Goal: Task Accomplishment & Management: Manage account settings

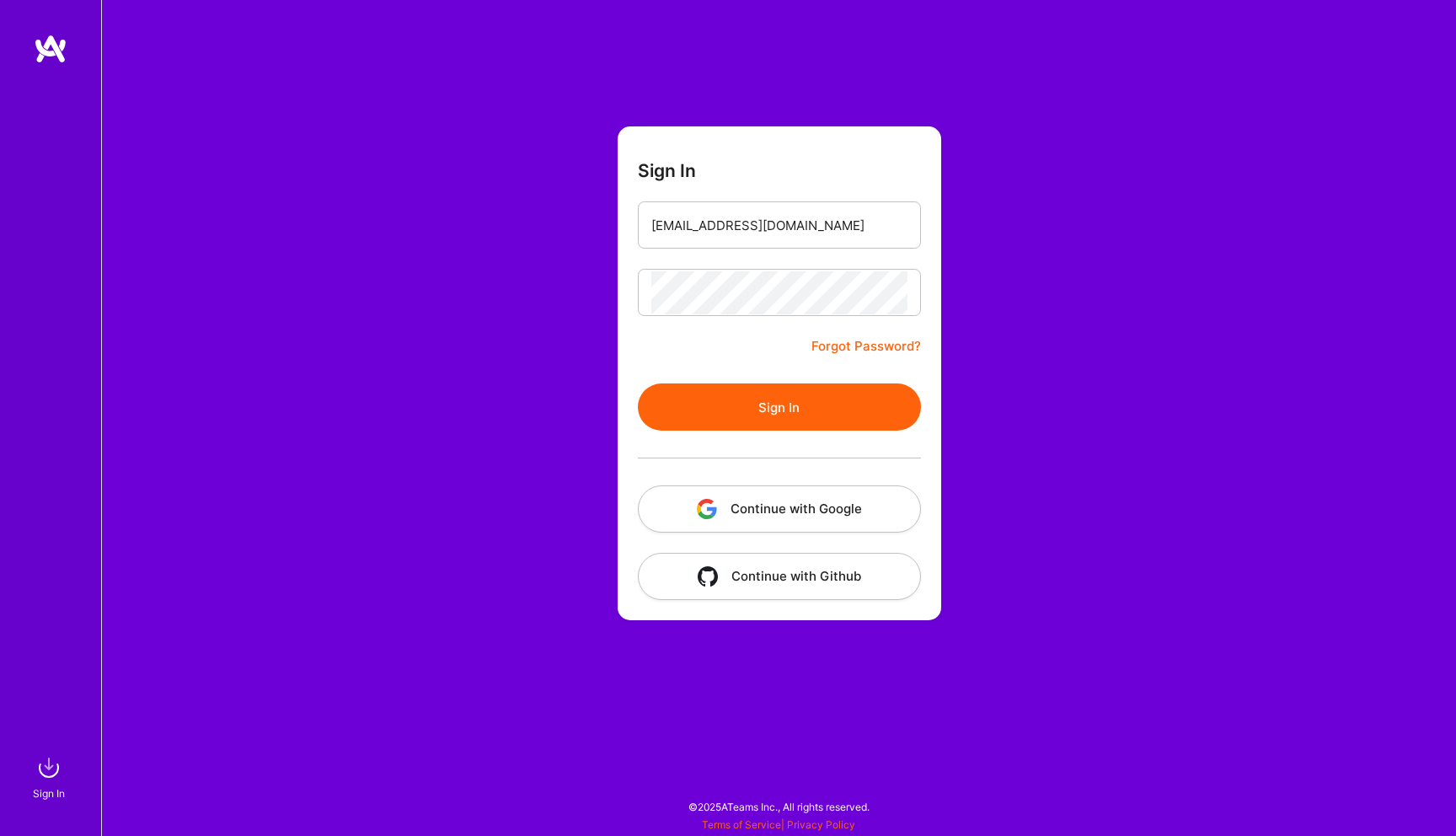
click at [637, 384] on button "Sign In" at bounding box center [779, 407] width 283 height 47
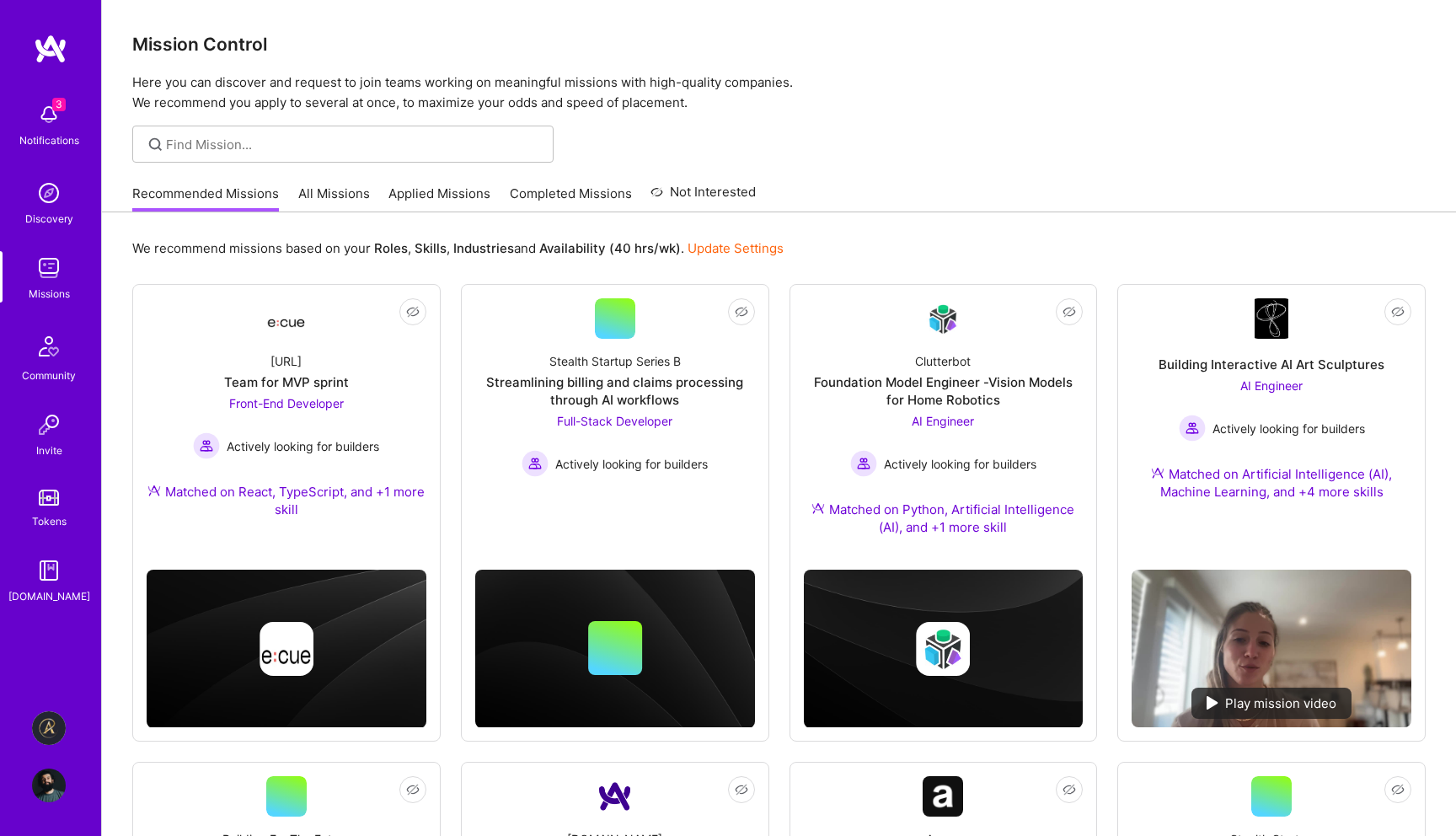
click at [56, 724] on img at bounding box center [49, 728] width 34 height 34
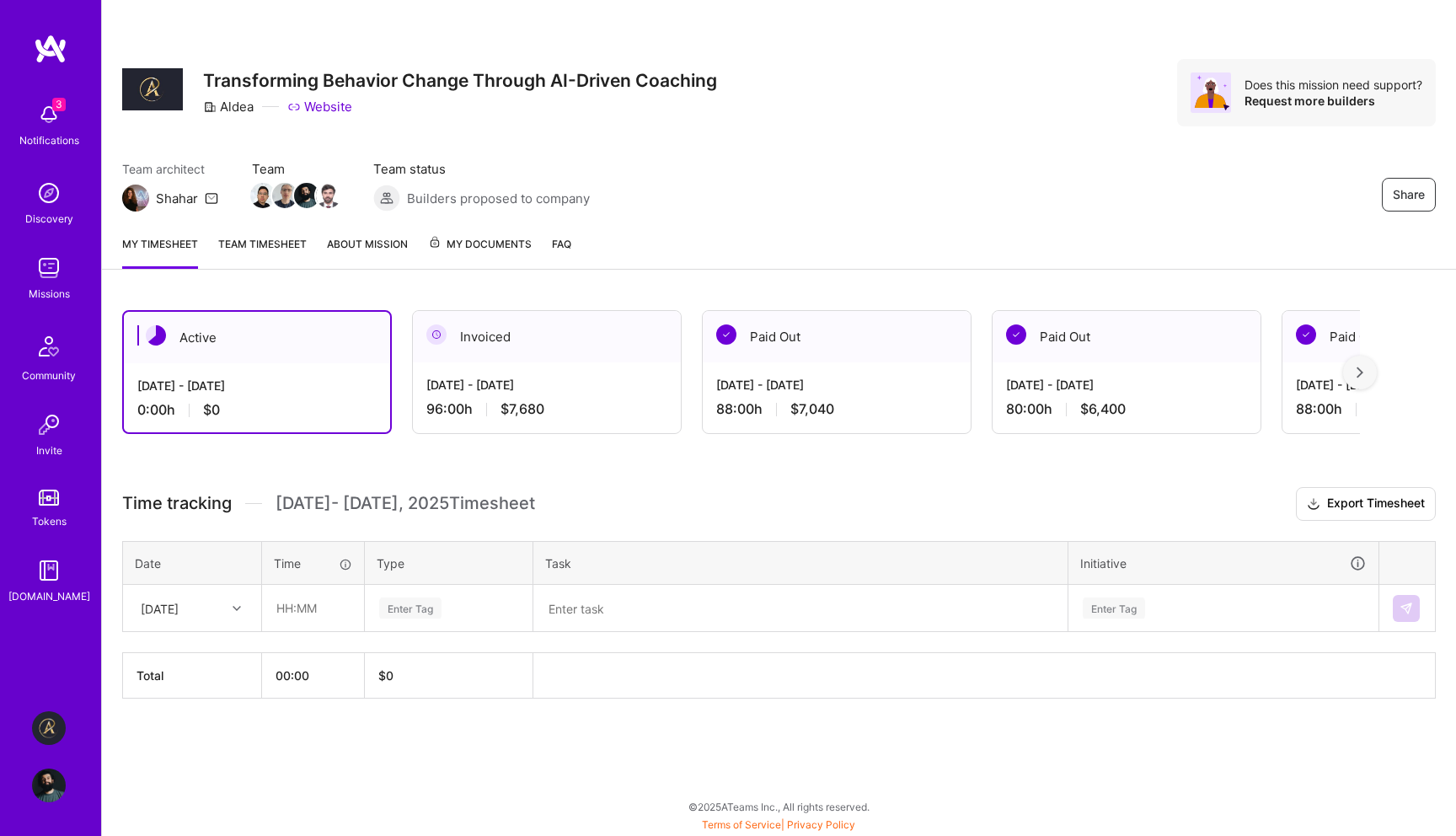
click at [237, 604] on icon at bounding box center [237, 608] width 8 height 8
click at [193, 806] on div "[DATE]" at bounding box center [192, 811] width 136 height 31
click at [306, 604] on input "text" at bounding box center [312, 607] width 100 height 45
type input "08:00"
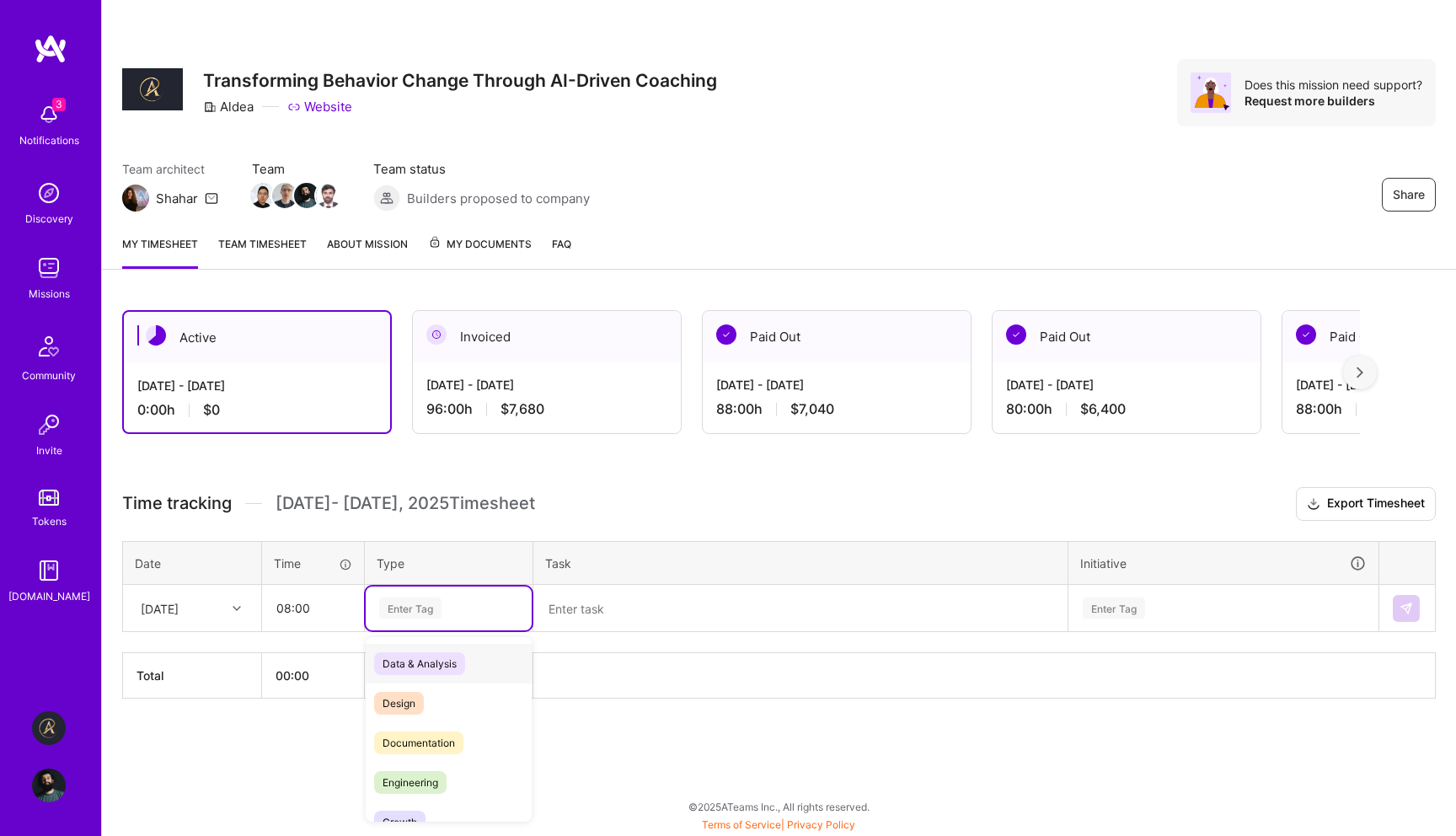
click at [430, 605] on div "Enter Tag" at bounding box center [410, 607] width 63 height 26
click at [445, 780] on span "Engineering" at bounding box center [410, 781] width 73 height 23
click at [634, 602] on textarea at bounding box center [801, 608] width 531 height 44
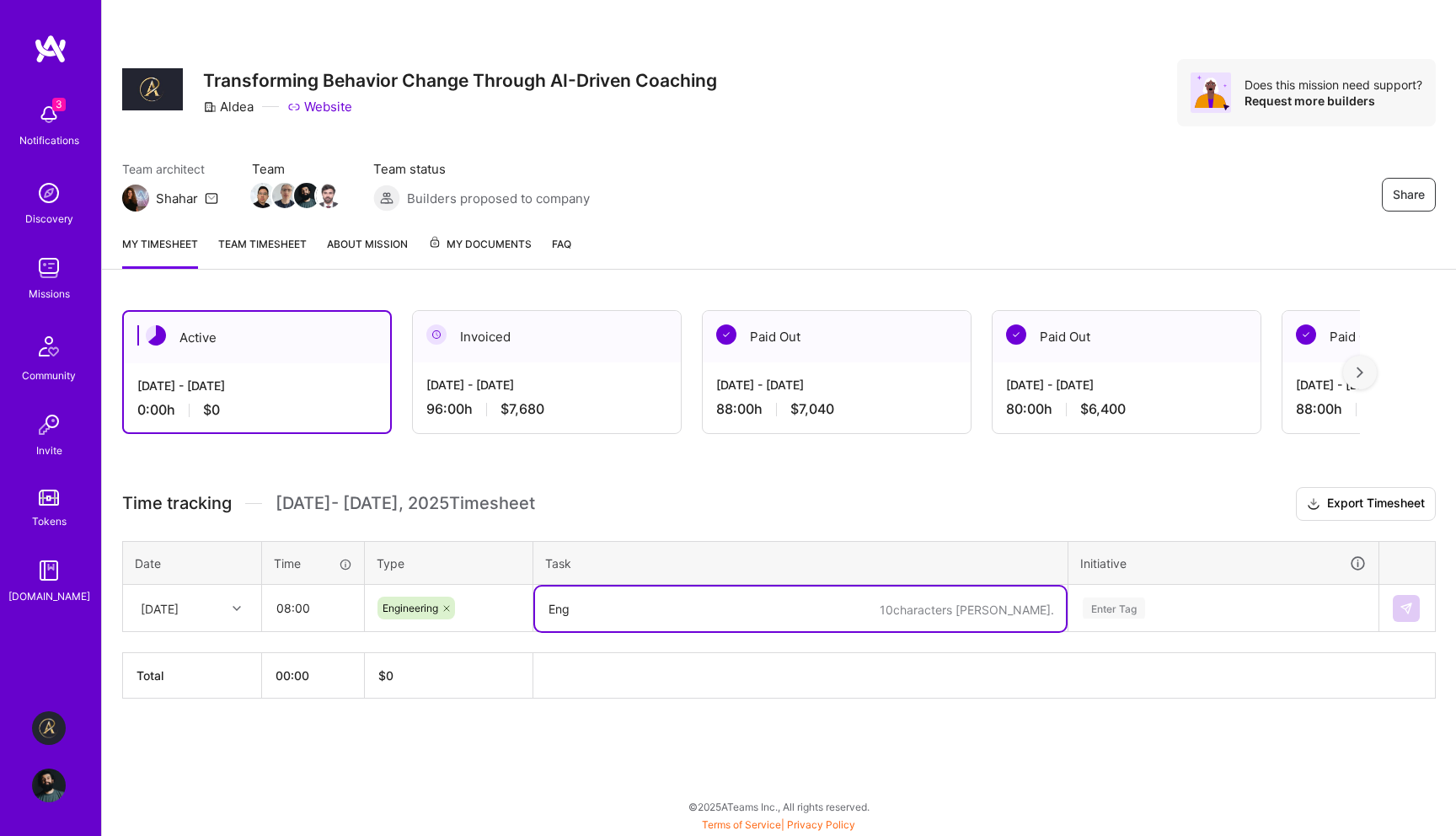
click at [1125, 583] on th "Initiative" at bounding box center [1223, 563] width 311 height 44
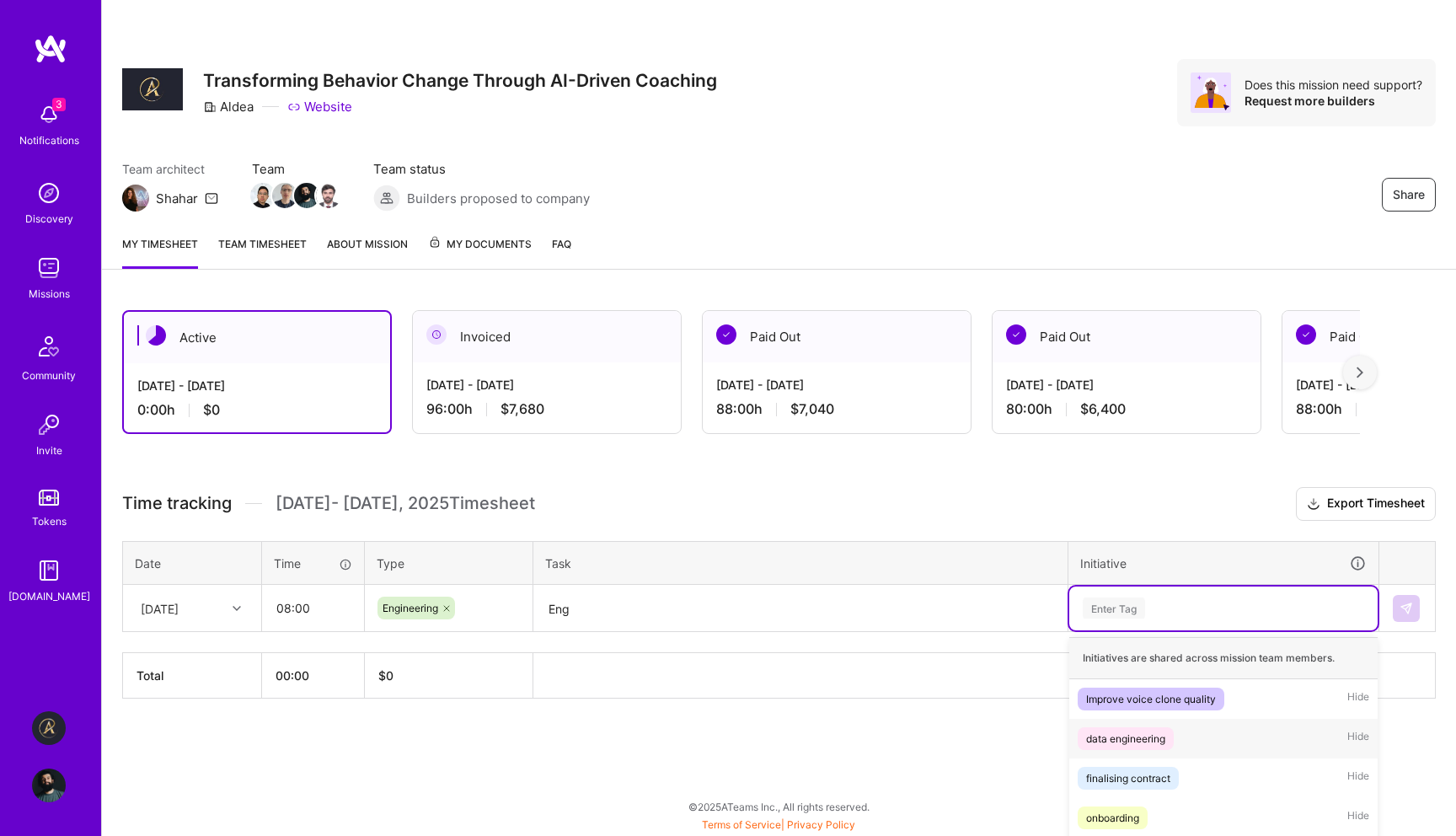
scroll to position [146, 0]
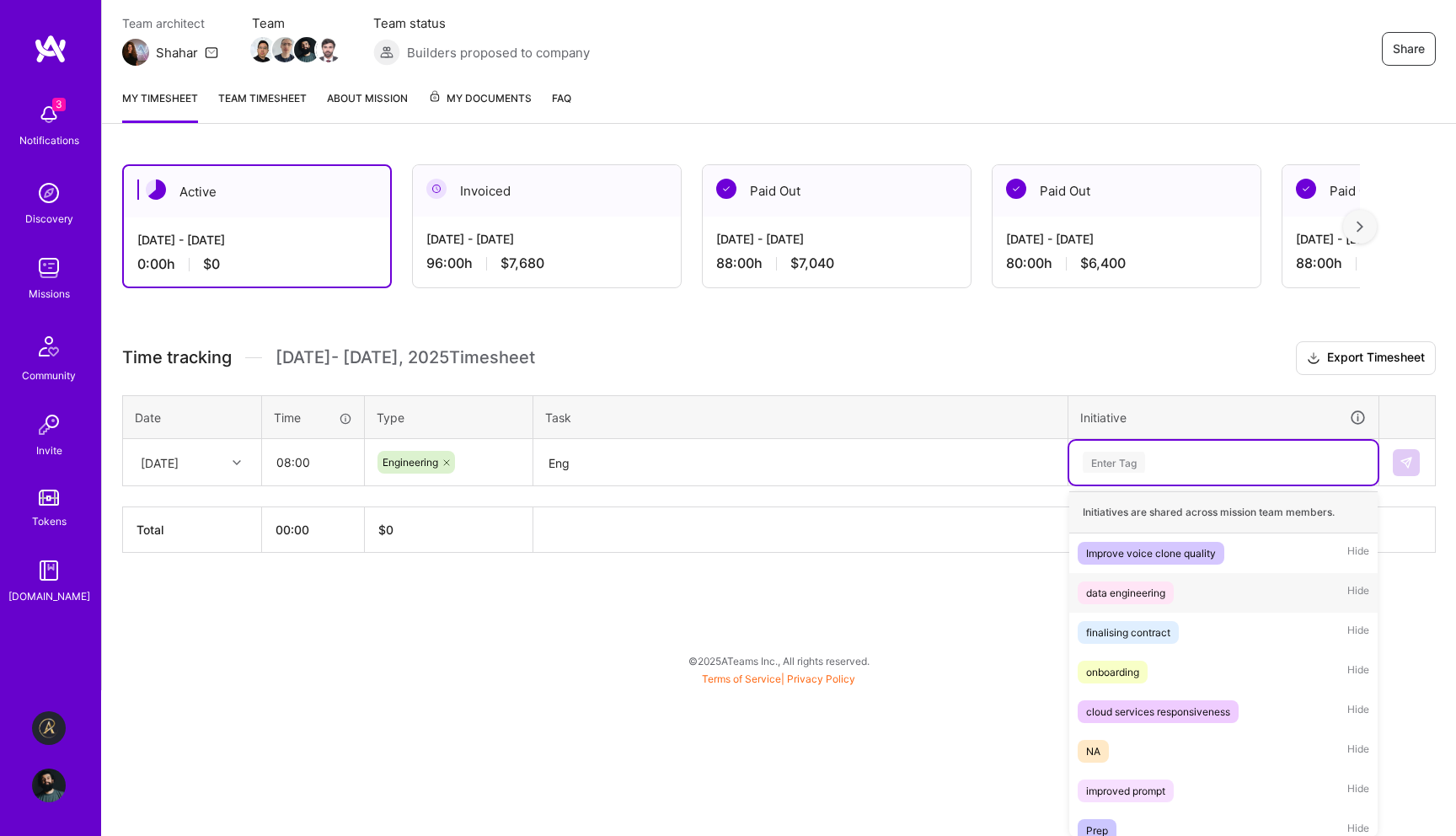
click at [1118, 484] on div "option data engineering focused, 2 of 11. 11 results available. Use Up and Down…" at bounding box center [1223, 462] width 308 height 44
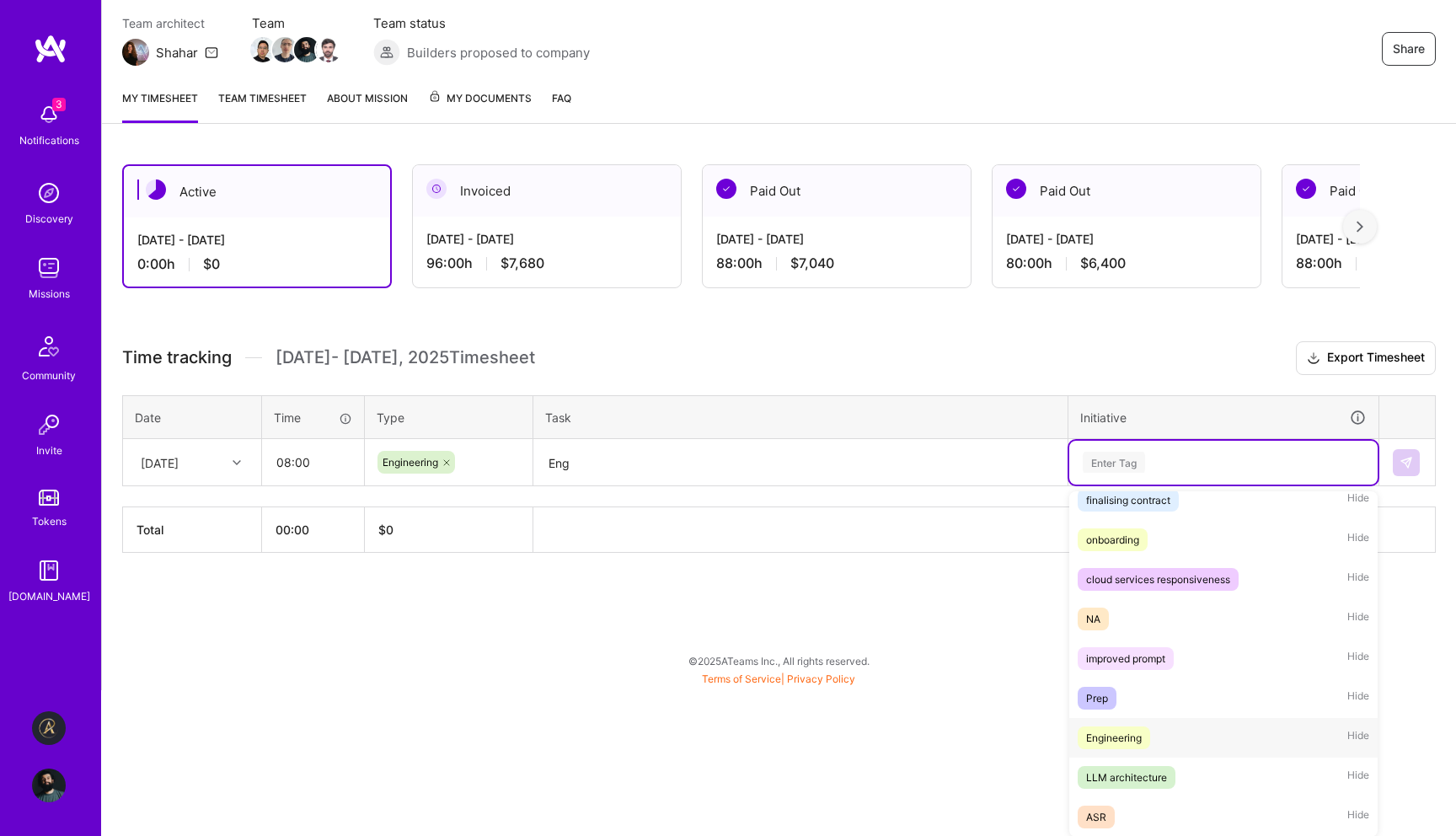
click at [1126, 740] on div "Engineering" at bounding box center [1114, 738] width 56 height 18
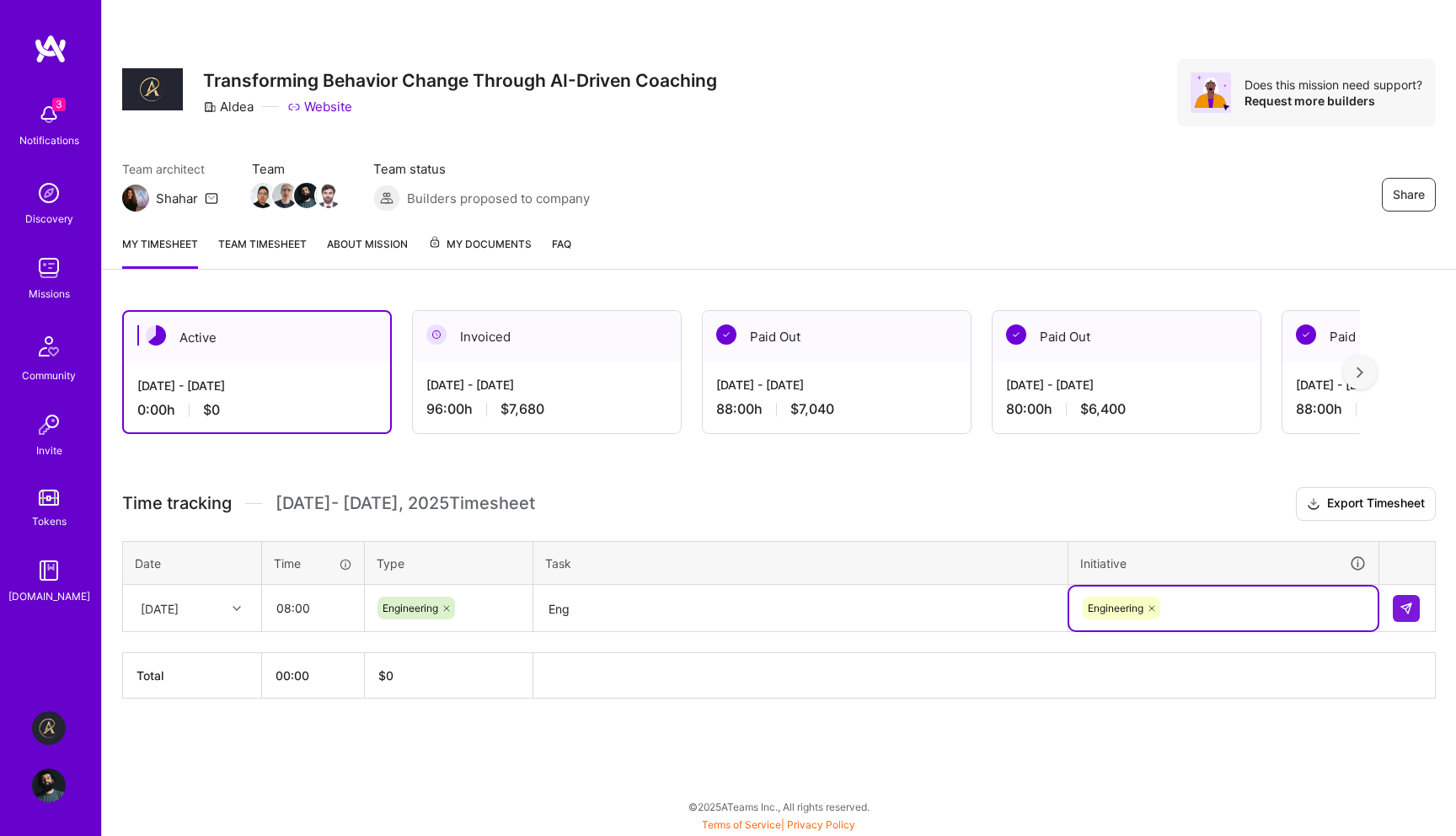
scroll to position [0, 0]
click at [1403, 599] on button at bounding box center [1406, 607] width 27 height 27
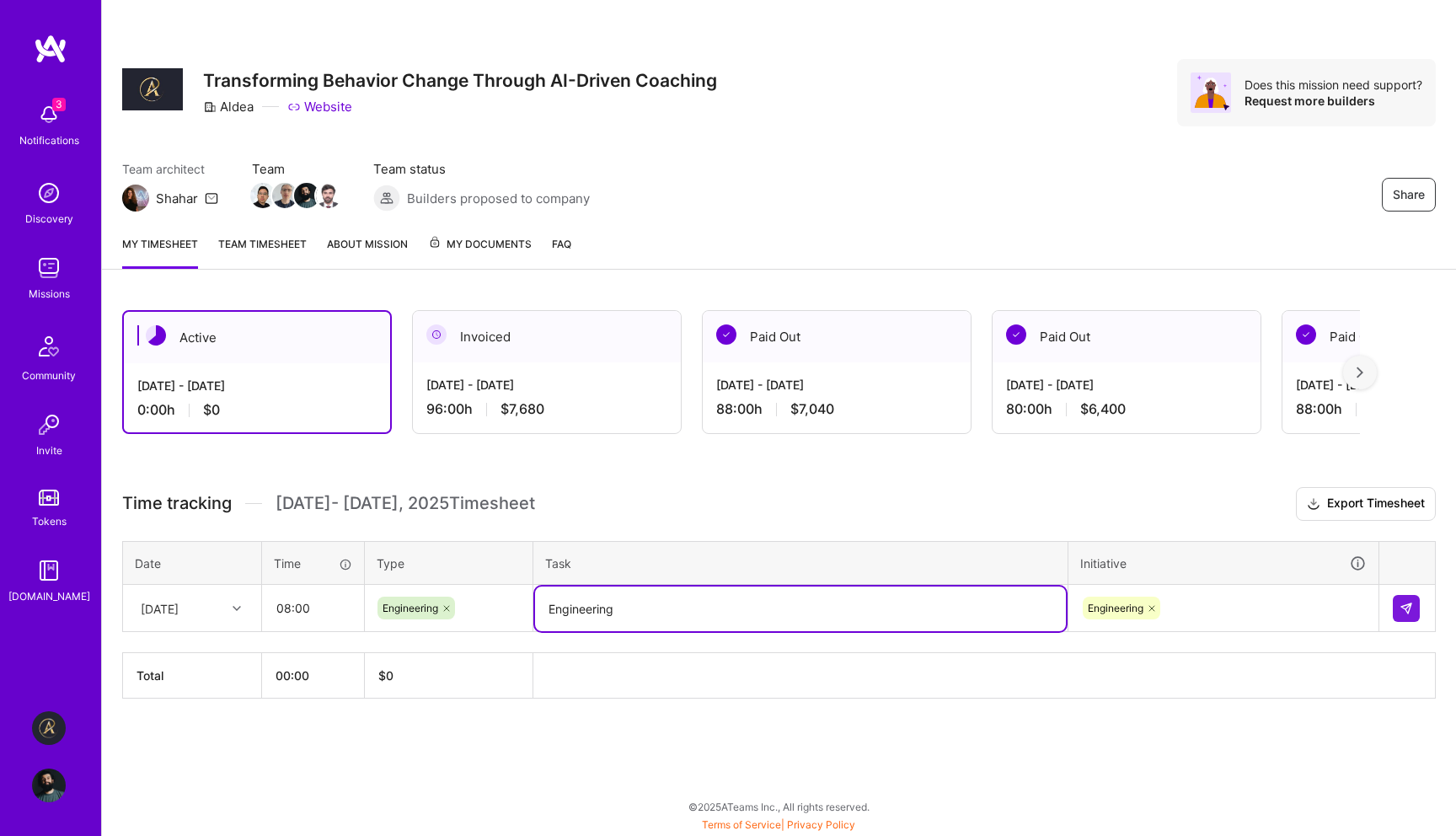
click at [605, 607] on textarea "Engineering" at bounding box center [801, 608] width 531 height 45
type textarea "Engineering"
click at [1404, 603] on img at bounding box center [1406, 608] width 14 height 14
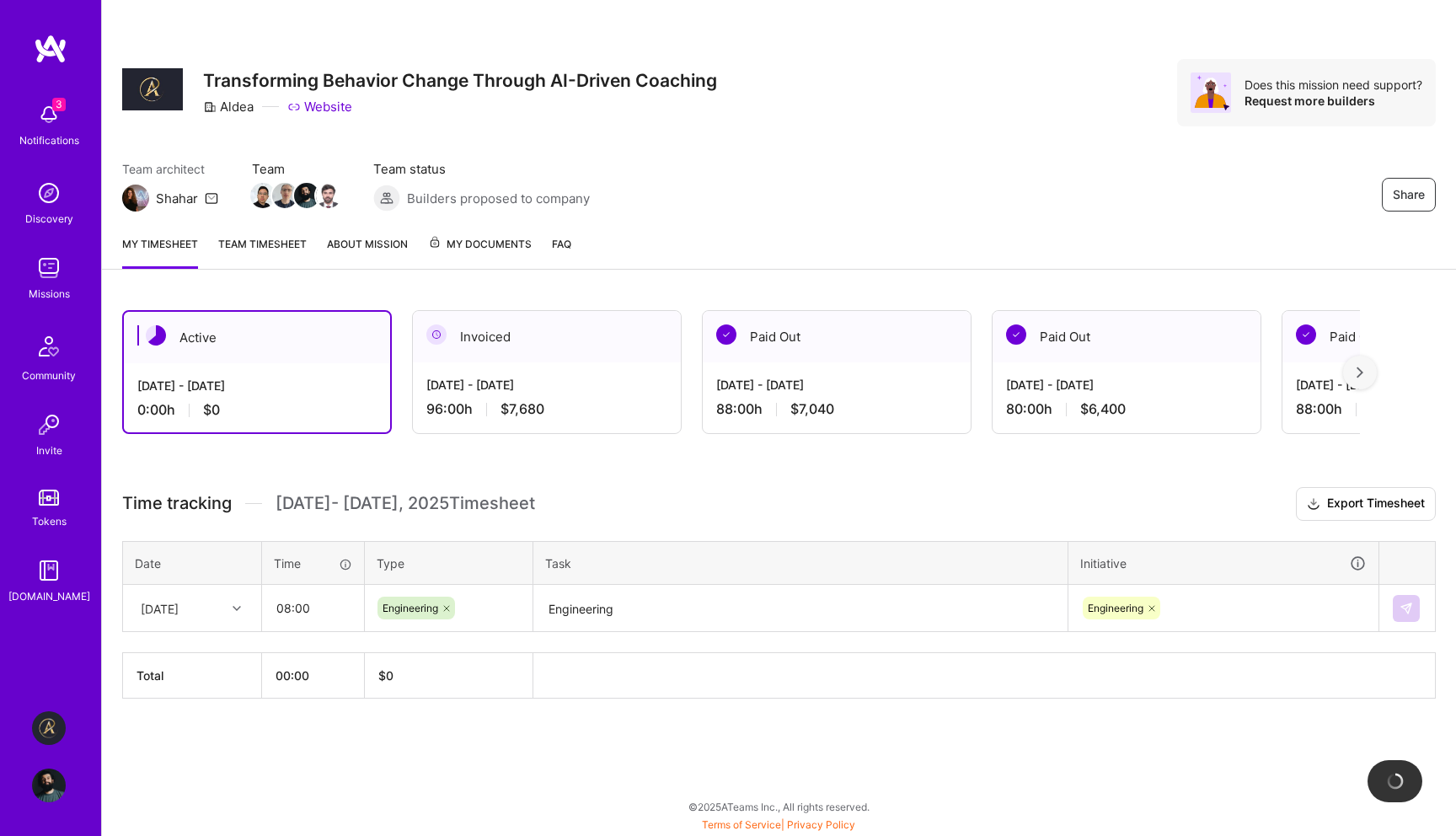
click at [215, 601] on div "[DATE]" at bounding box center [179, 607] width 93 height 28
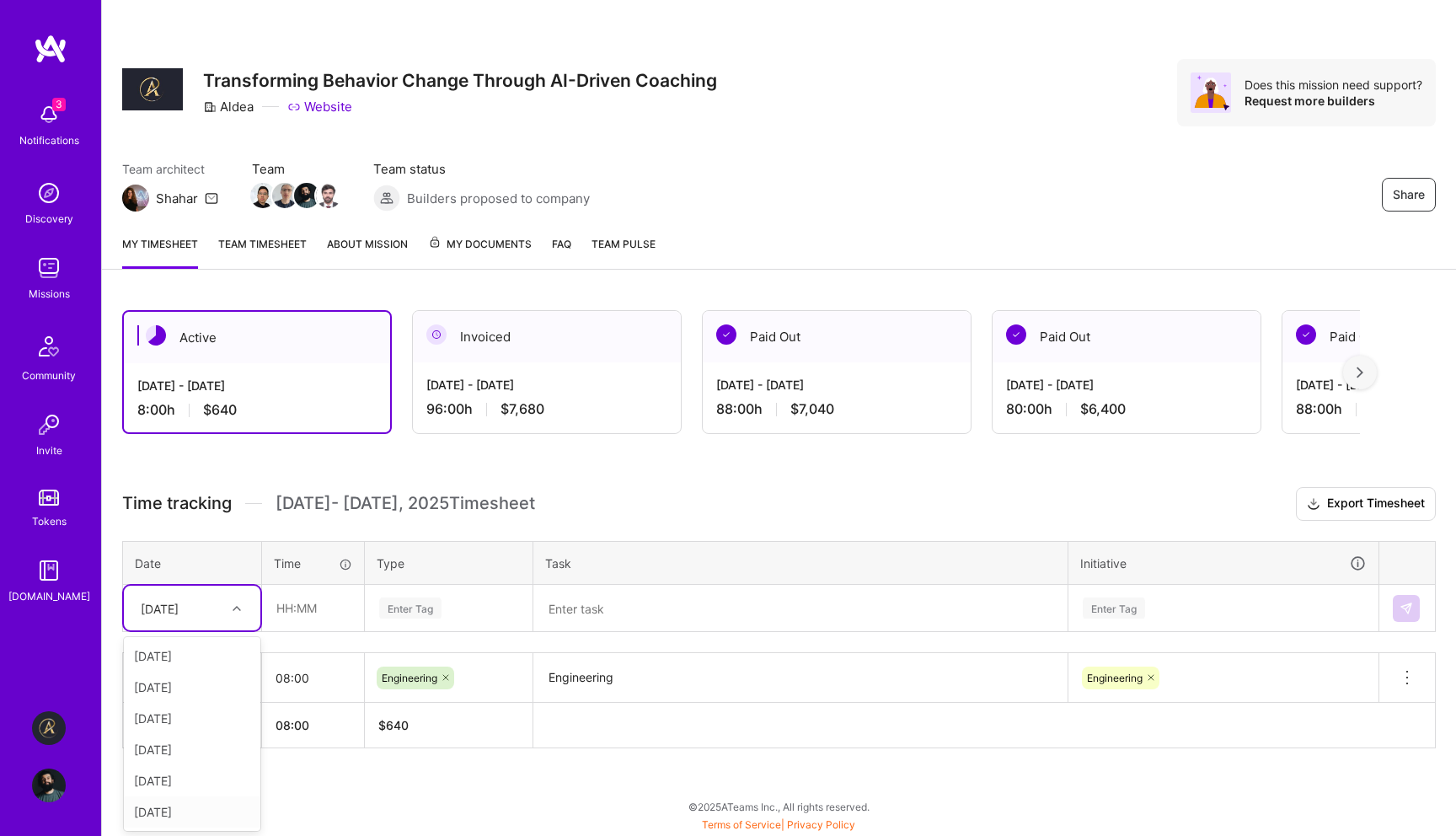
click at [186, 815] on div "[DATE]" at bounding box center [192, 811] width 136 height 31
click at [306, 622] on input "text" at bounding box center [312, 607] width 100 height 45
paste input "text"
click at [344, 617] on input "text" at bounding box center [312, 607] width 100 height 45
type input "08:00"
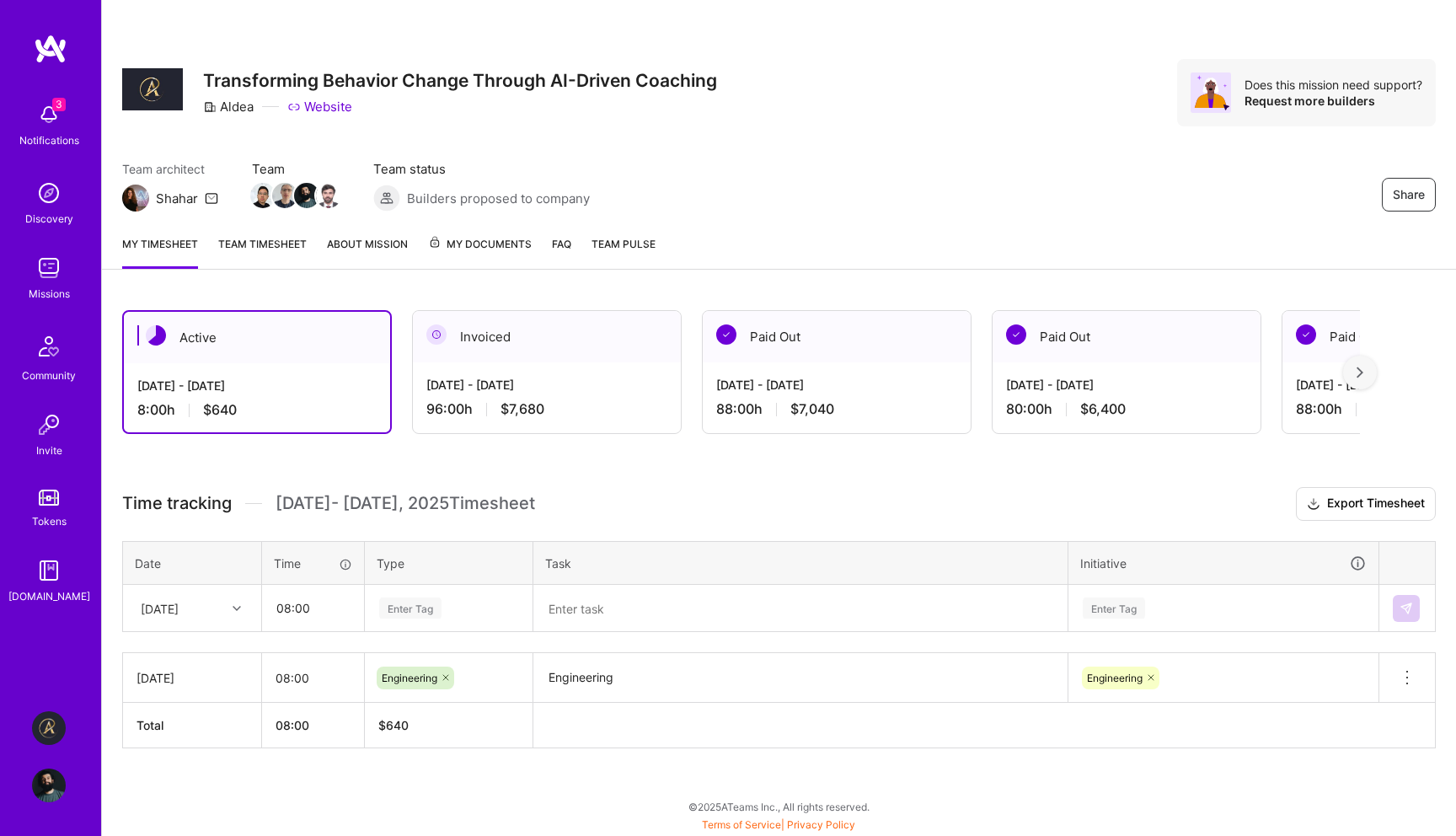
click at [414, 612] on div "Enter Tag" at bounding box center [410, 607] width 63 height 26
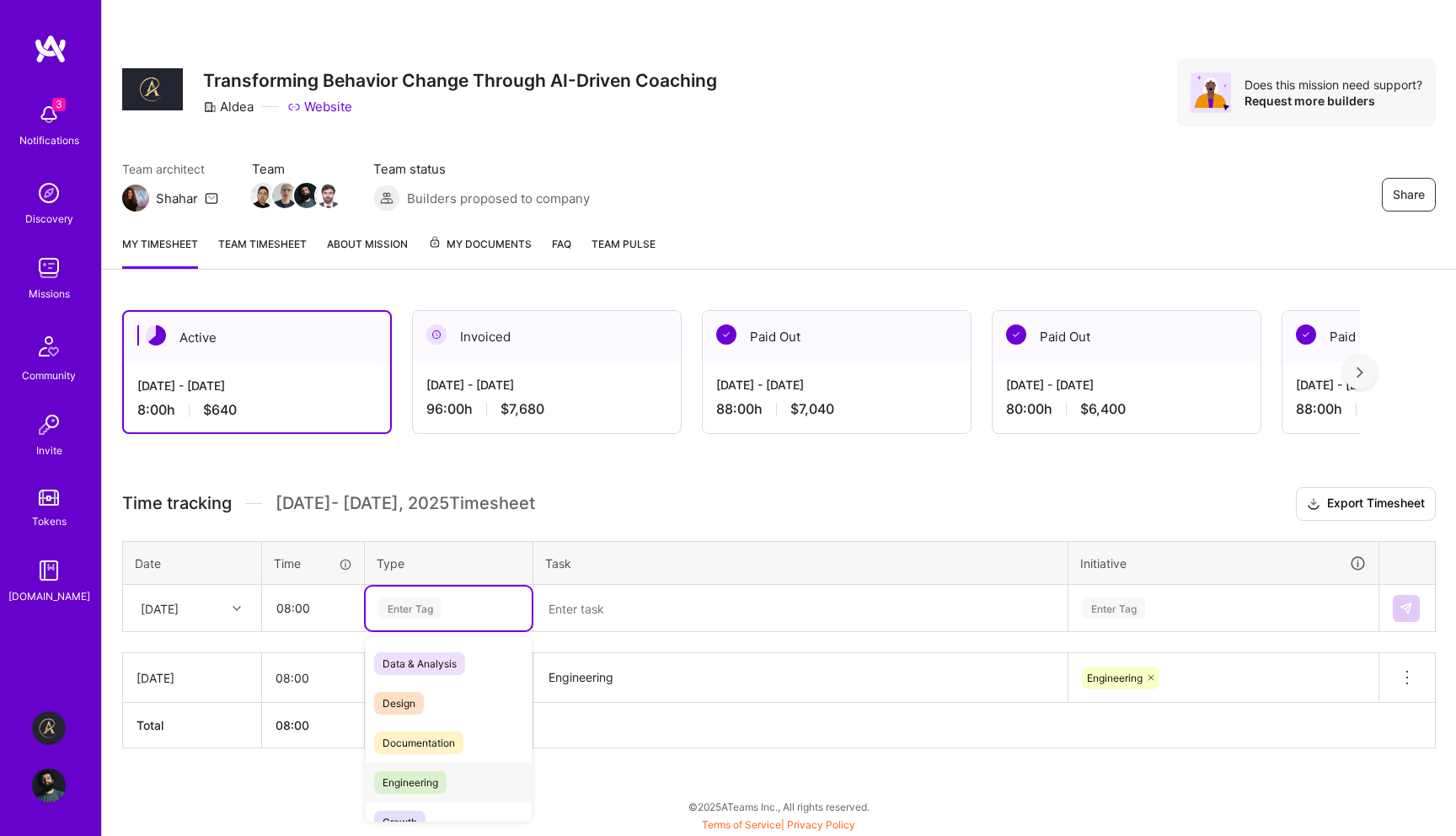
click at [417, 785] on span "Engineering" at bounding box center [410, 781] width 73 height 23
click at [609, 606] on textarea at bounding box center [801, 608] width 531 height 45
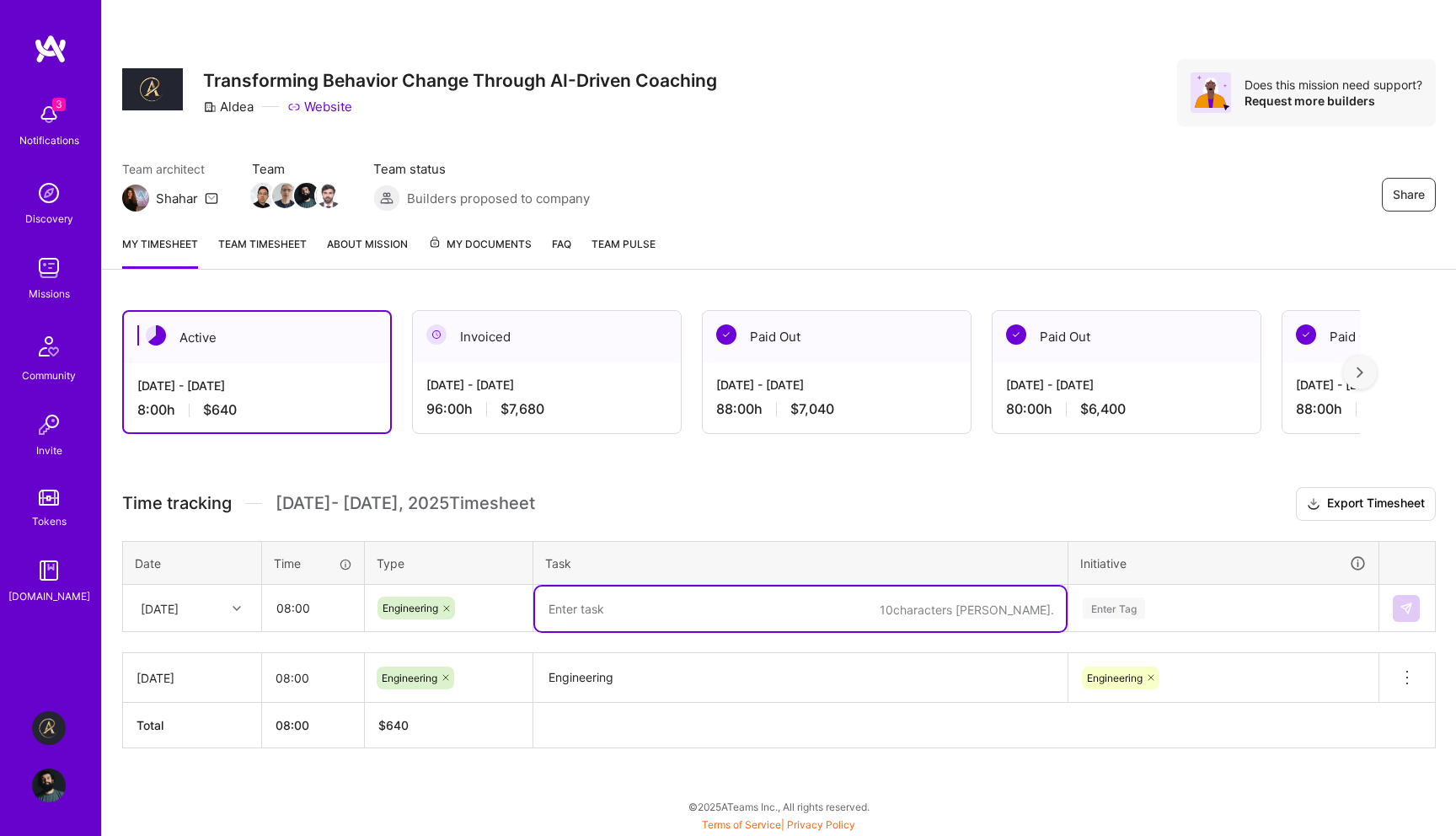
paste textarea "Engineering"
type textarea "Engineering"
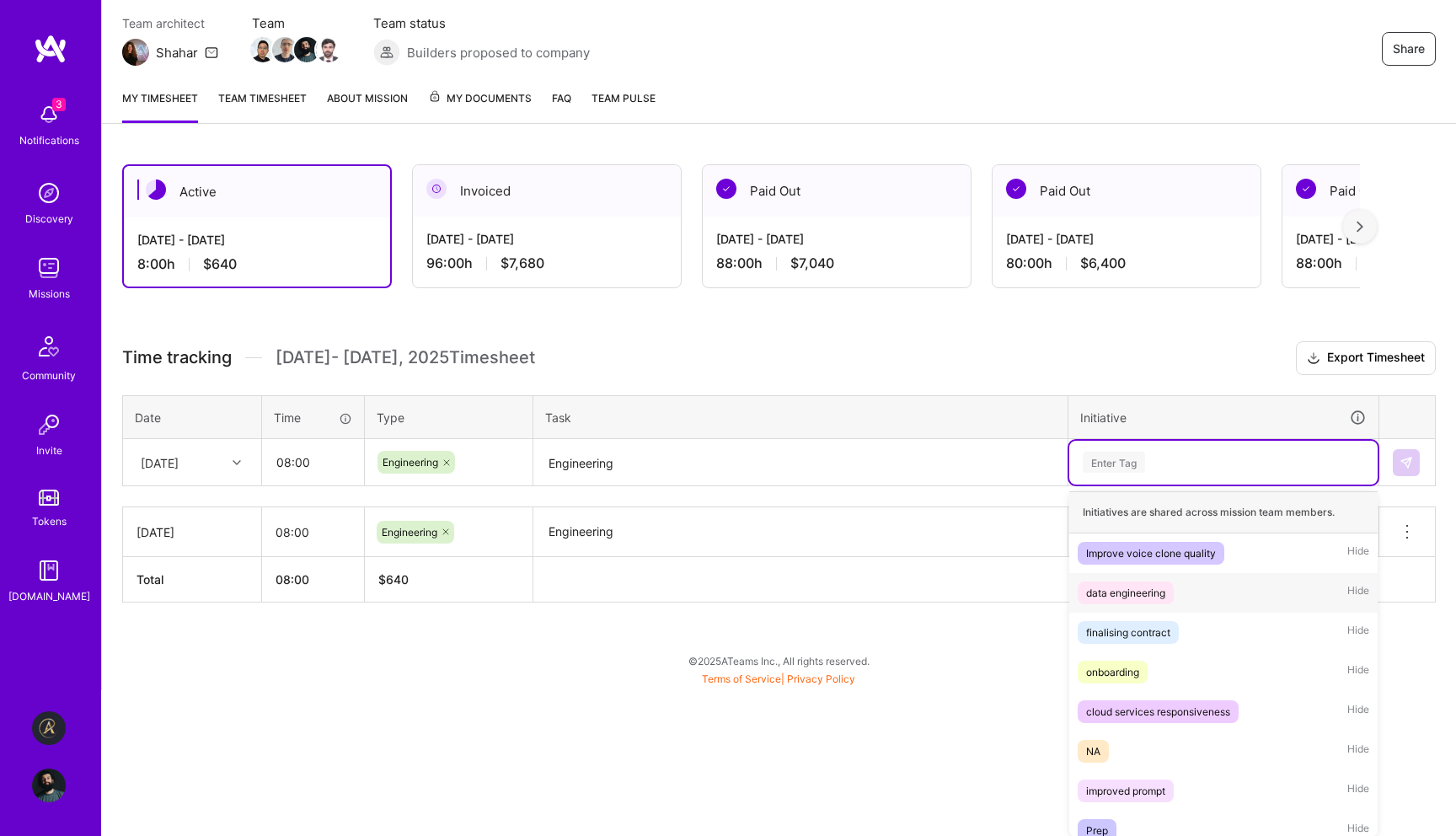
click at [1120, 484] on div "option Engineering, selected. option data engineering focused, 2 of 11. 11 resu…" at bounding box center [1223, 462] width 308 height 44
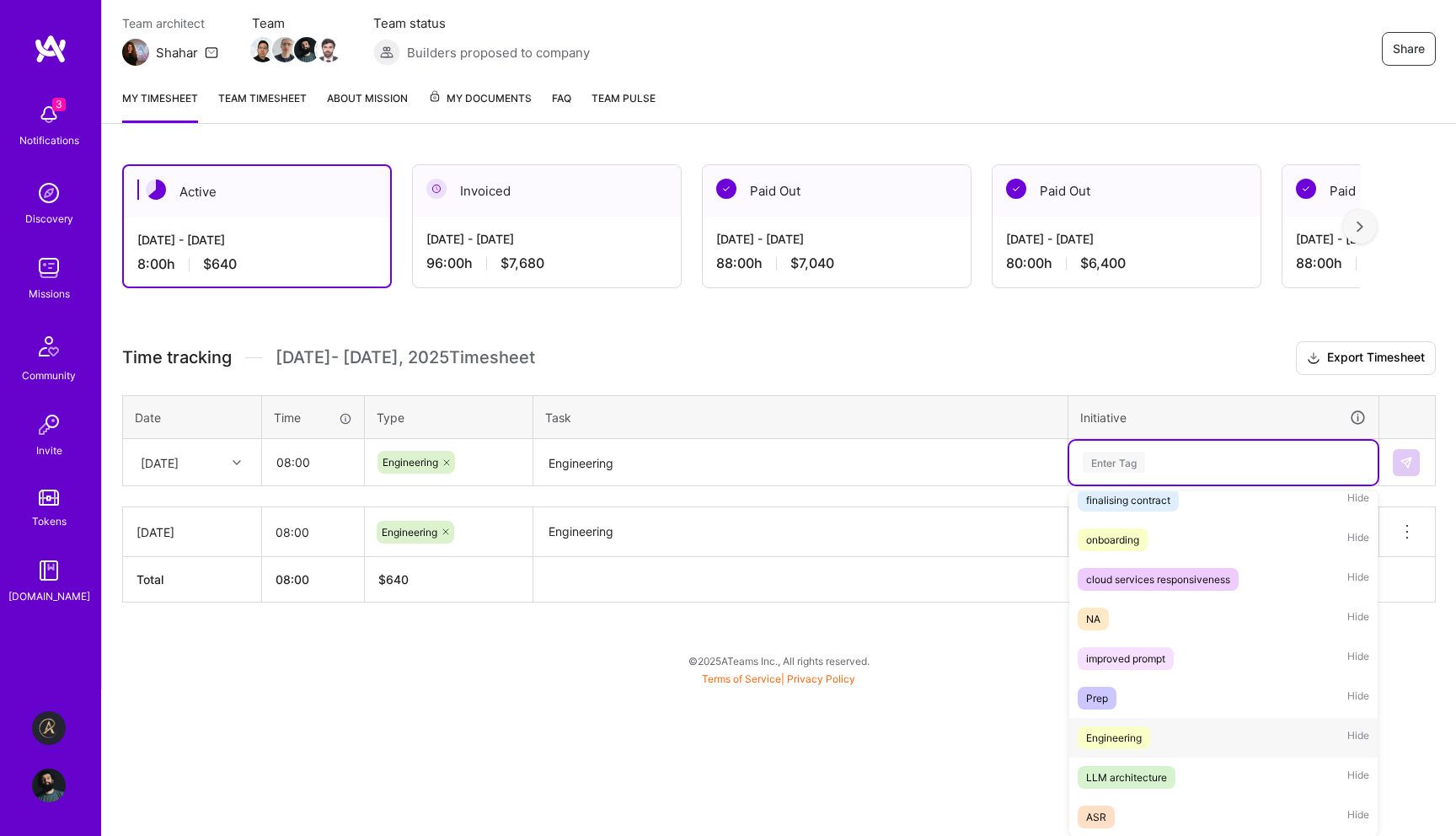
click at [1125, 730] on div "Engineering" at bounding box center [1114, 738] width 56 height 18
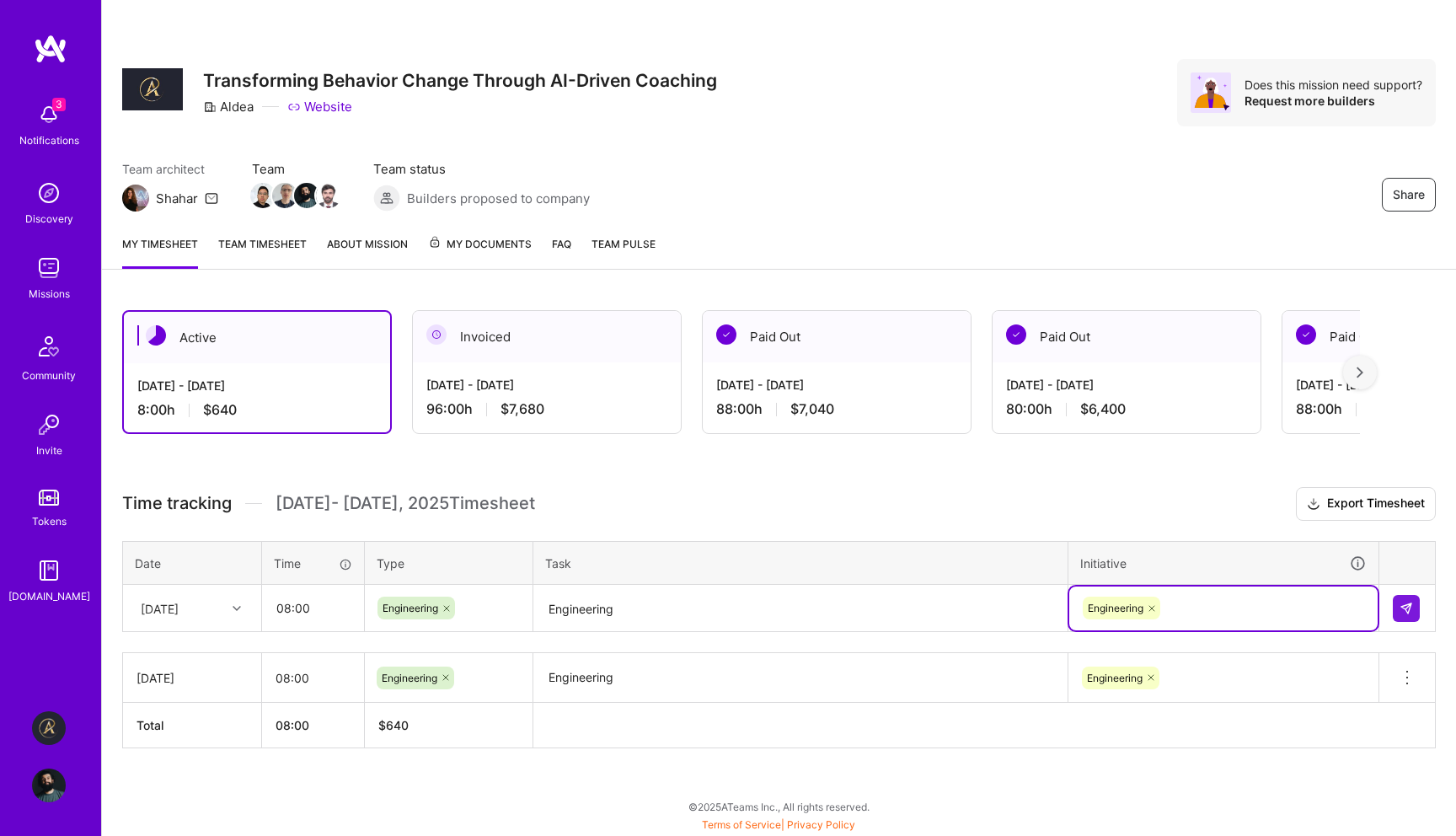
scroll to position [0, 0]
click at [1407, 607] on img at bounding box center [1406, 608] width 14 height 14
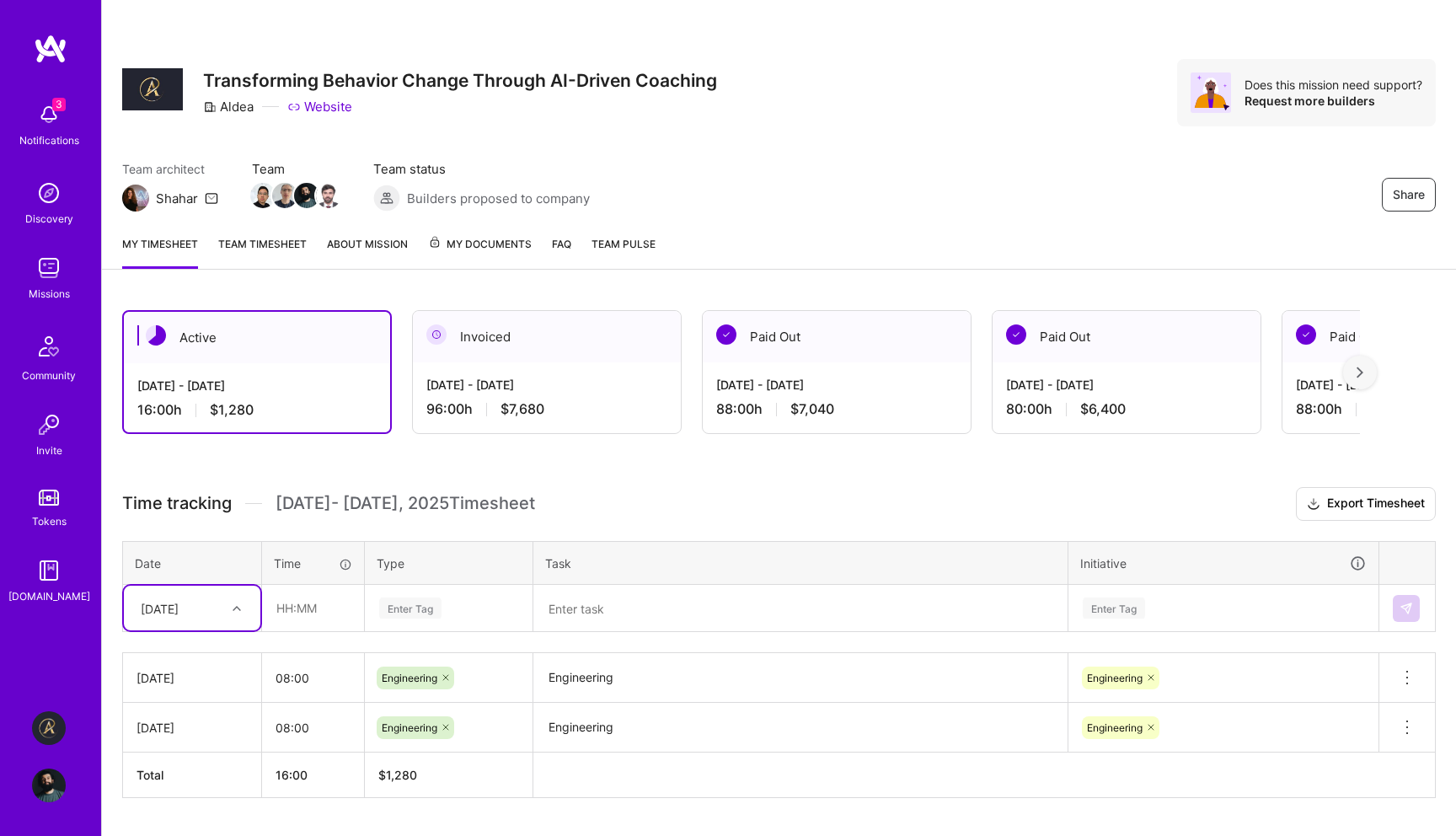
click at [177, 622] on div "[DATE]" at bounding box center [192, 607] width 136 height 45
click at [332, 835] on div "Active [DATE] - [DATE] 16:00 h $1,280 Invoiced [DATE] - [DATE] 96:00 h $7,680 P…" at bounding box center [780, 585] width 1355 height 590
click at [232, 603] on div at bounding box center [239, 608] width 26 height 22
click at [202, 778] on div "[DATE]" at bounding box center [192, 779] width 136 height 31
click at [309, 609] on input "text" at bounding box center [312, 607] width 100 height 45
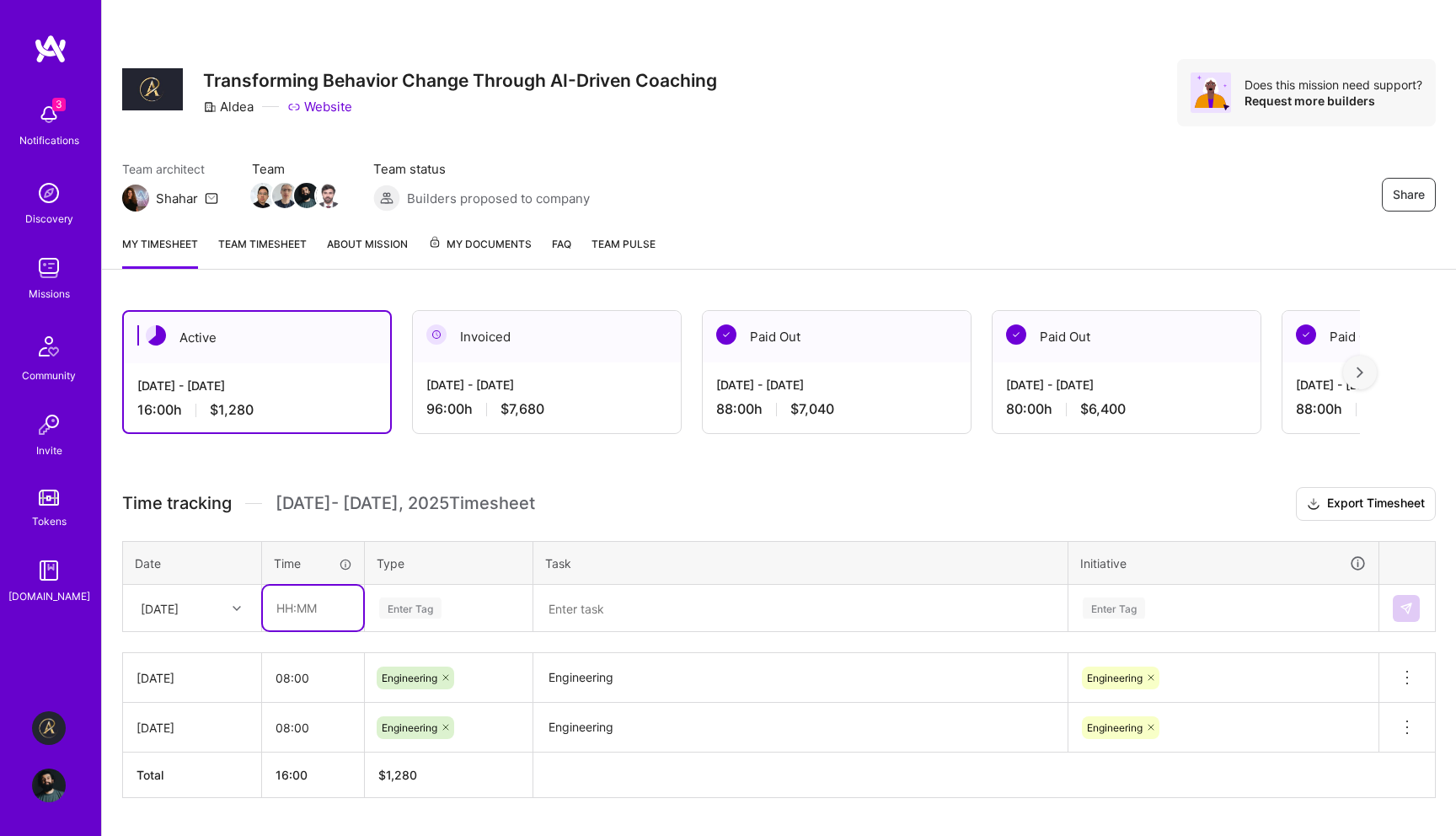
type input "08:00"
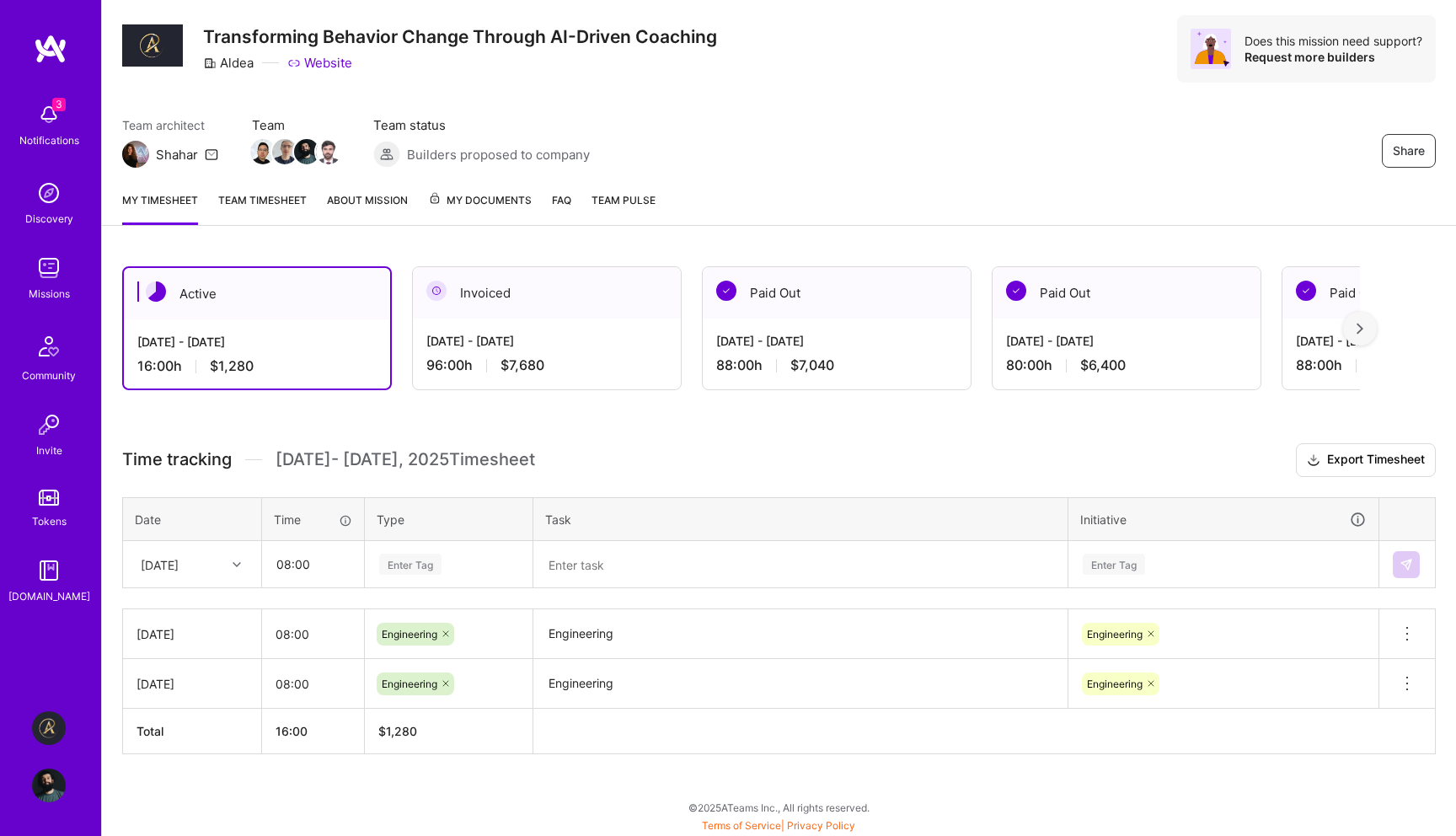
click at [408, 586] on div "Enter Tag" at bounding box center [449, 565] width 166 height 44
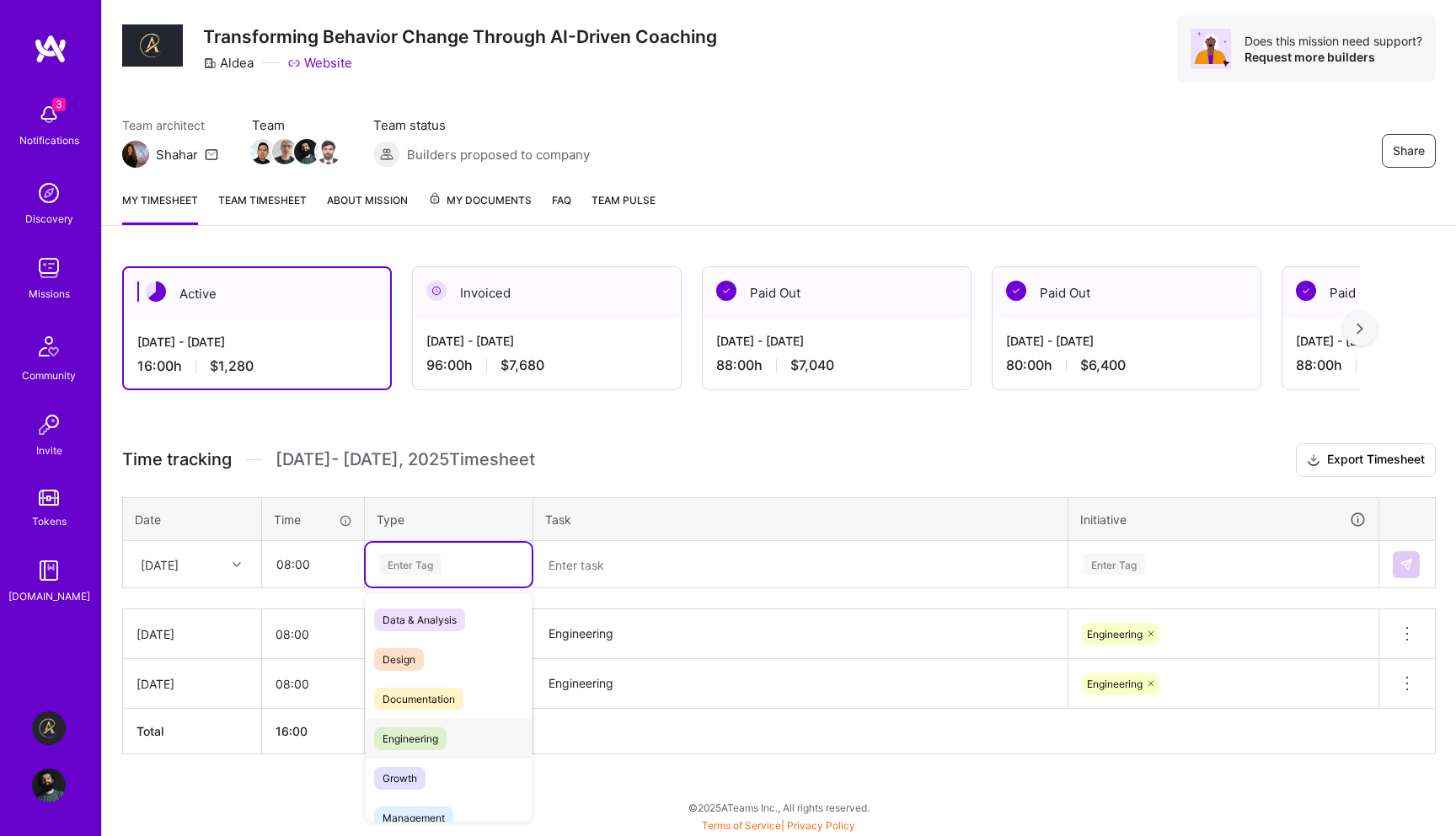
click at [418, 733] on span "Engineering" at bounding box center [410, 738] width 73 height 23
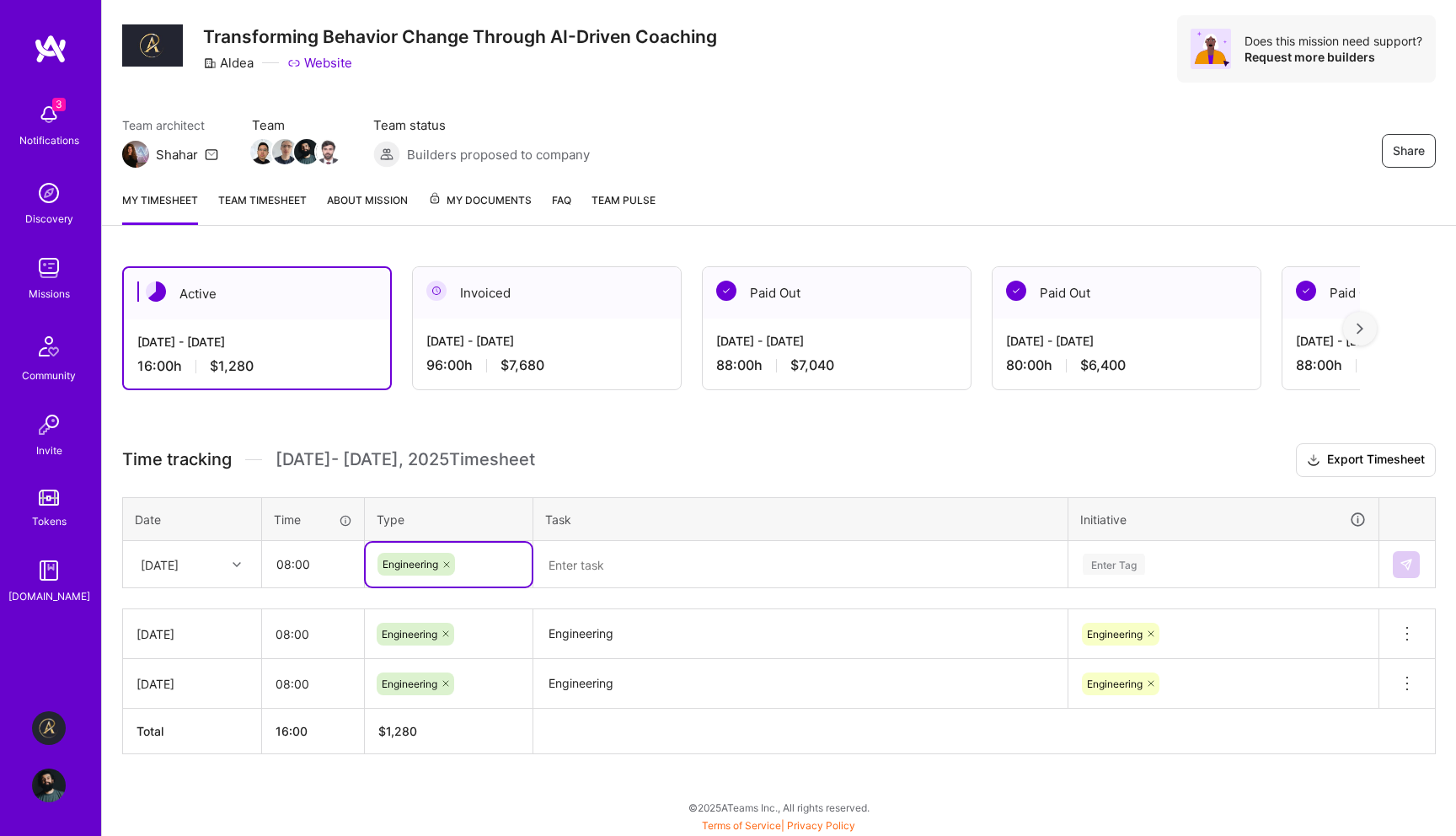
click at [643, 554] on textarea at bounding box center [801, 565] width 531 height 45
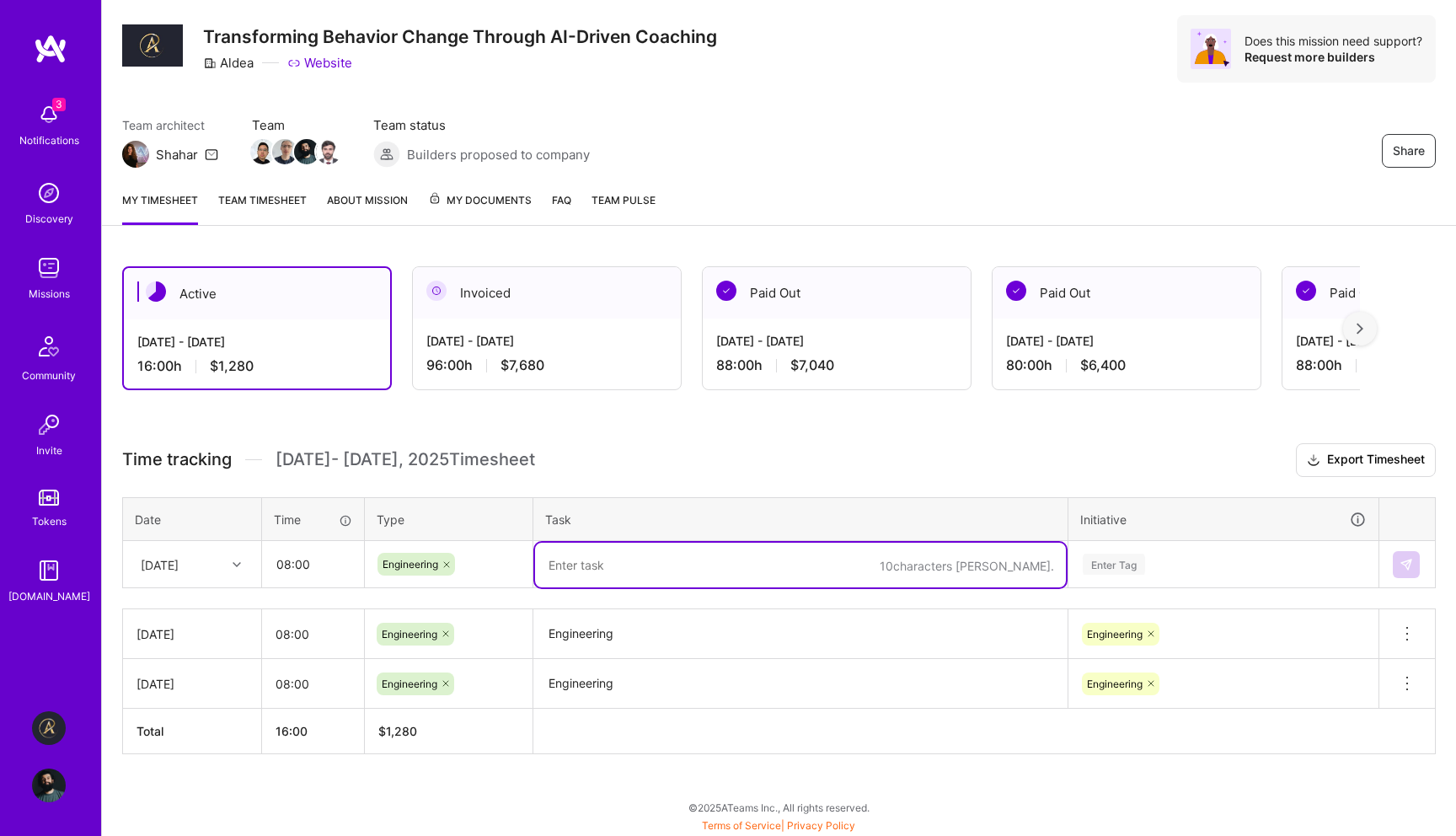
paste textarea "Engineering"
type textarea "Engineering"
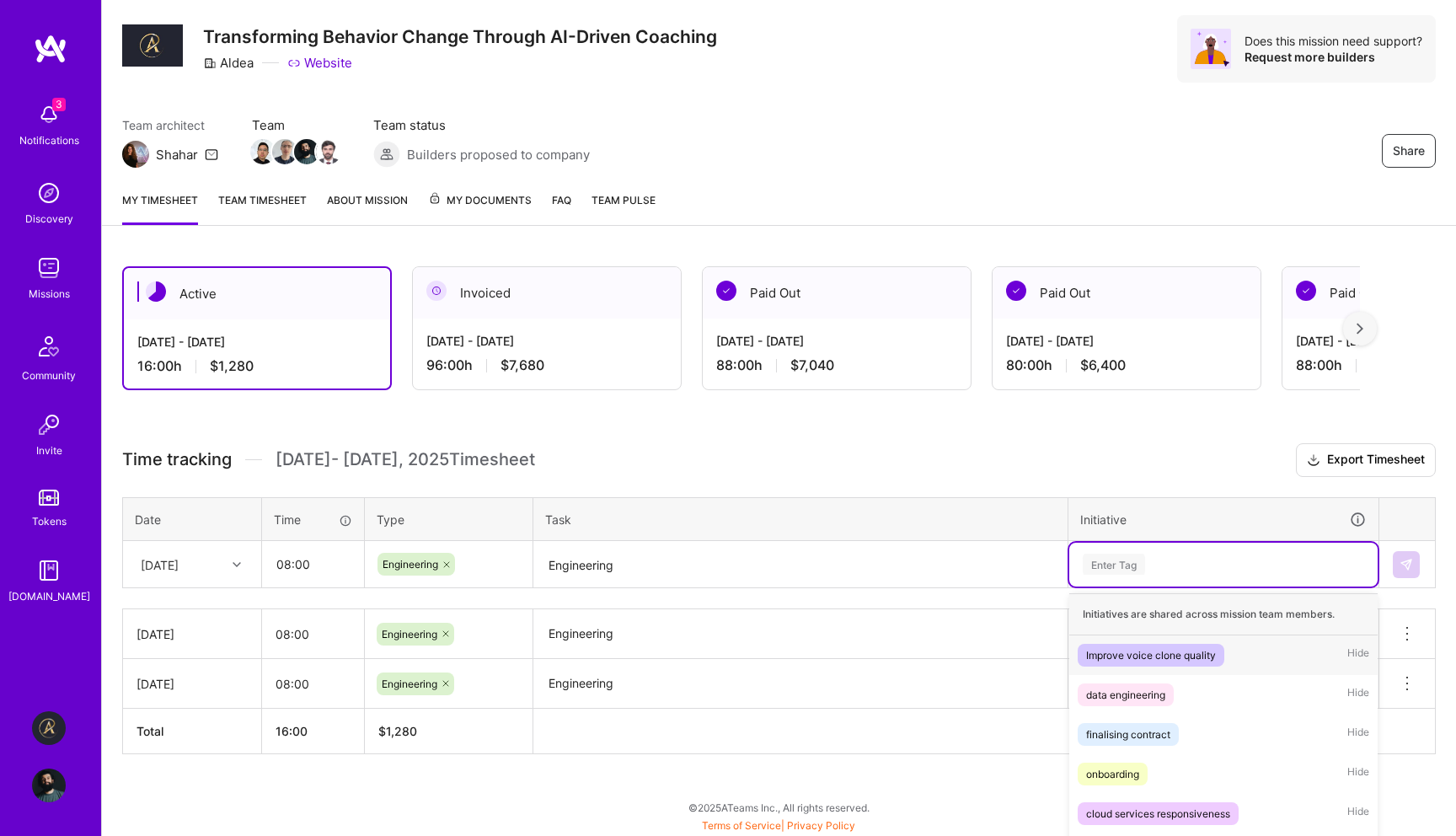
scroll to position [146, 0]
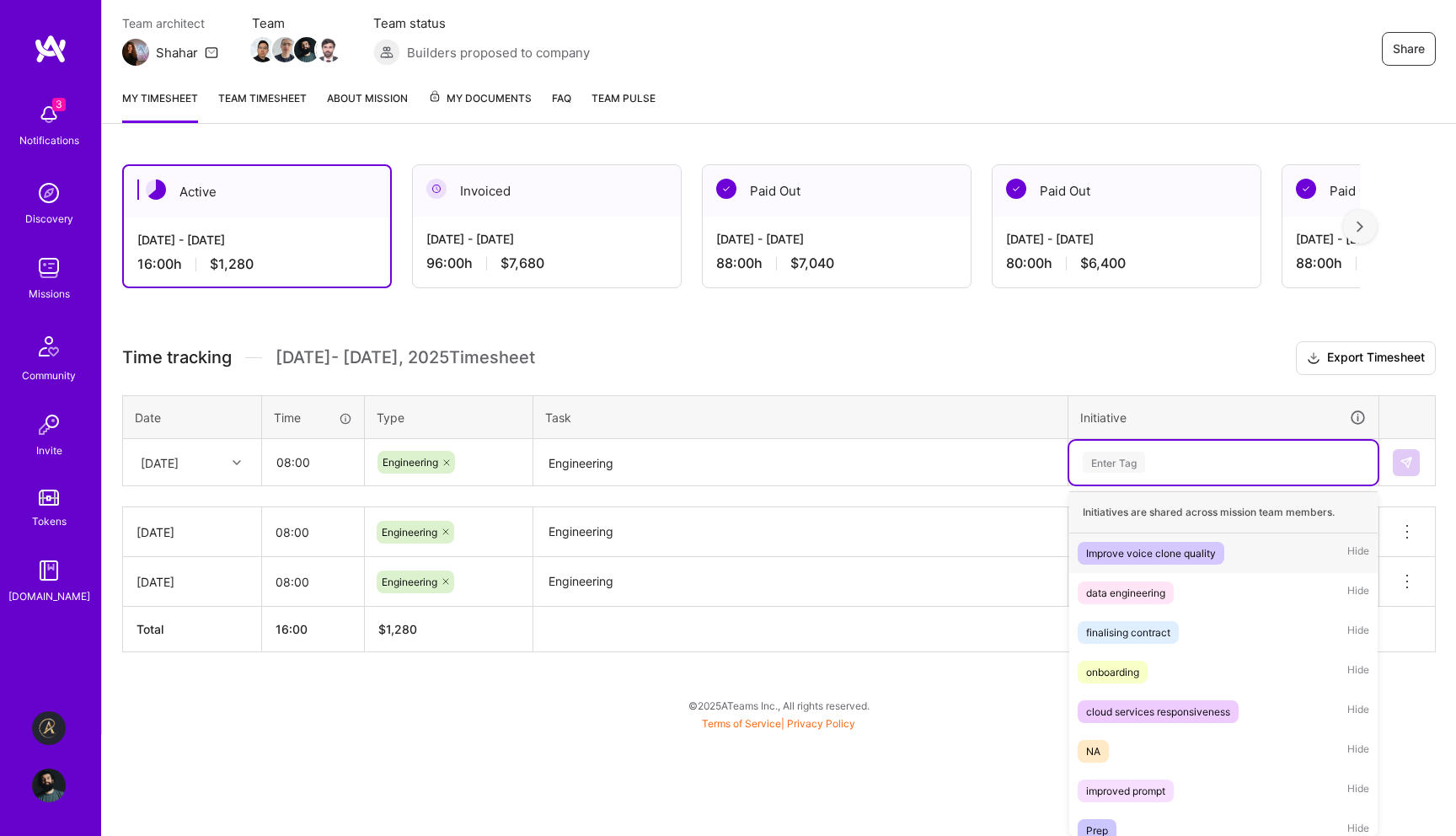
click at [1135, 484] on div "option Engineering, selected. option Improve voice clone quality focused, 1 of …" at bounding box center [1223, 462] width 308 height 44
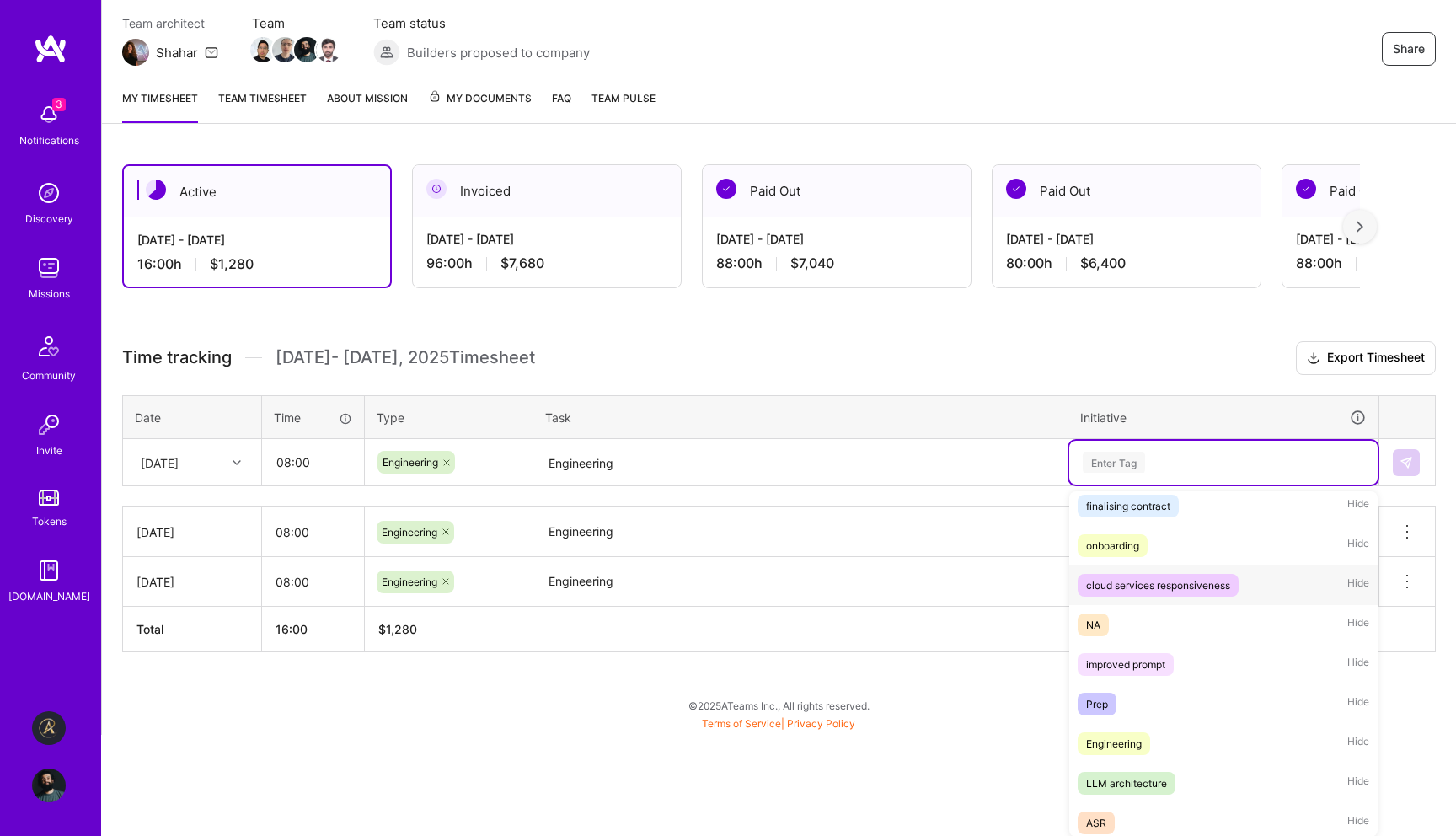
scroll to position [132, 0]
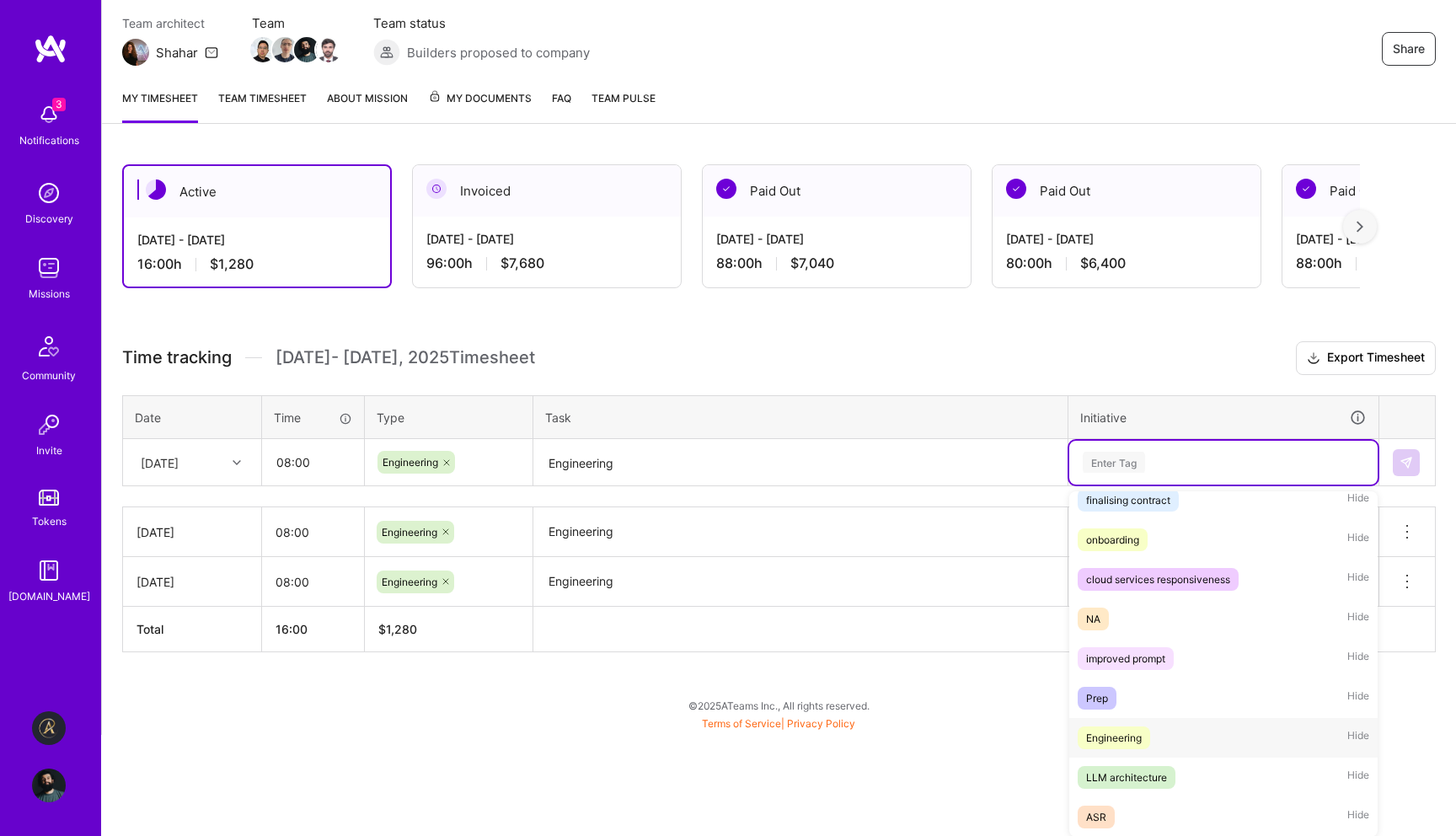
click at [1133, 734] on div "Engineering" at bounding box center [1114, 738] width 56 height 18
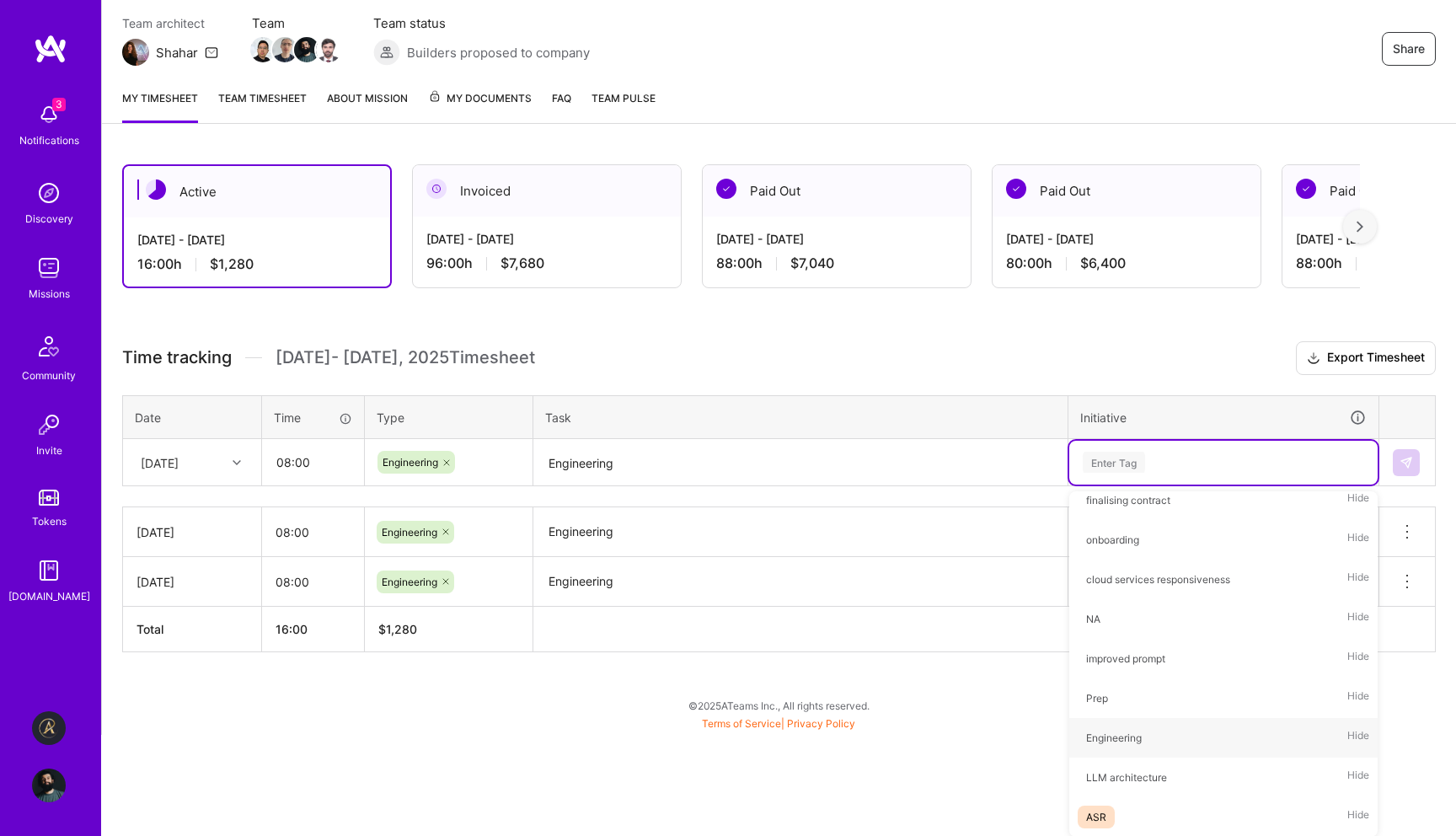
scroll to position [44, 0]
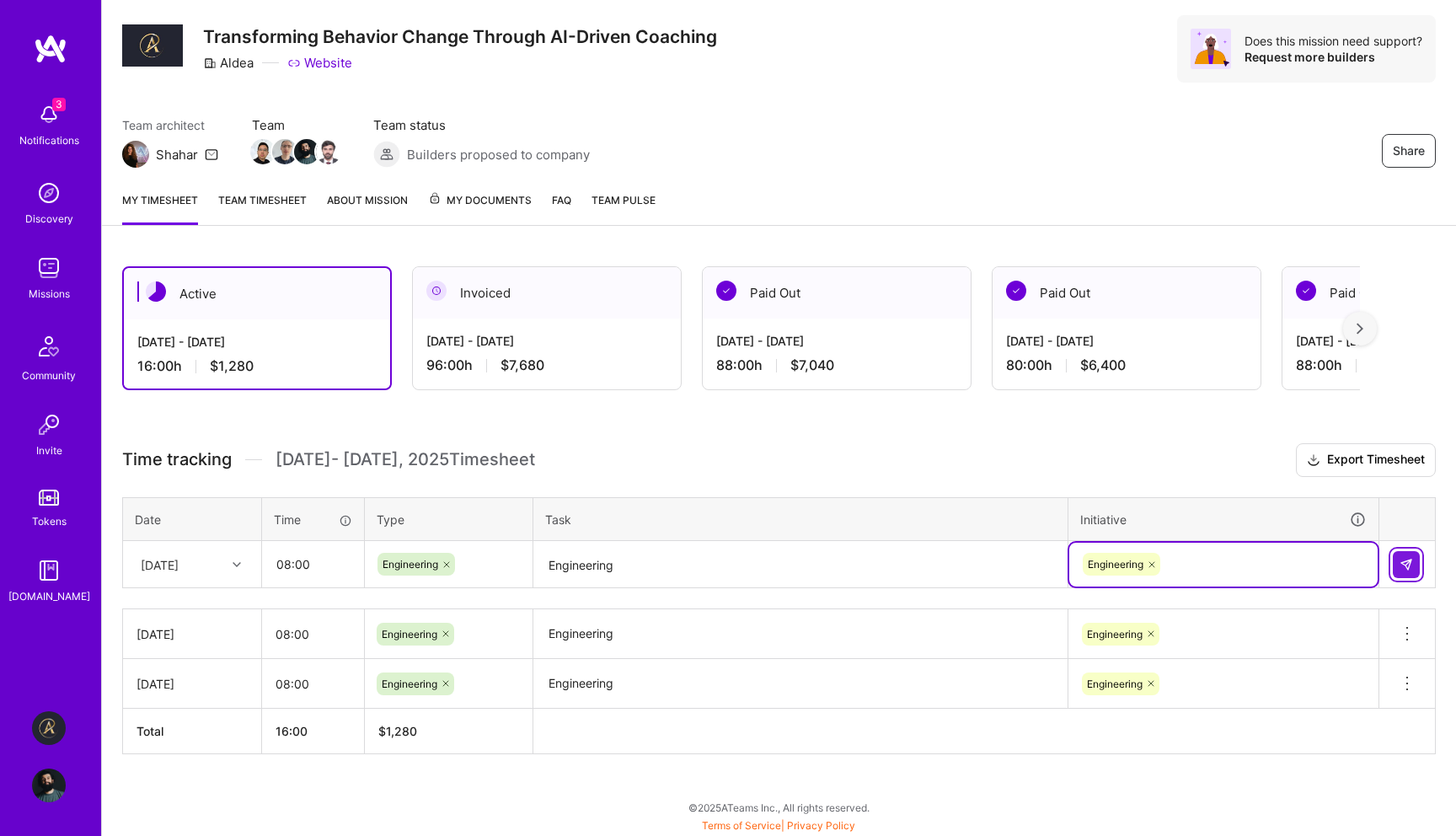
click at [1399, 569] on img at bounding box center [1406, 565] width 14 height 14
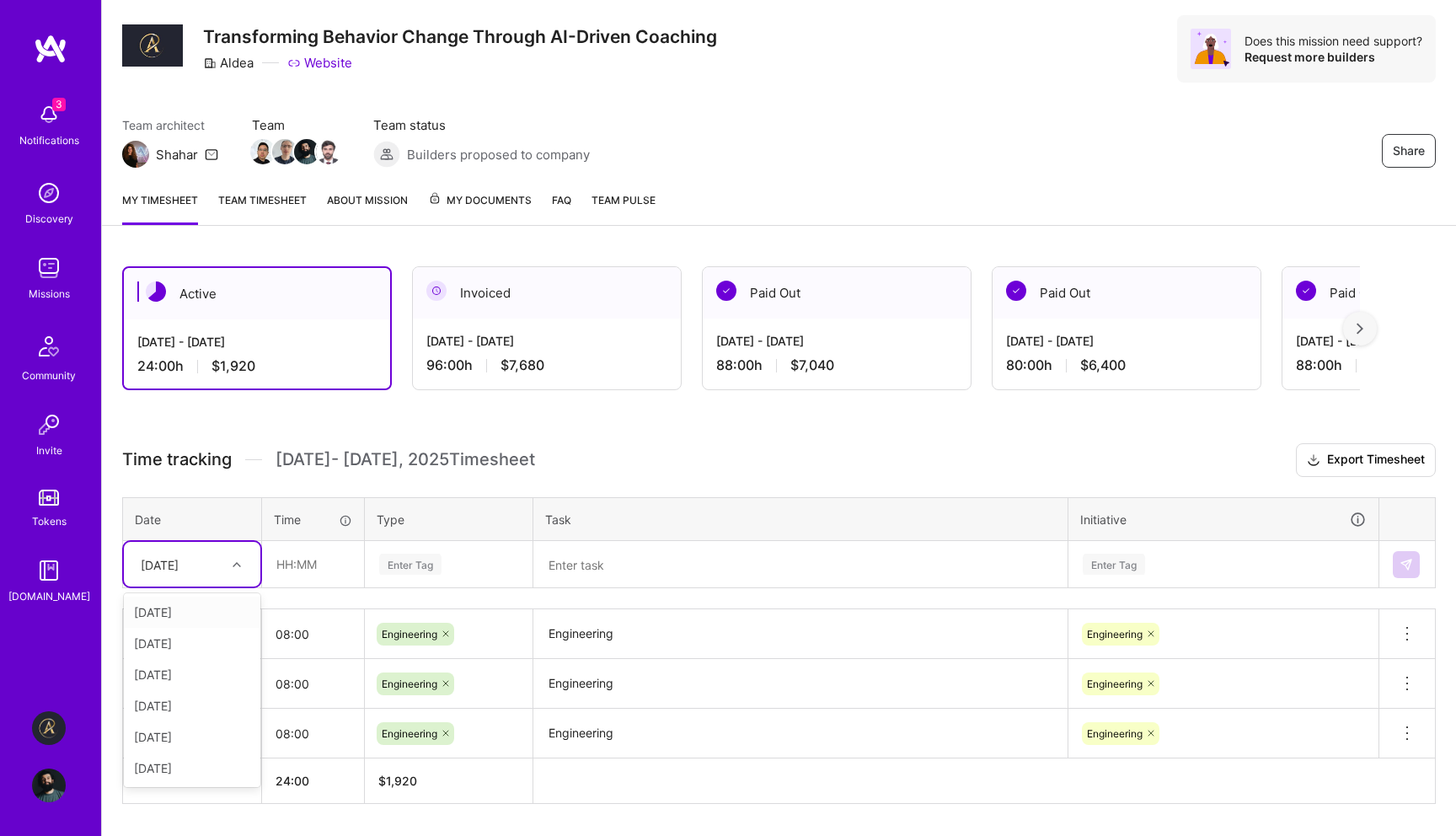
click at [223, 580] on div "[DATE]" at bounding box center [192, 564] width 136 height 45
click at [361, 585] on td at bounding box center [313, 564] width 102 height 47
click at [224, 572] on div "[DATE]" at bounding box center [179, 564] width 93 height 28
click at [210, 669] on div "[DATE]" at bounding box center [192, 674] width 136 height 31
click at [305, 575] on input "text" at bounding box center [312, 564] width 100 height 45
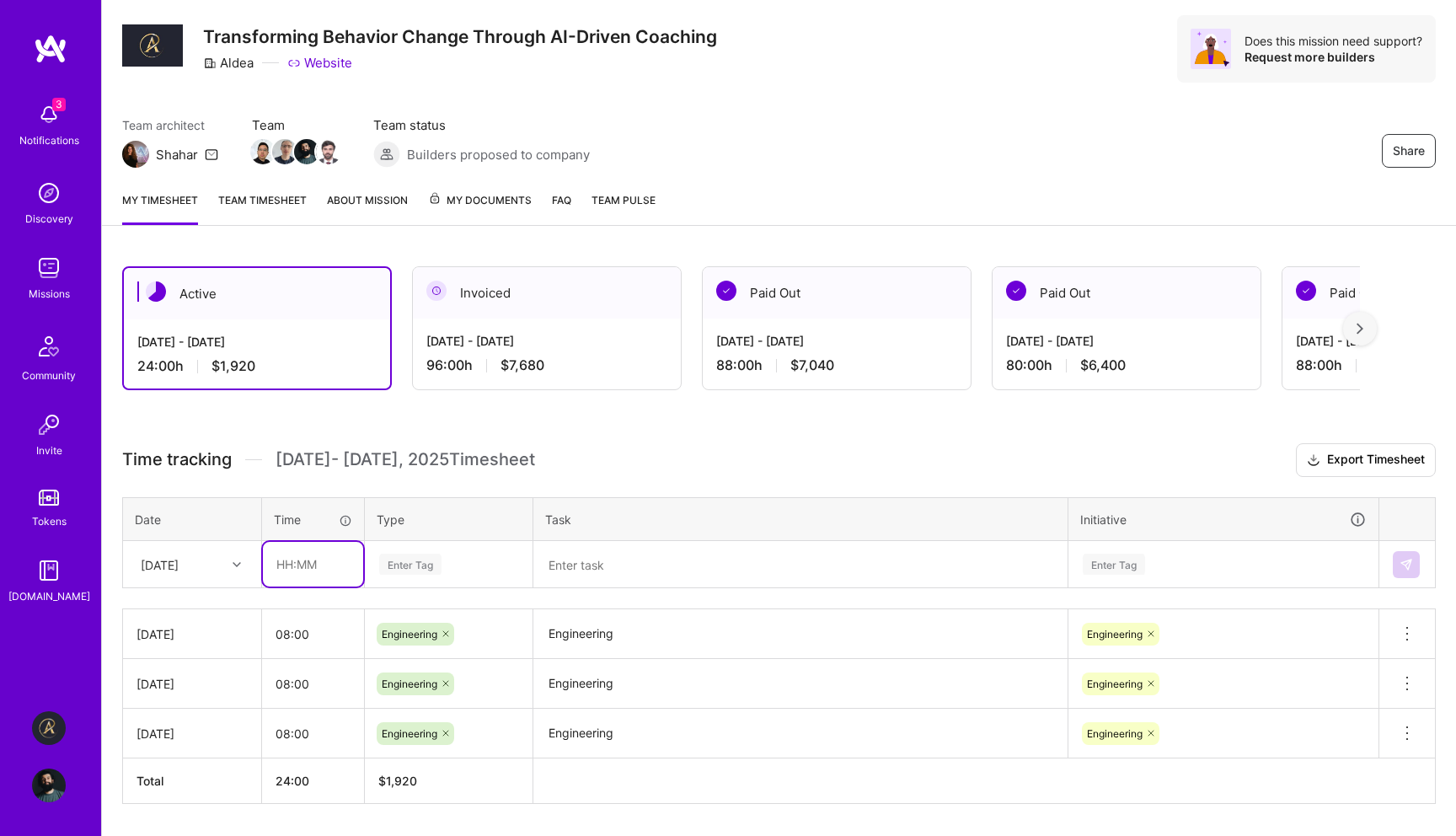
type input "08:00"
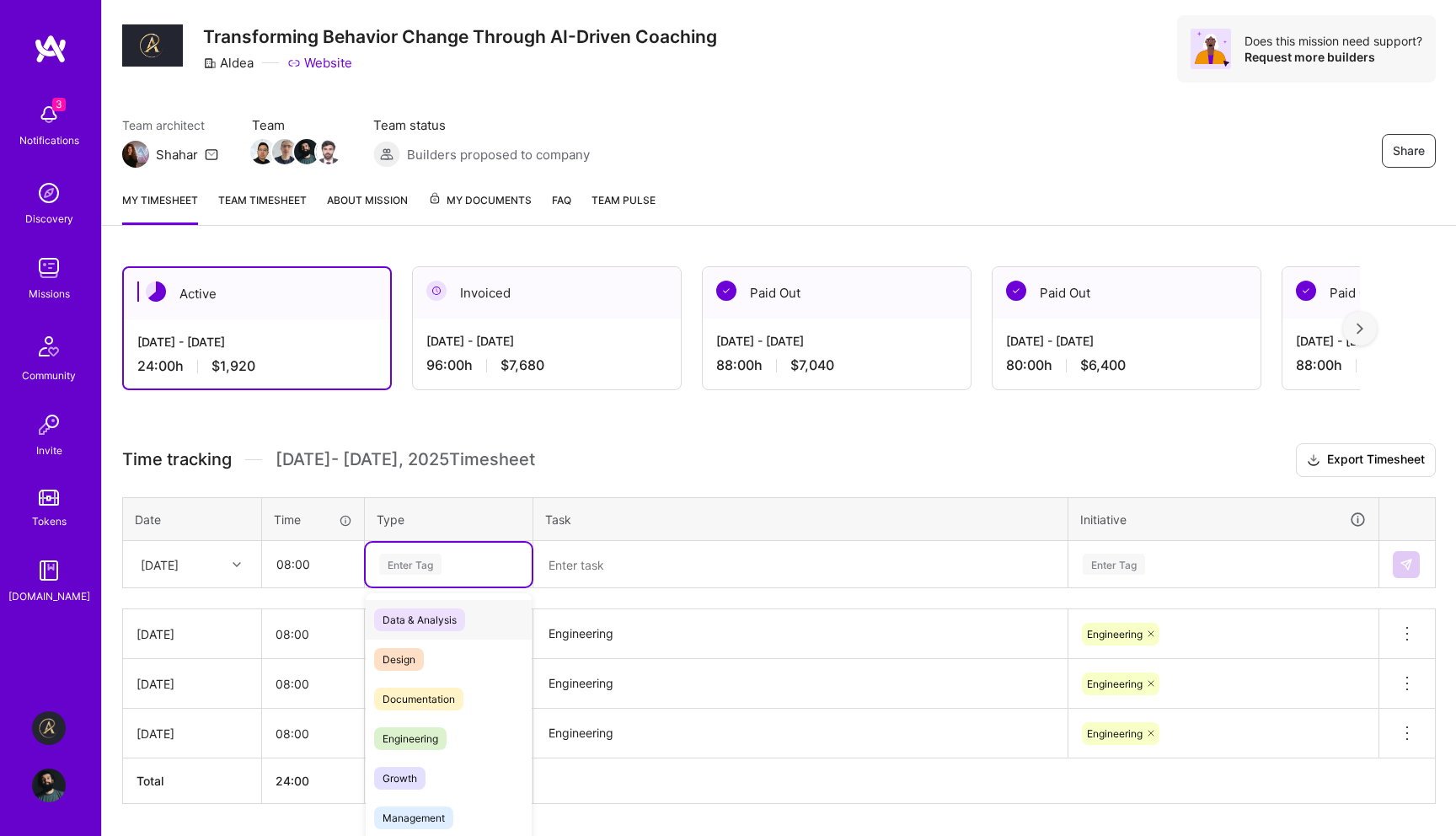
scroll to position [60, 0]
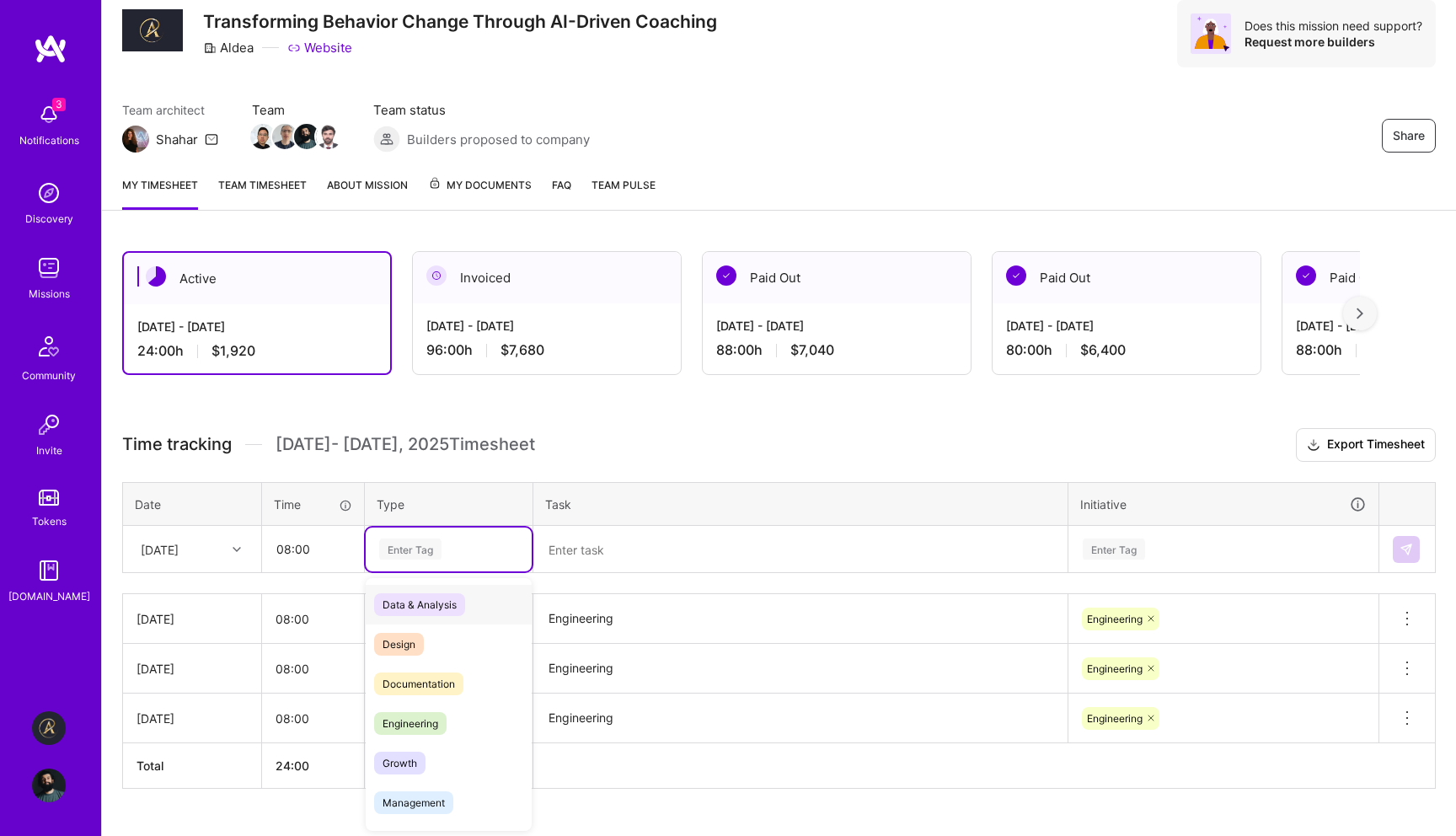
click at [387, 572] on div "option Engineering, selected. option Data & Analysis focused, 0 of 2. 17 result…" at bounding box center [449, 549] width 166 height 44
click at [431, 712] on span "Engineering" at bounding box center [410, 722] width 73 height 23
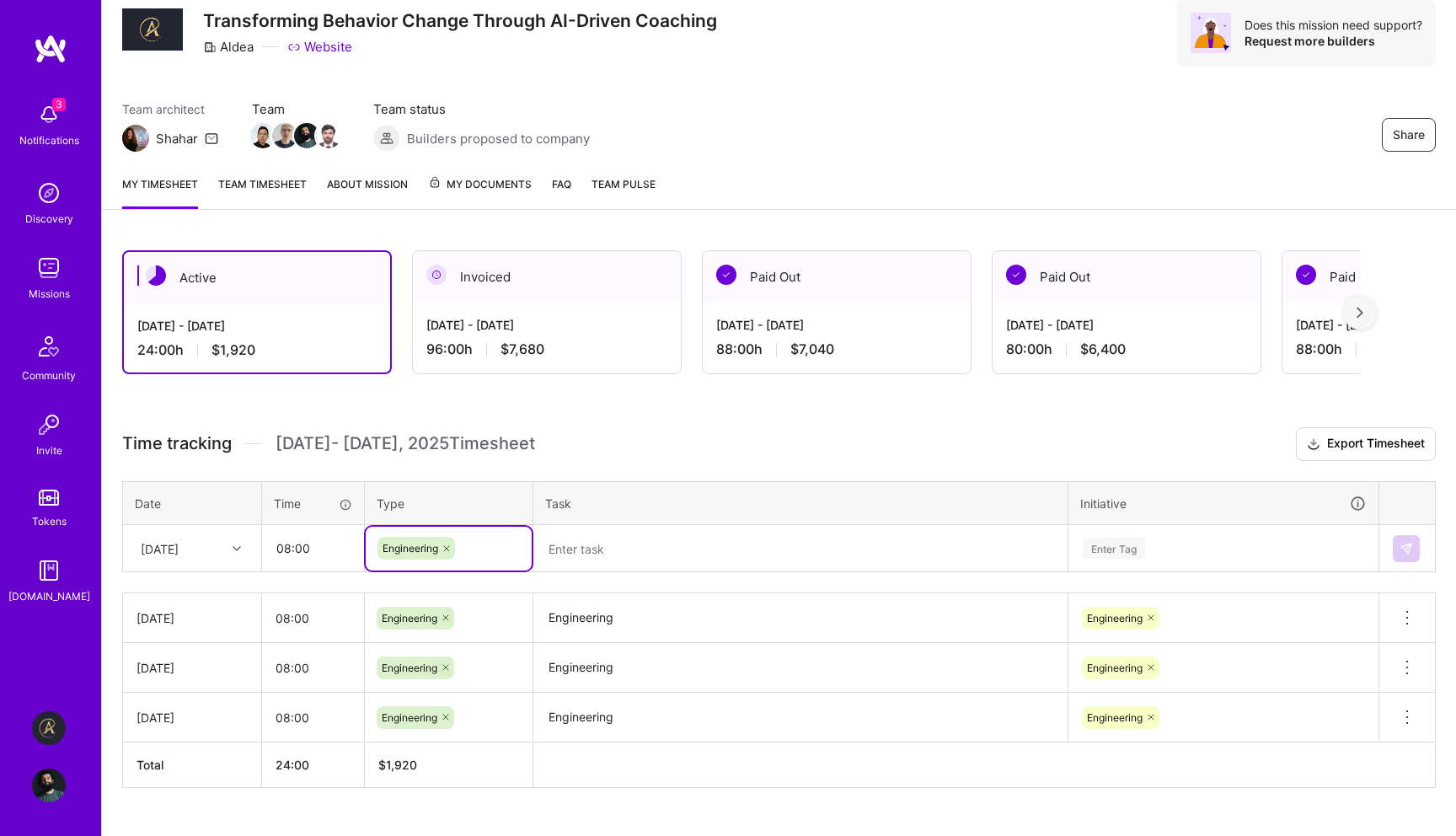
click at [625, 544] on textarea at bounding box center [801, 549] width 531 height 45
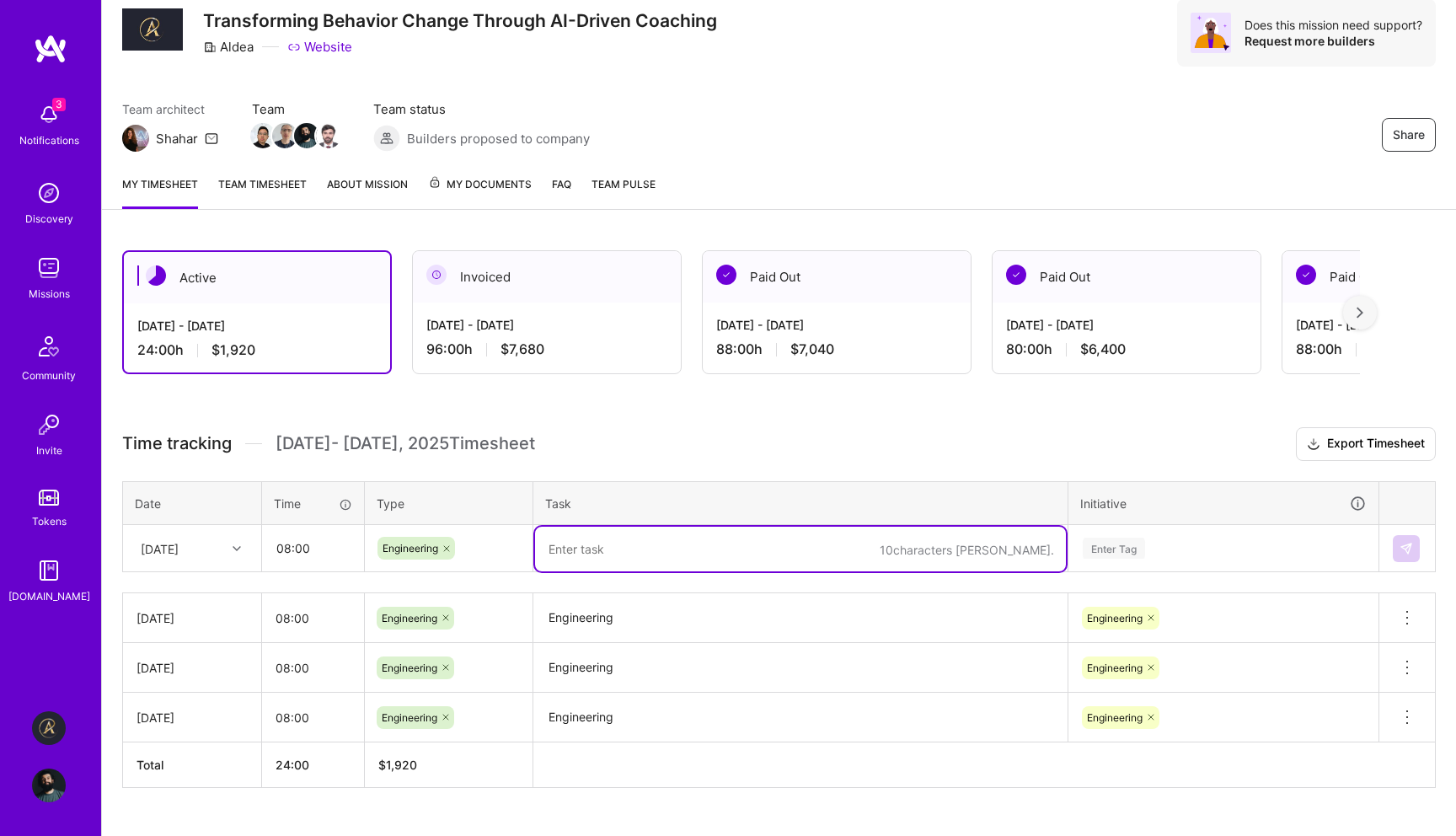
paste textarea "Engineering"
type textarea "Engineering"
click at [1179, 551] on div "Enter Tag" at bounding box center [1223, 549] width 308 height 44
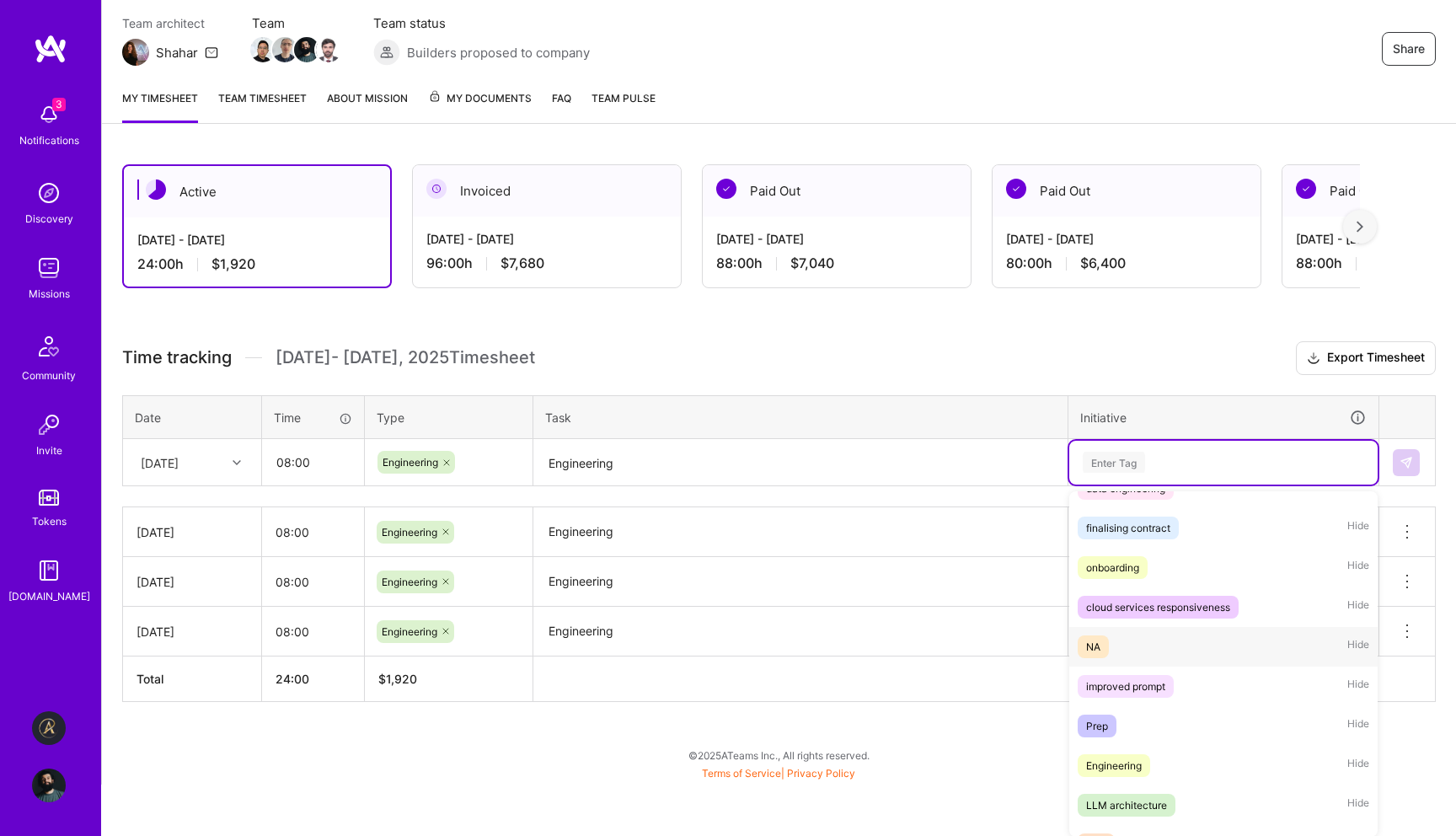
scroll to position [111, 0]
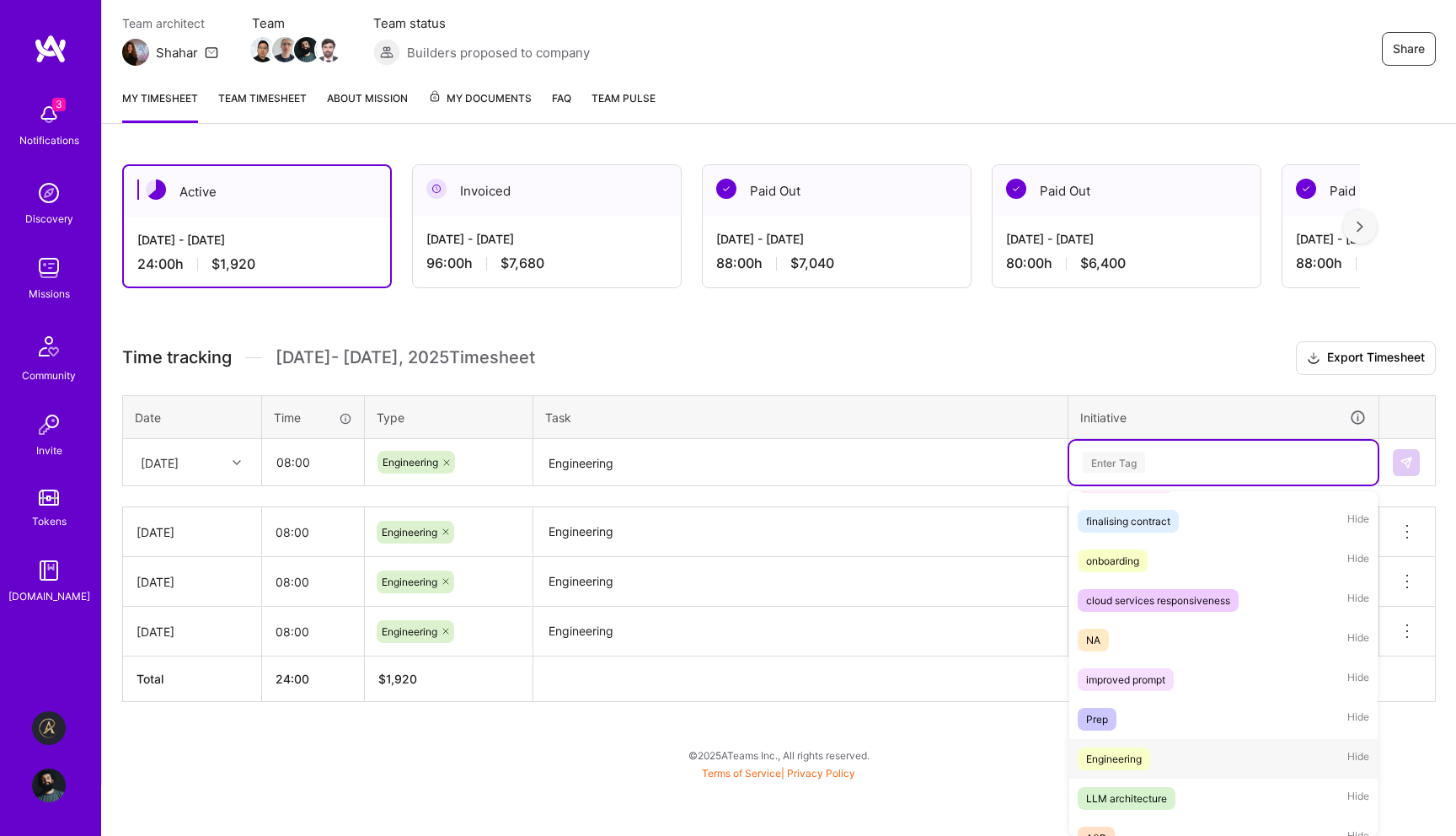
click at [1164, 764] on div "Engineering Hide" at bounding box center [1223, 758] width 308 height 40
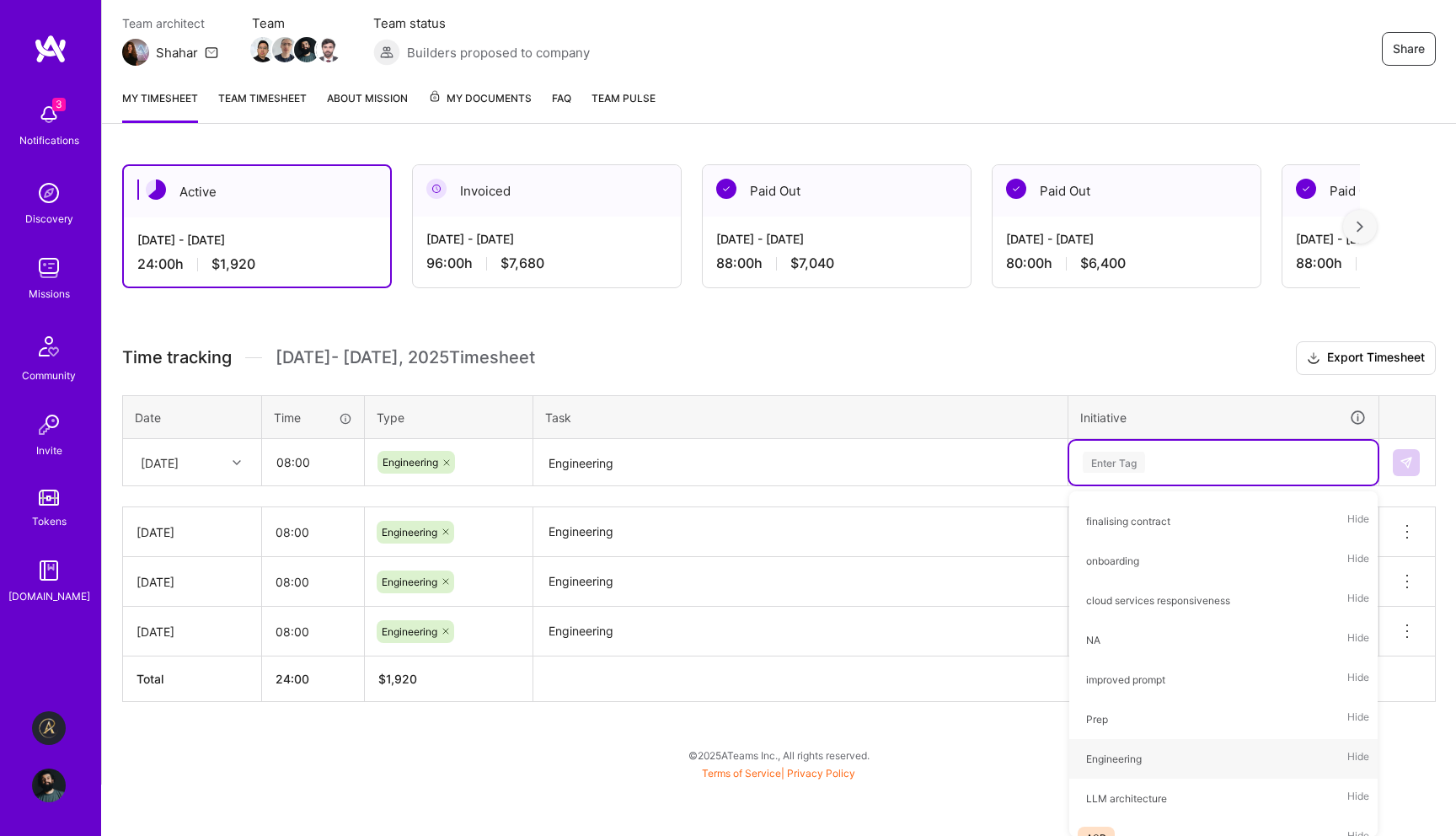
scroll to position [93, 0]
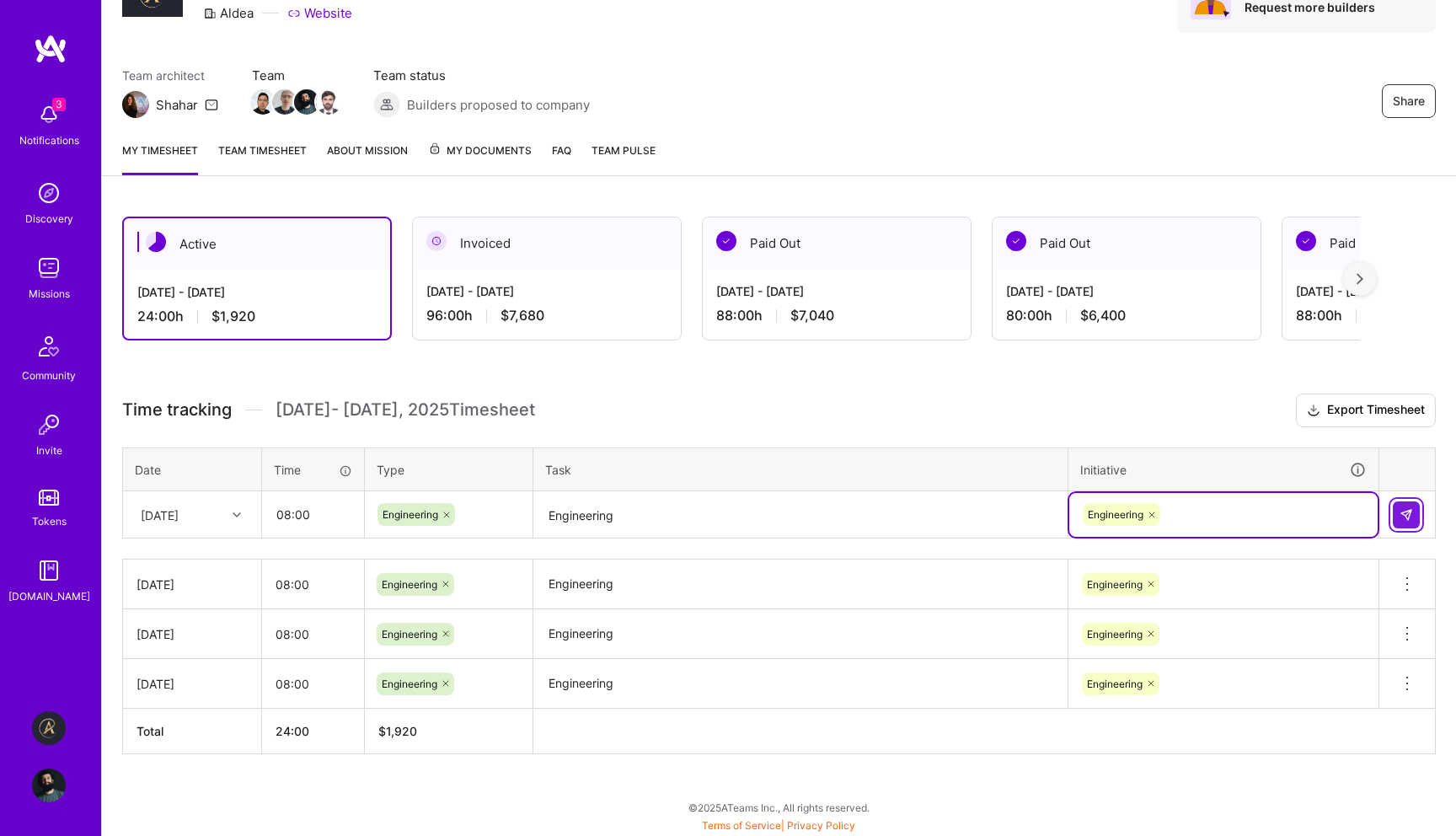
click at [1401, 512] on img at bounding box center [1406, 515] width 14 height 14
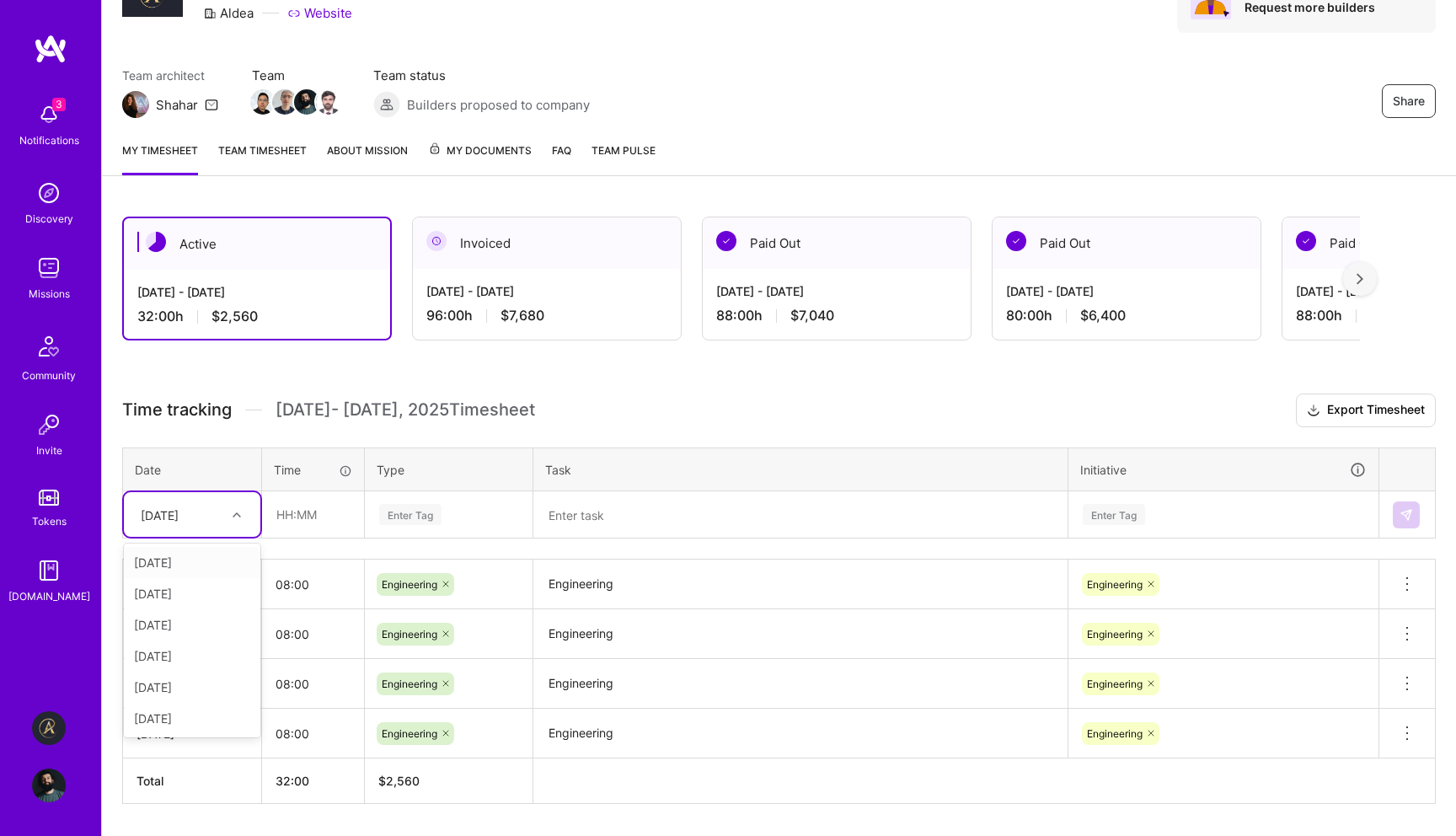
click at [168, 518] on div "[DATE]" at bounding box center [160, 514] width 38 height 18
click at [201, 591] on div "[DATE]" at bounding box center [192, 592] width 136 height 31
click at [323, 516] on input "text" at bounding box center [312, 514] width 100 height 45
type input "08:00"
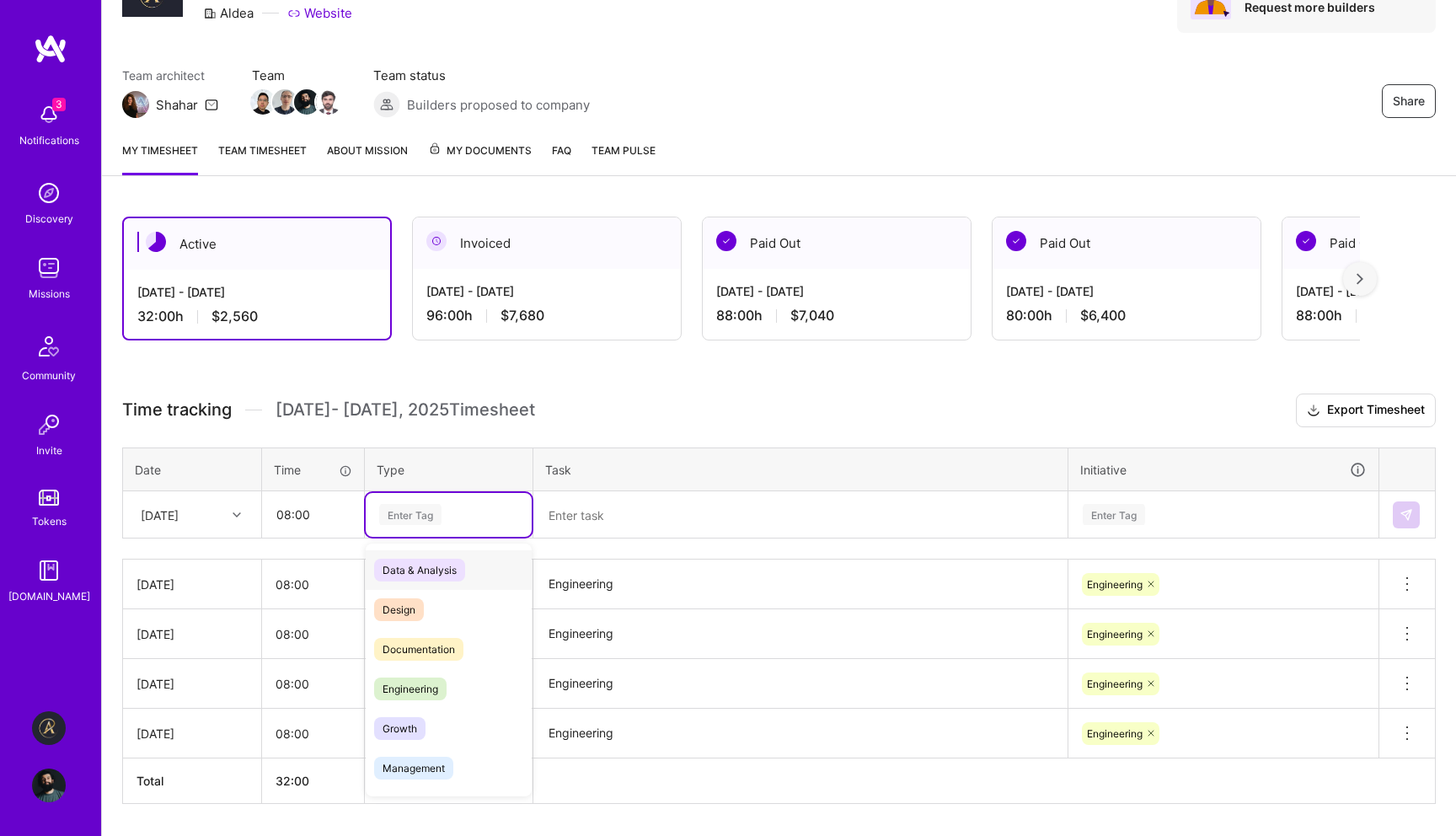
click at [437, 498] on div "Enter Tag" at bounding box center [449, 515] width 166 height 44
click at [424, 689] on span "Engineering" at bounding box center [410, 688] width 73 height 23
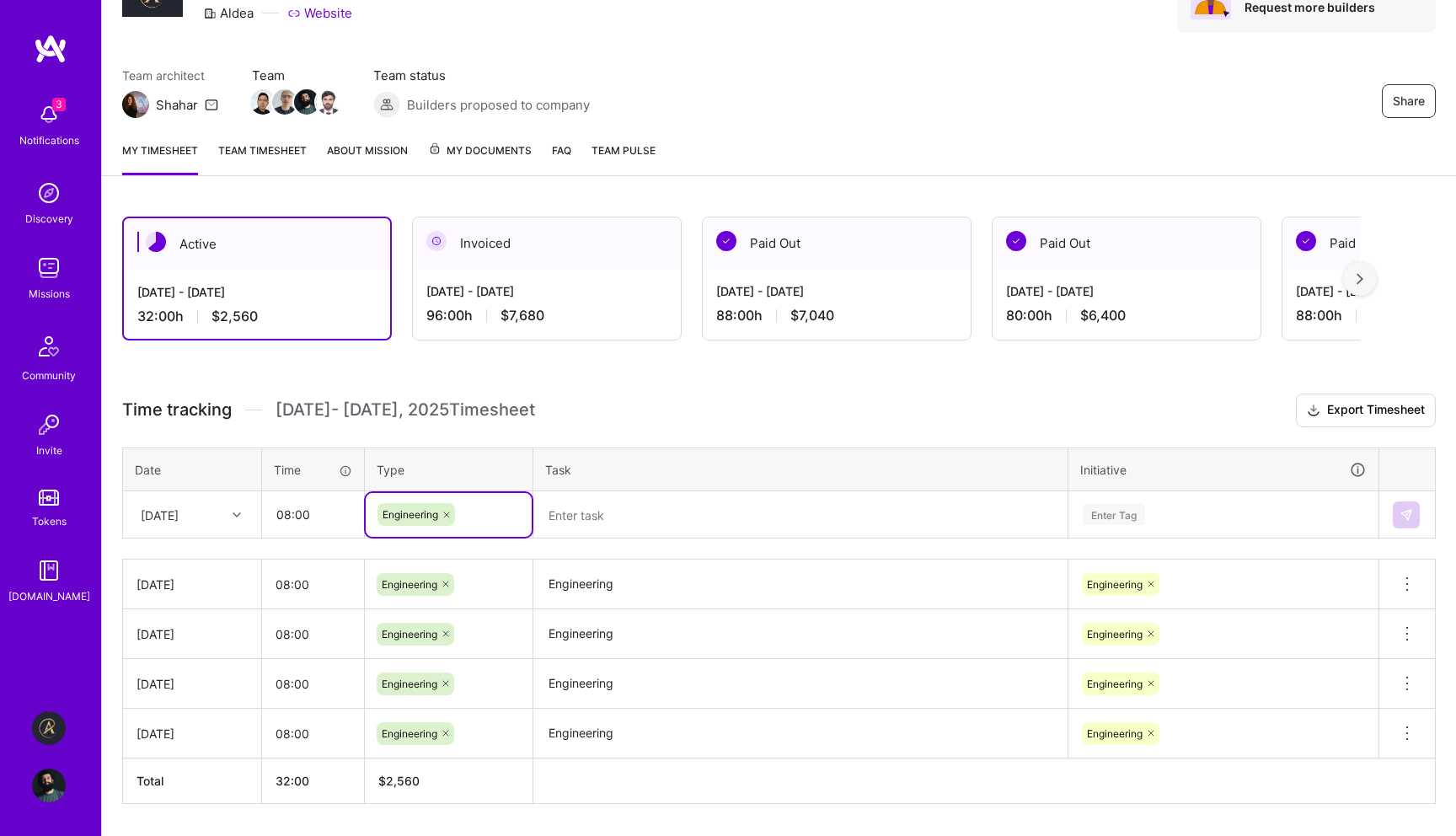
click at [625, 521] on textarea at bounding box center [801, 515] width 531 height 45
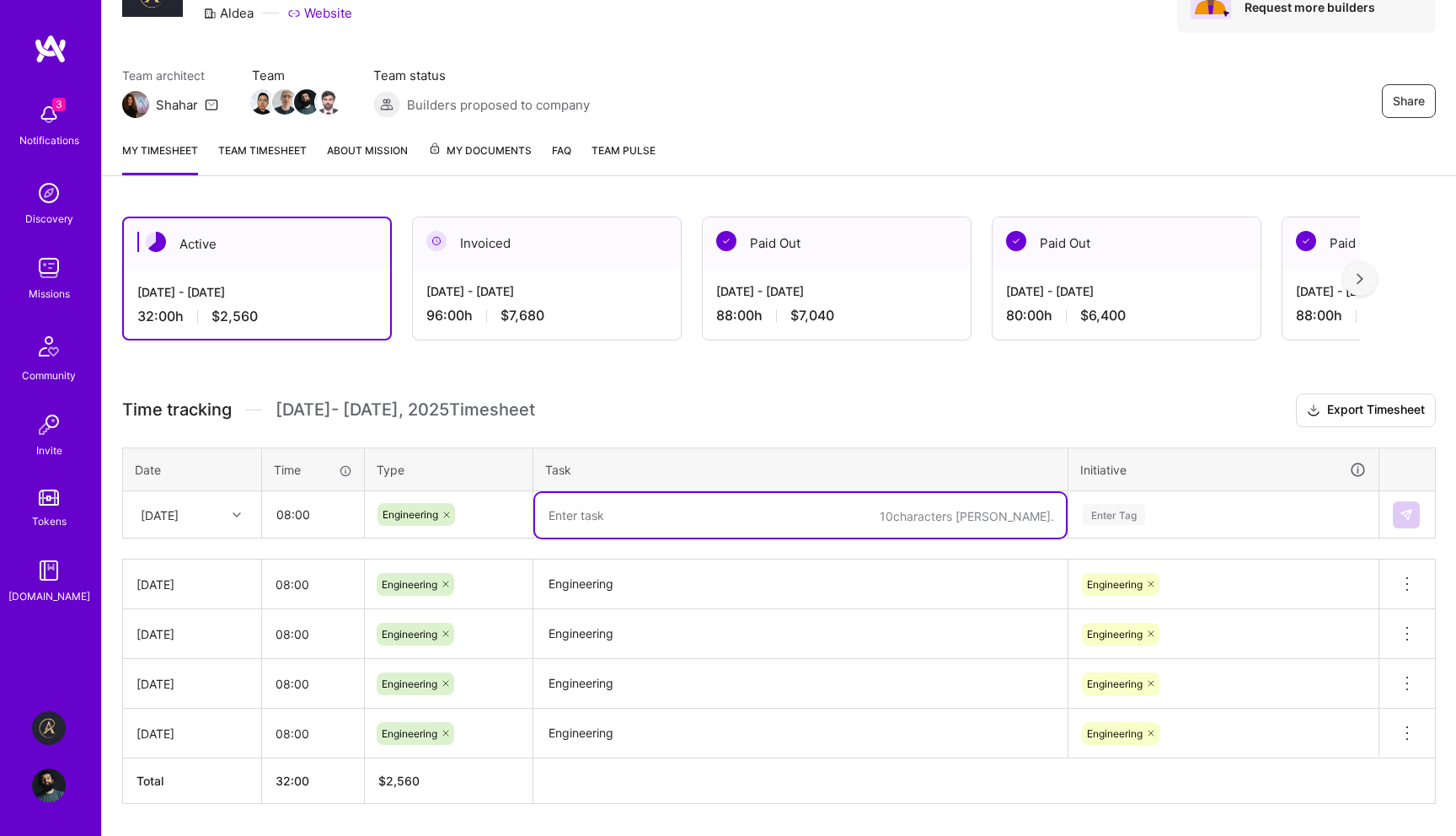
paste textarea "Engineering"
type textarea "Engineering"
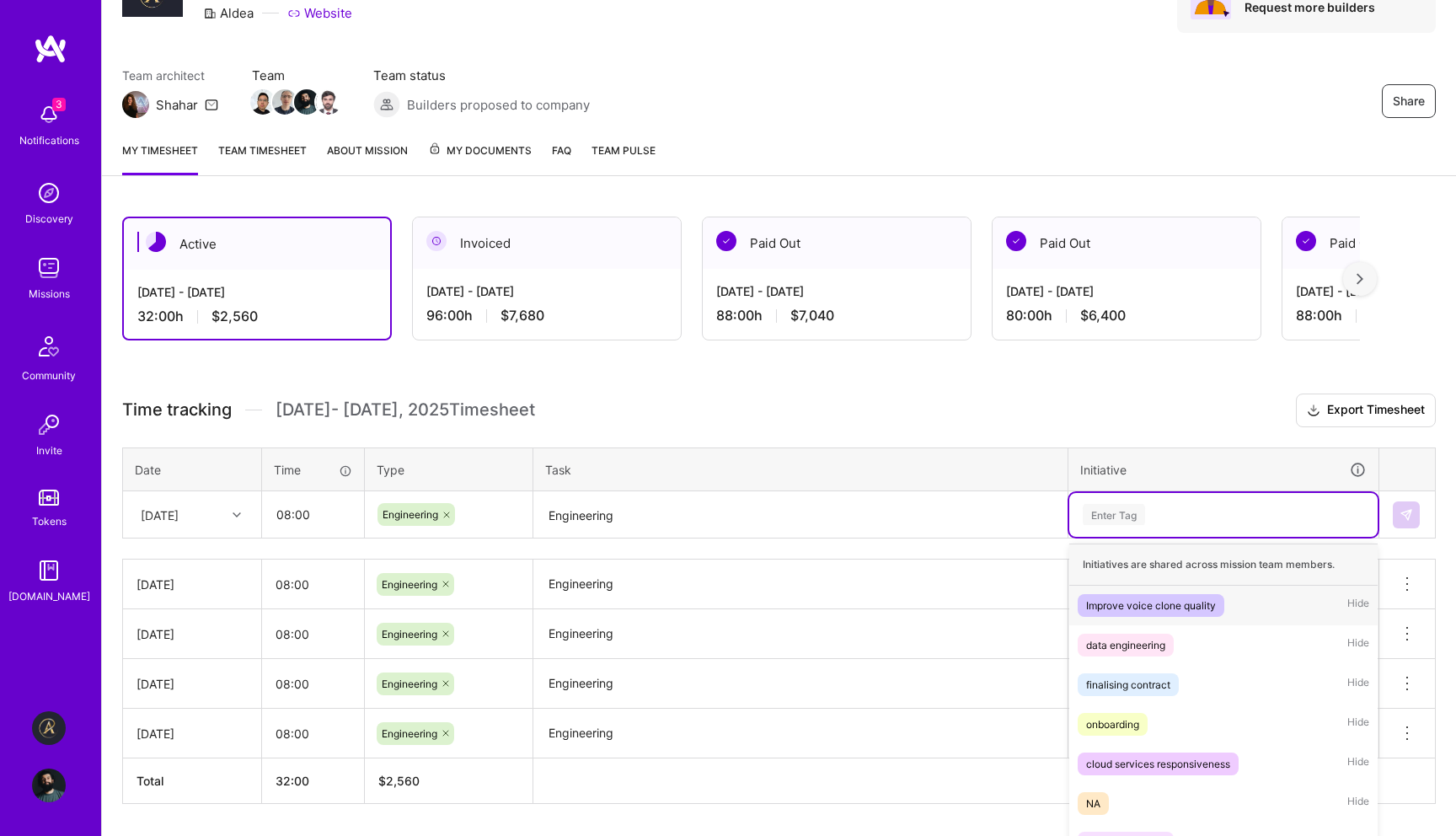
scroll to position [146, 0]
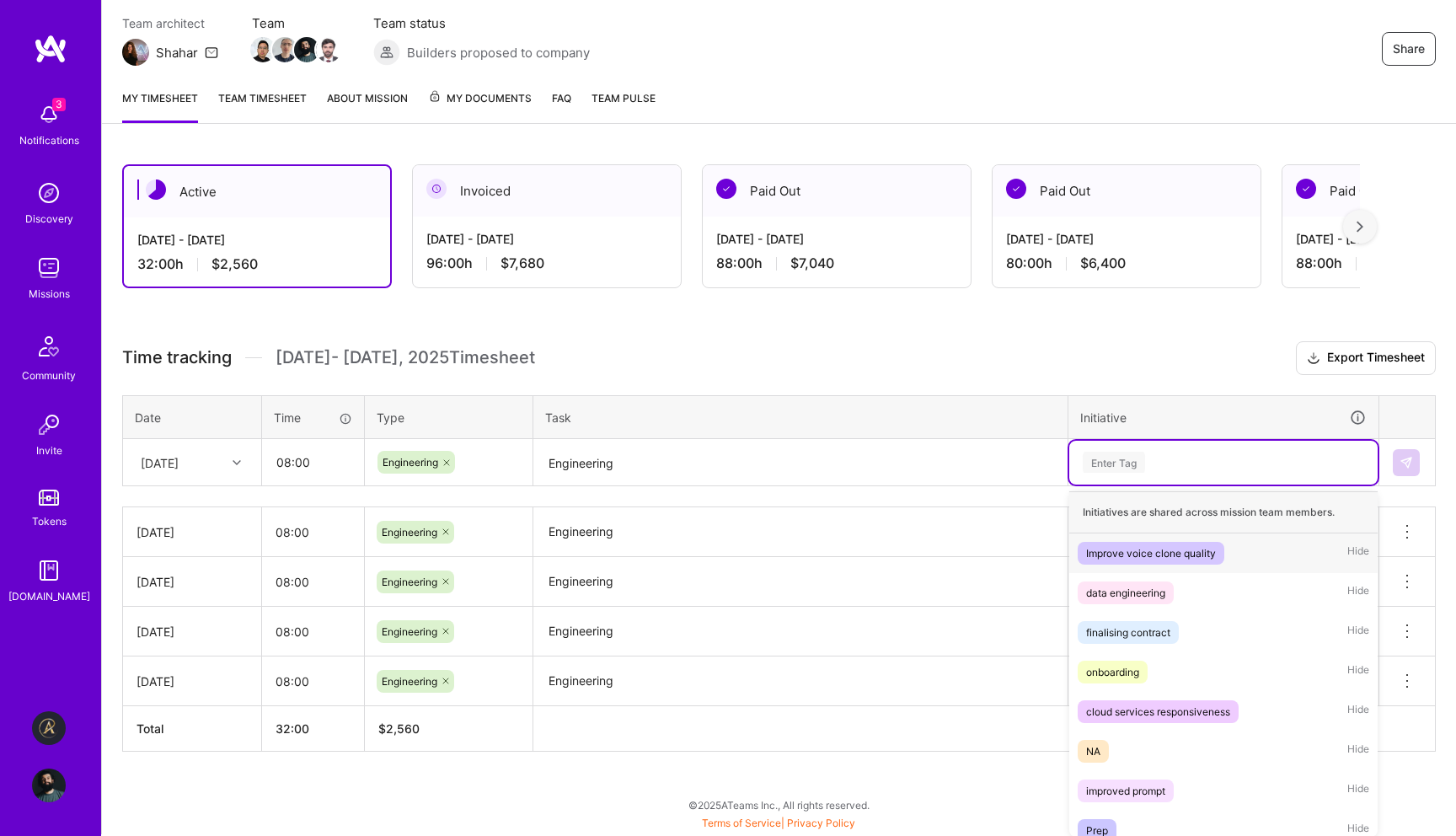
click at [1150, 484] on div "option Engineering, selected. option Improve voice clone quality focused, 1 of …" at bounding box center [1223, 462] width 308 height 44
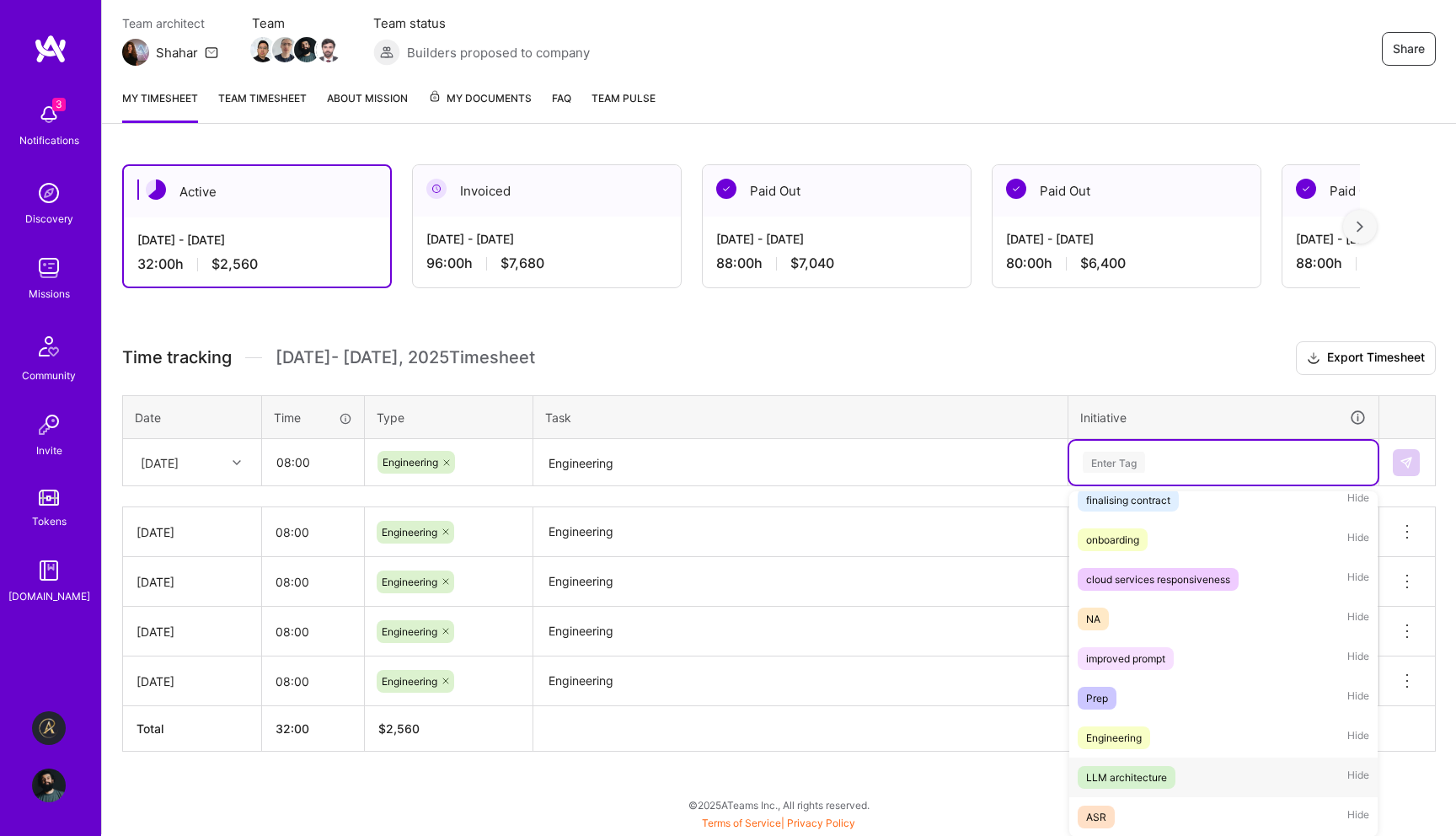
click at [1122, 759] on div "LLM architecture Hide" at bounding box center [1223, 777] width 308 height 40
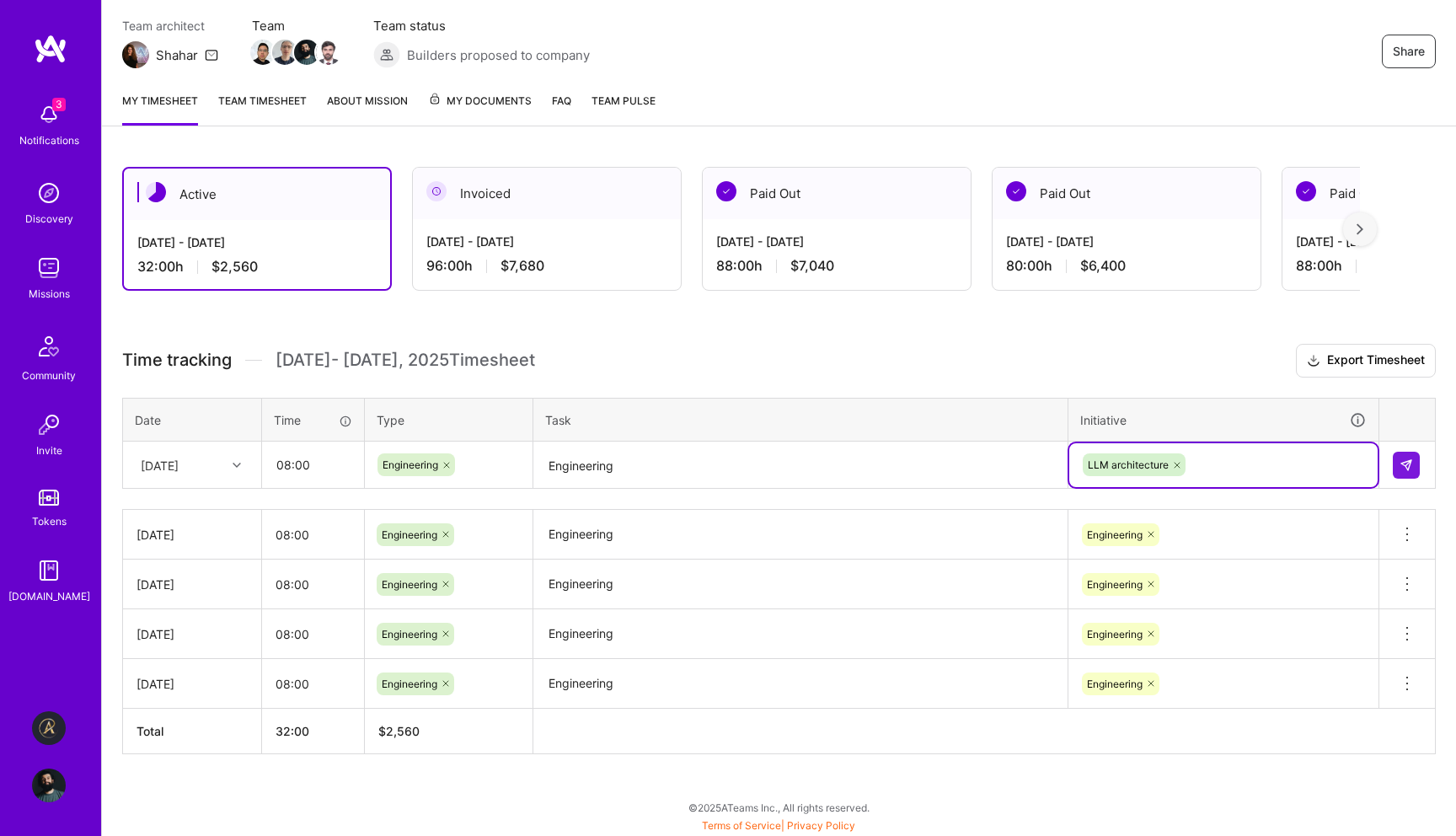
scroll to position [146, 0]
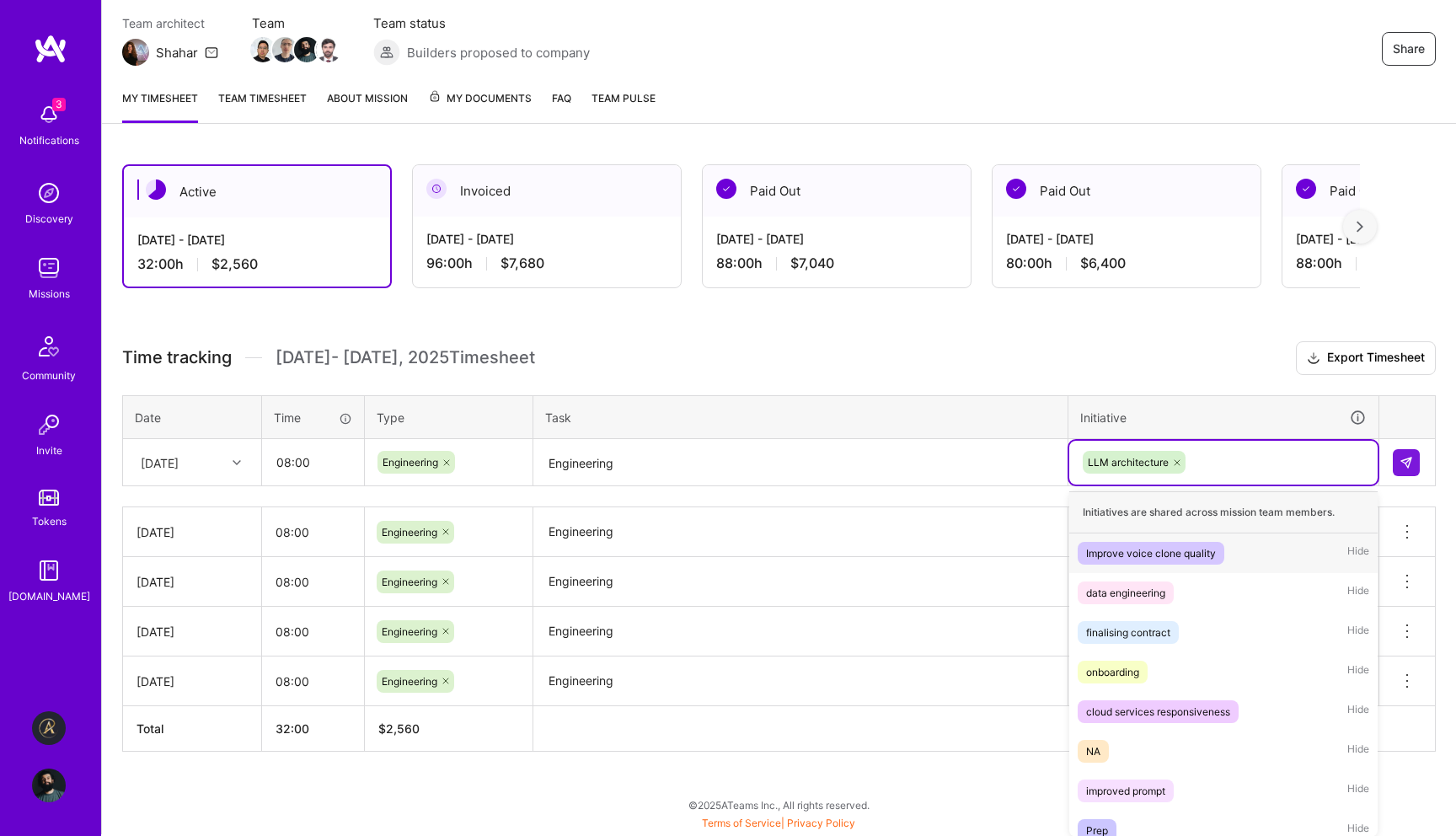
click at [1170, 465] on div at bounding box center [1177, 461] width 17 height 23
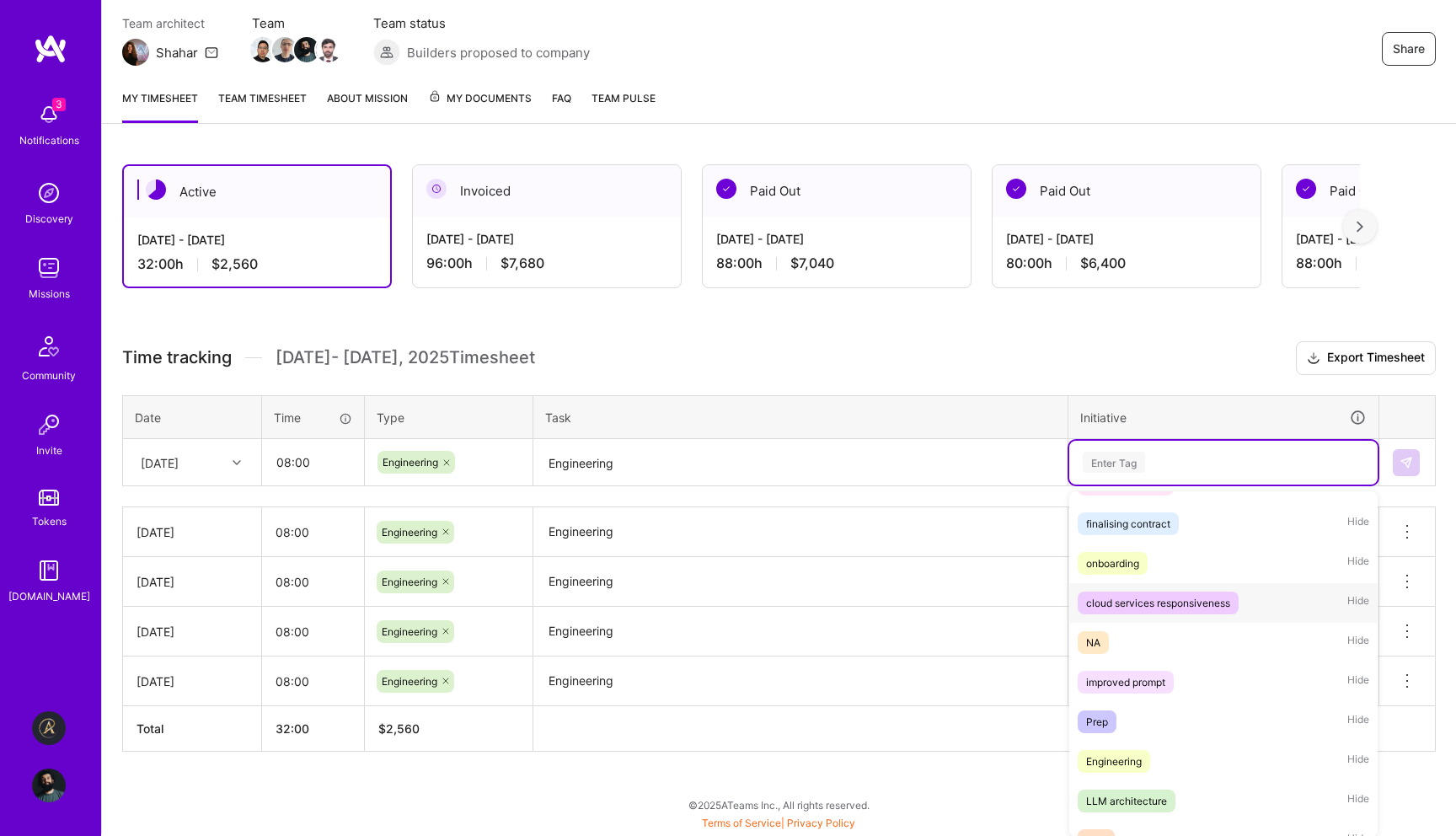
scroll to position [113, 0]
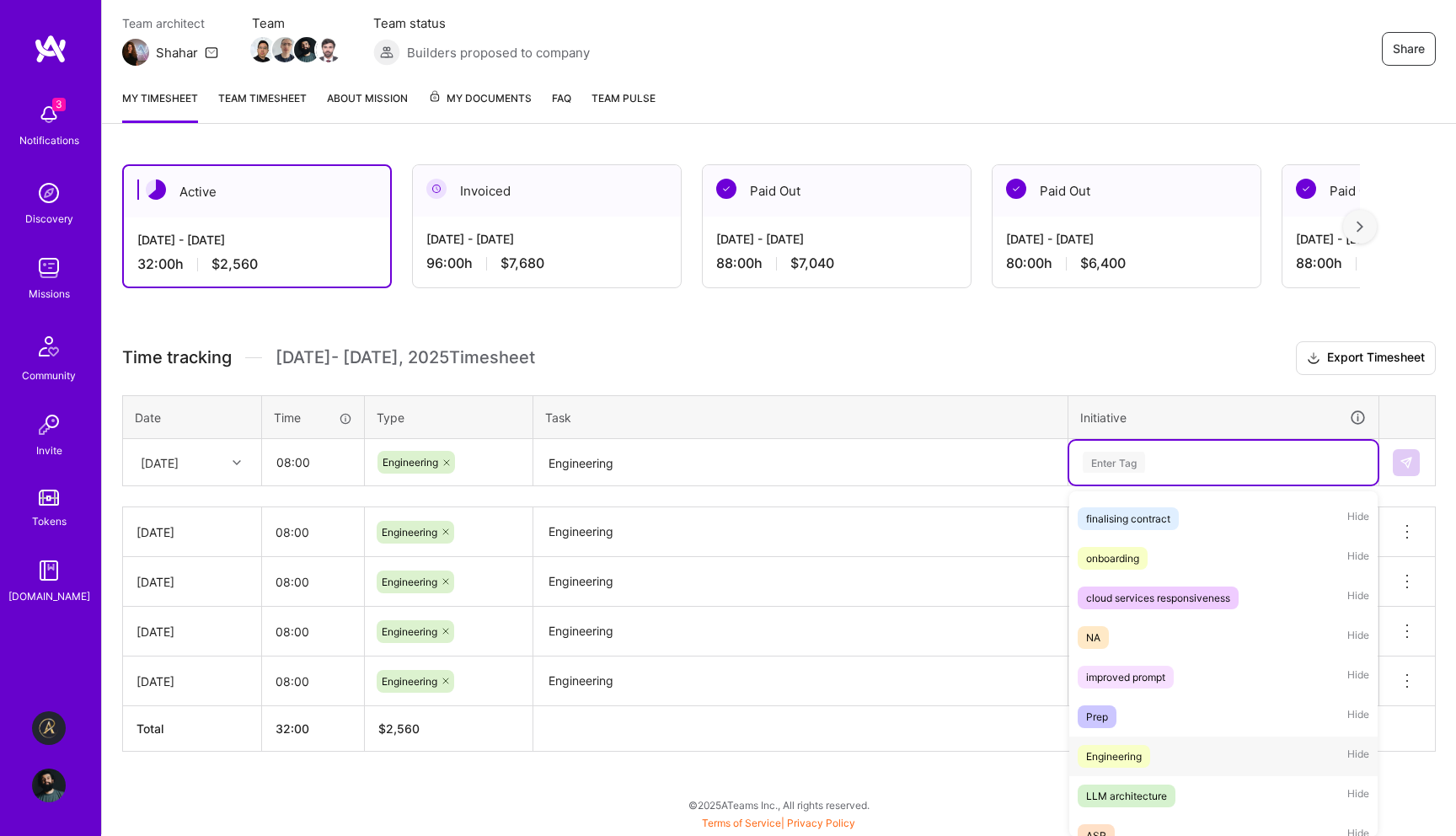
click at [1119, 758] on div "Engineering" at bounding box center [1114, 756] width 56 height 18
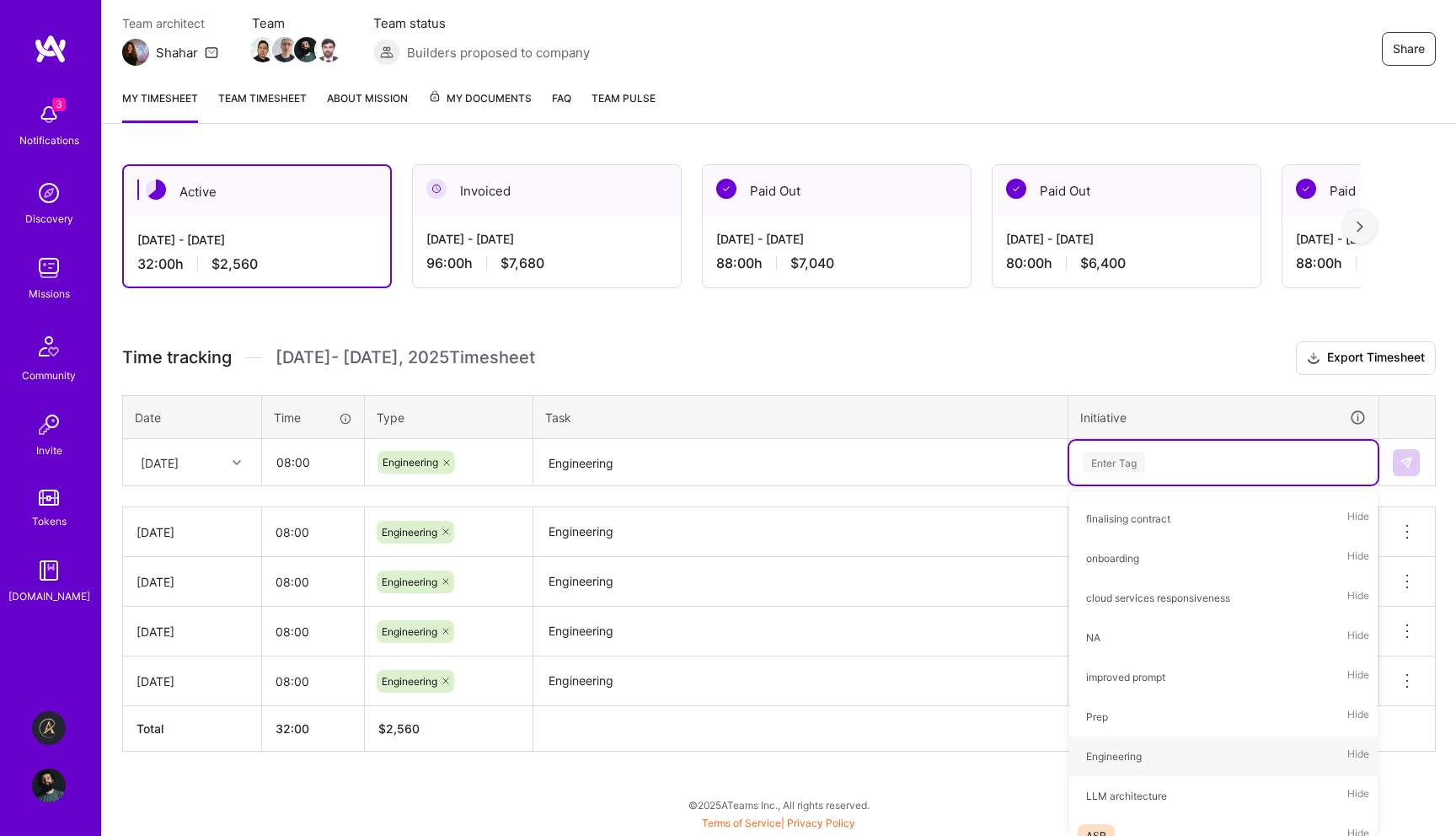
scroll to position [143, 0]
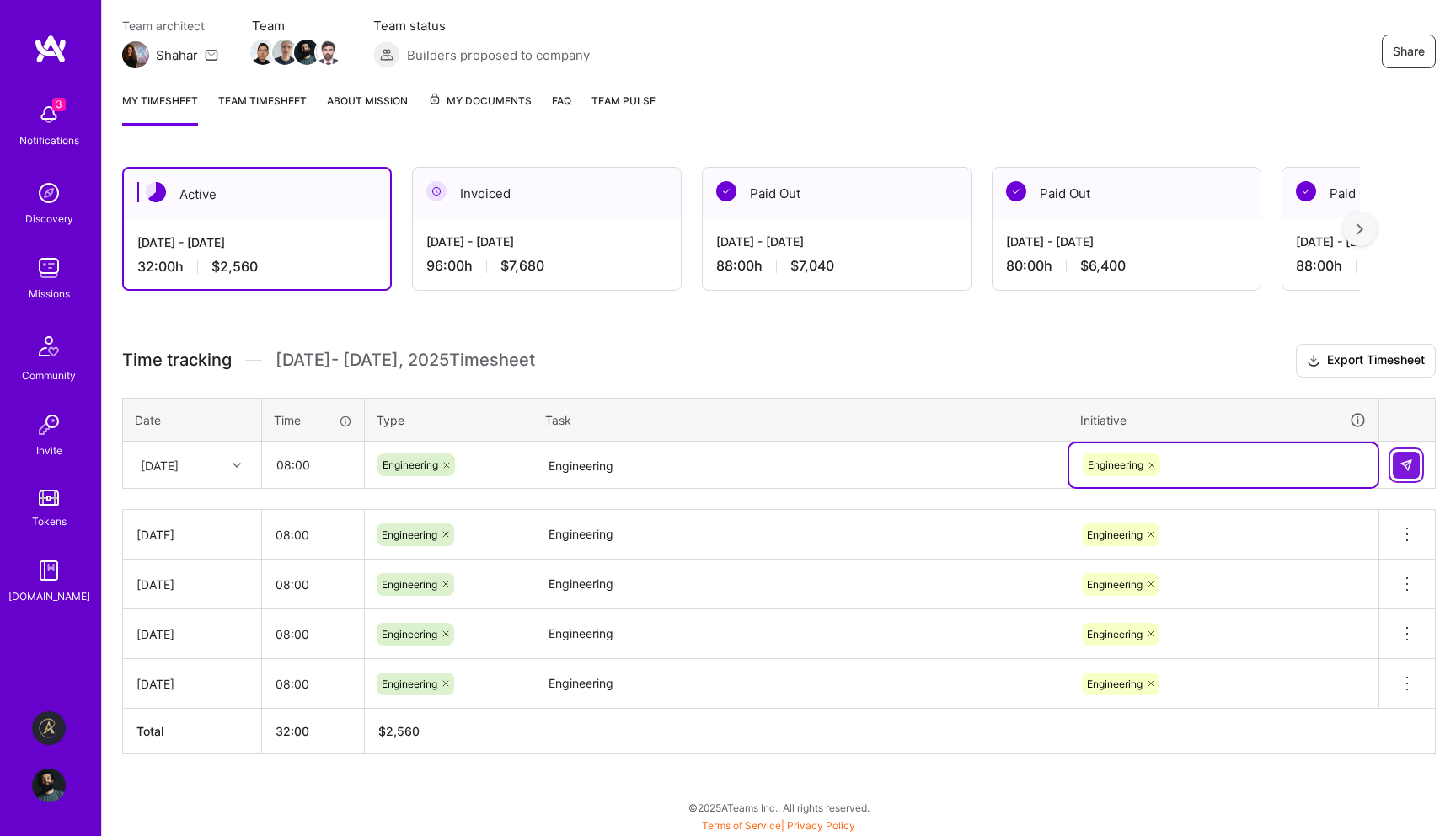
click at [1397, 462] on button at bounding box center [1406, 464] width 27 height 27
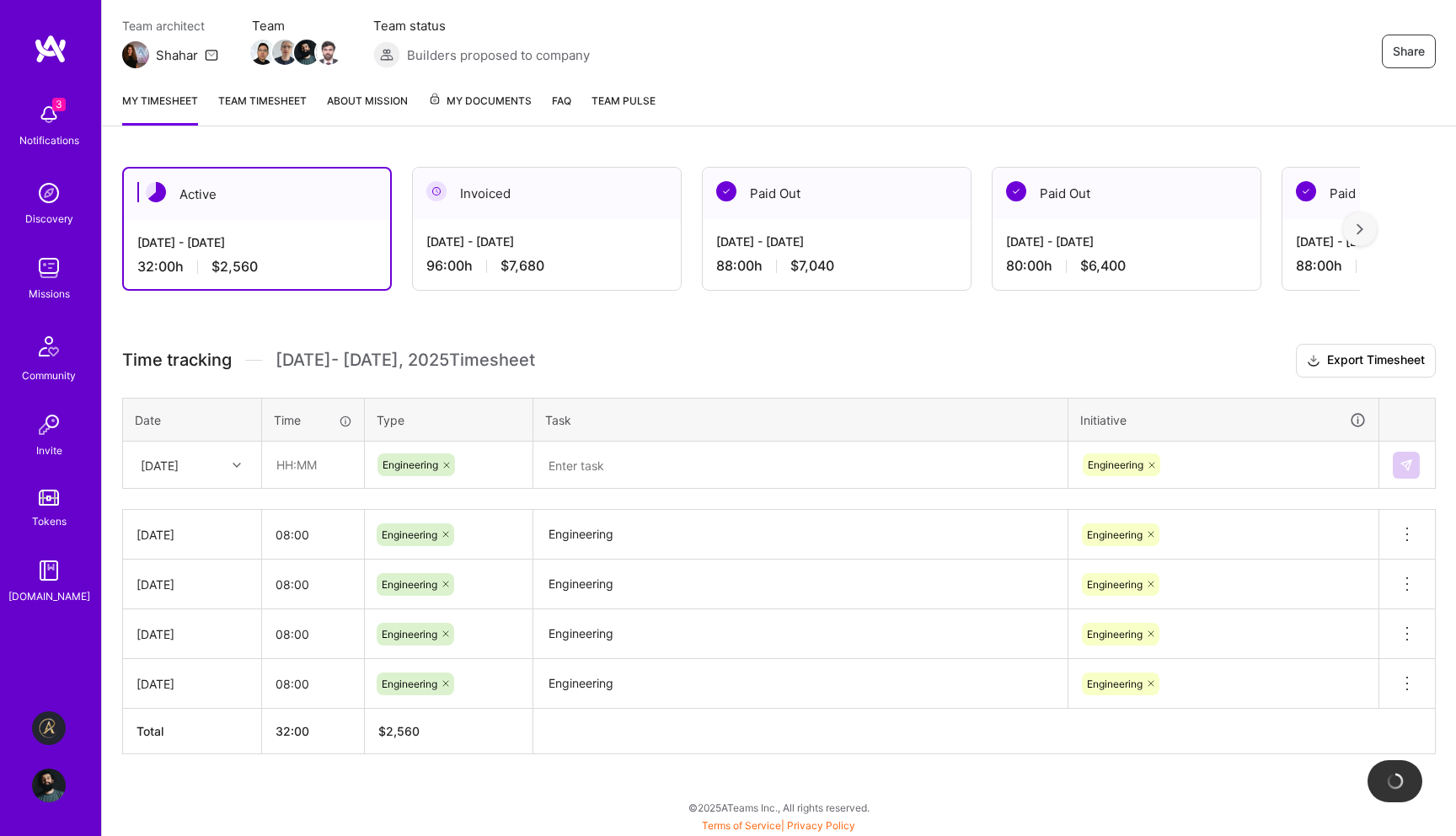
scroll to position [146, 0]
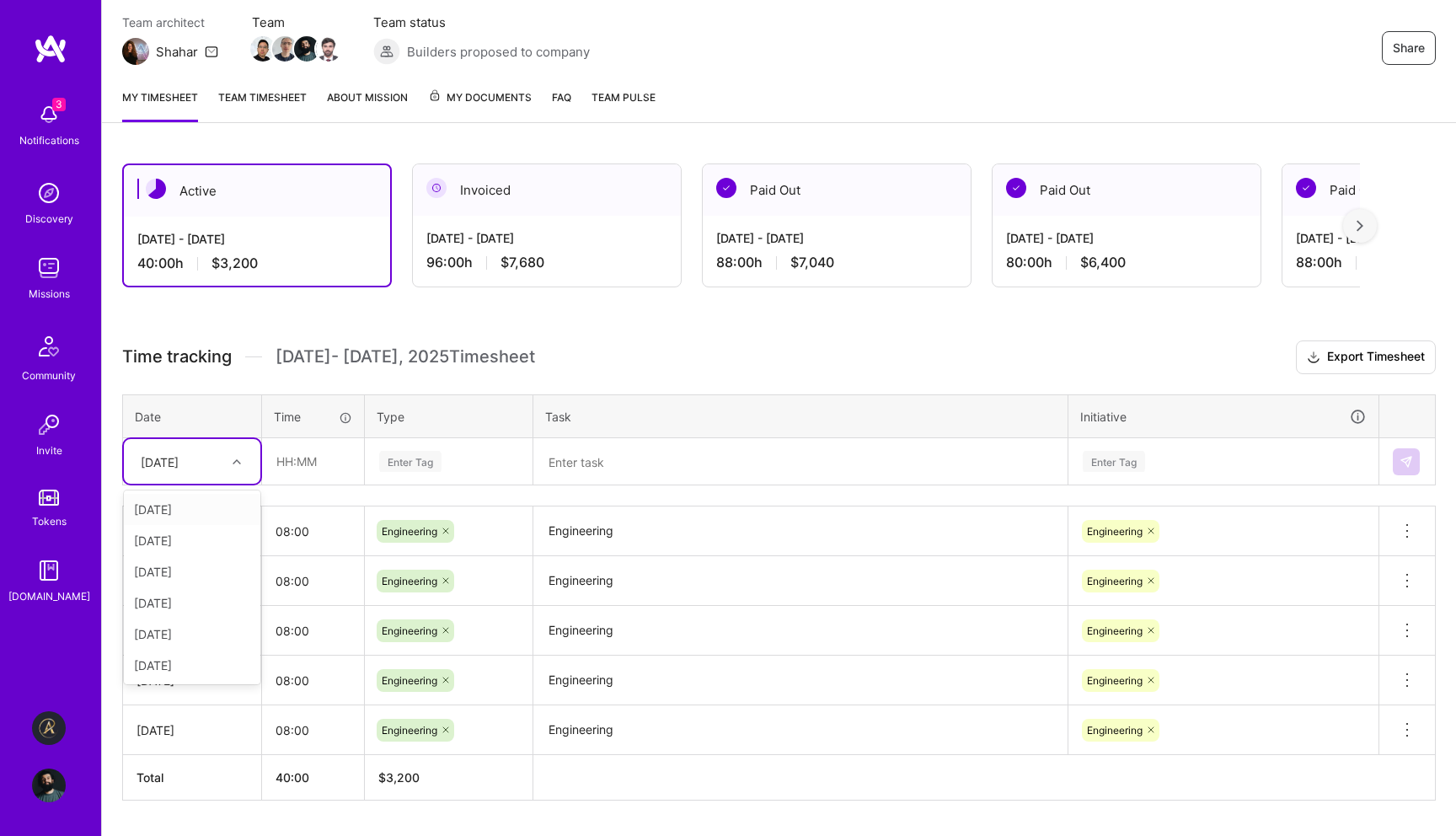
click at [233, 465] on div at bounding box center [239, 461] width 26 height 22
click at [224, 505] on div "[DATE]" at bounding box center [192, 509] width 136 height 31
click at [301, 463] on input "text" at bounding box center [312, 460] width 100 height 45
type input "08:00"
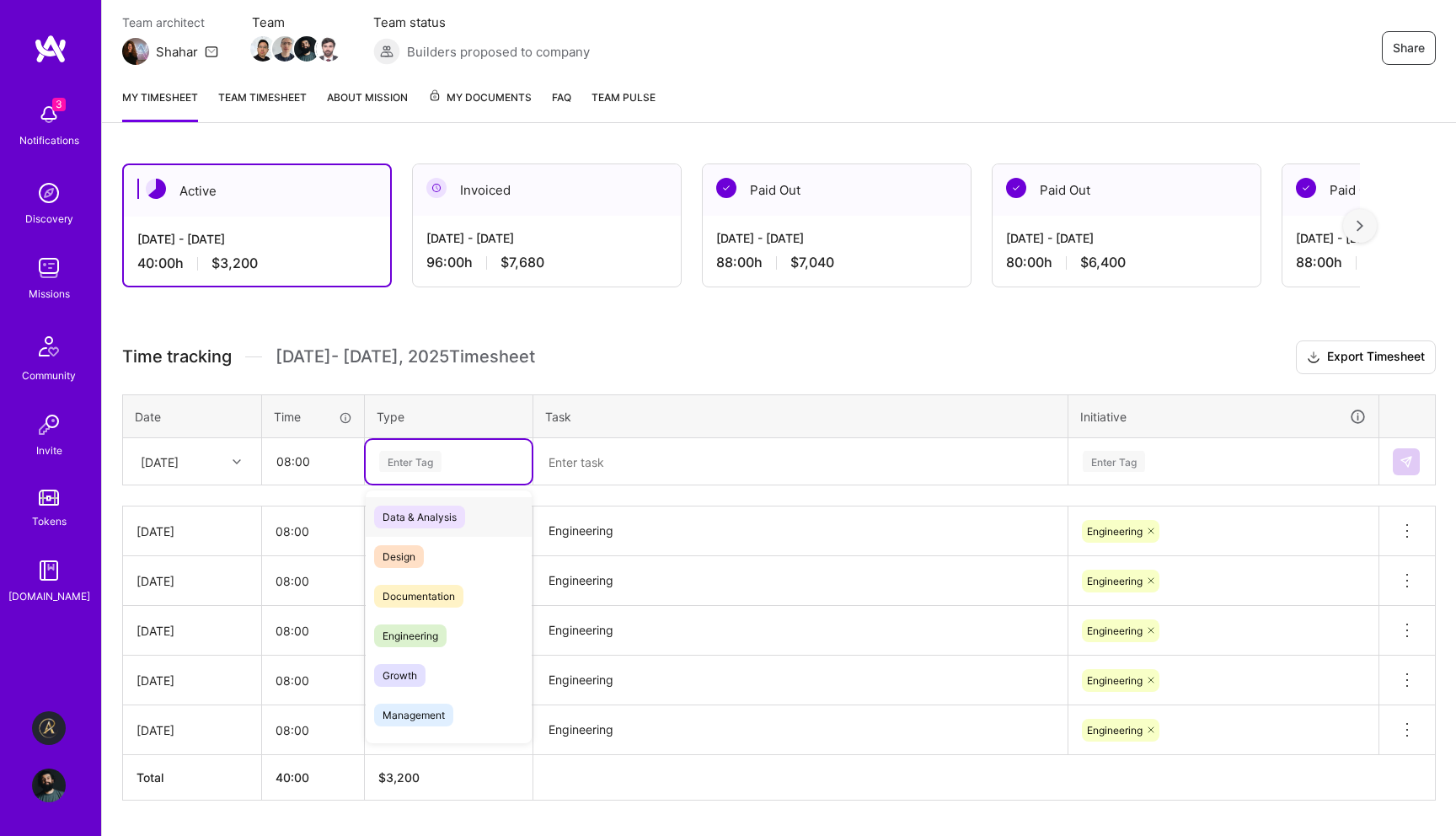
click at [419, 475] on div "Enter Tag" at bounding box center [449, 461] width 166 height 44
click at [409, 624] on span "Engineering" at bounding box center [410, 635] width 73 height 23
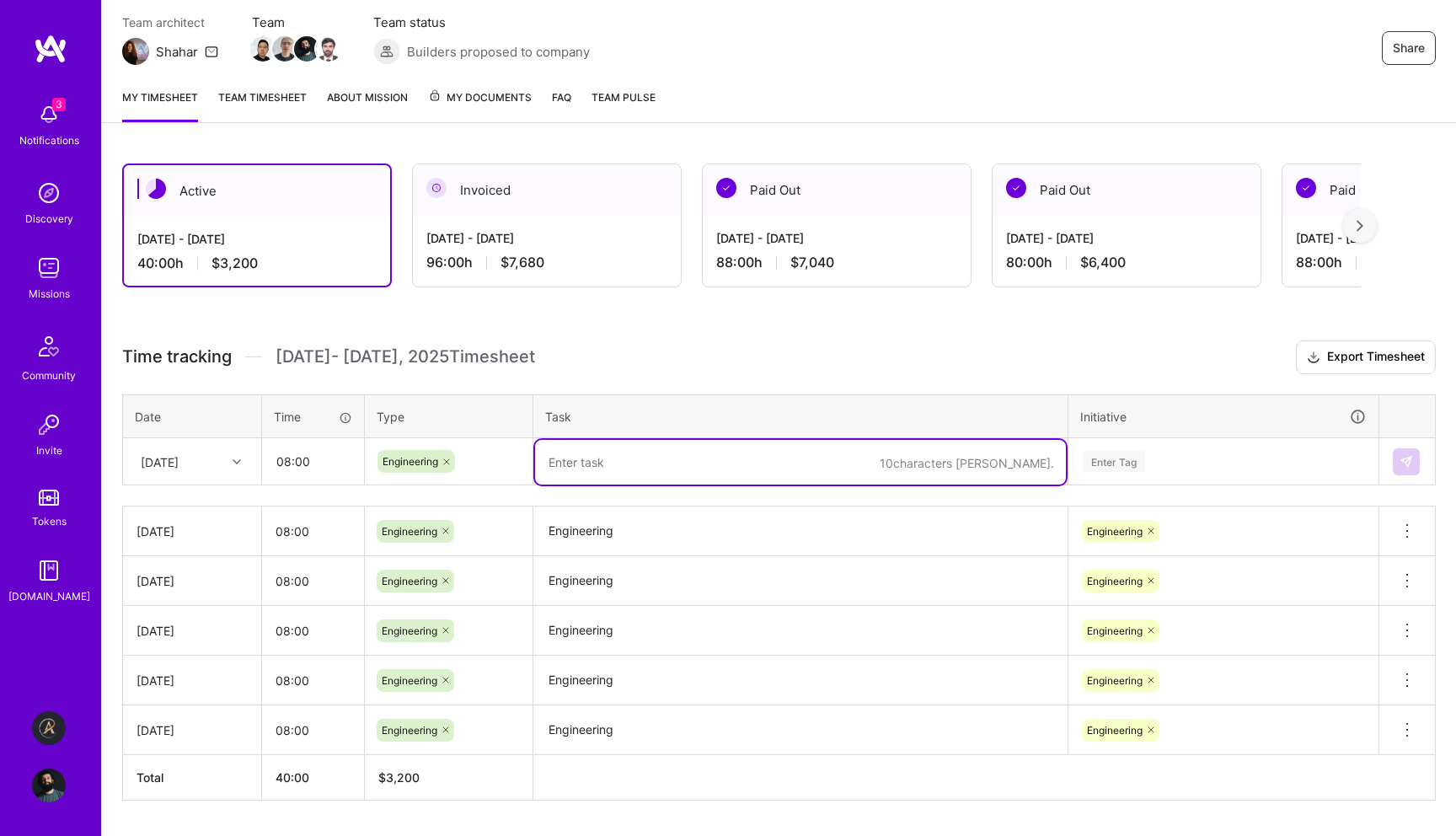
click at [599, 461] on textarea at bounding box center [801, 461] width 531 height 45
paste textarea "Engineering"
type textarea "Engineering"
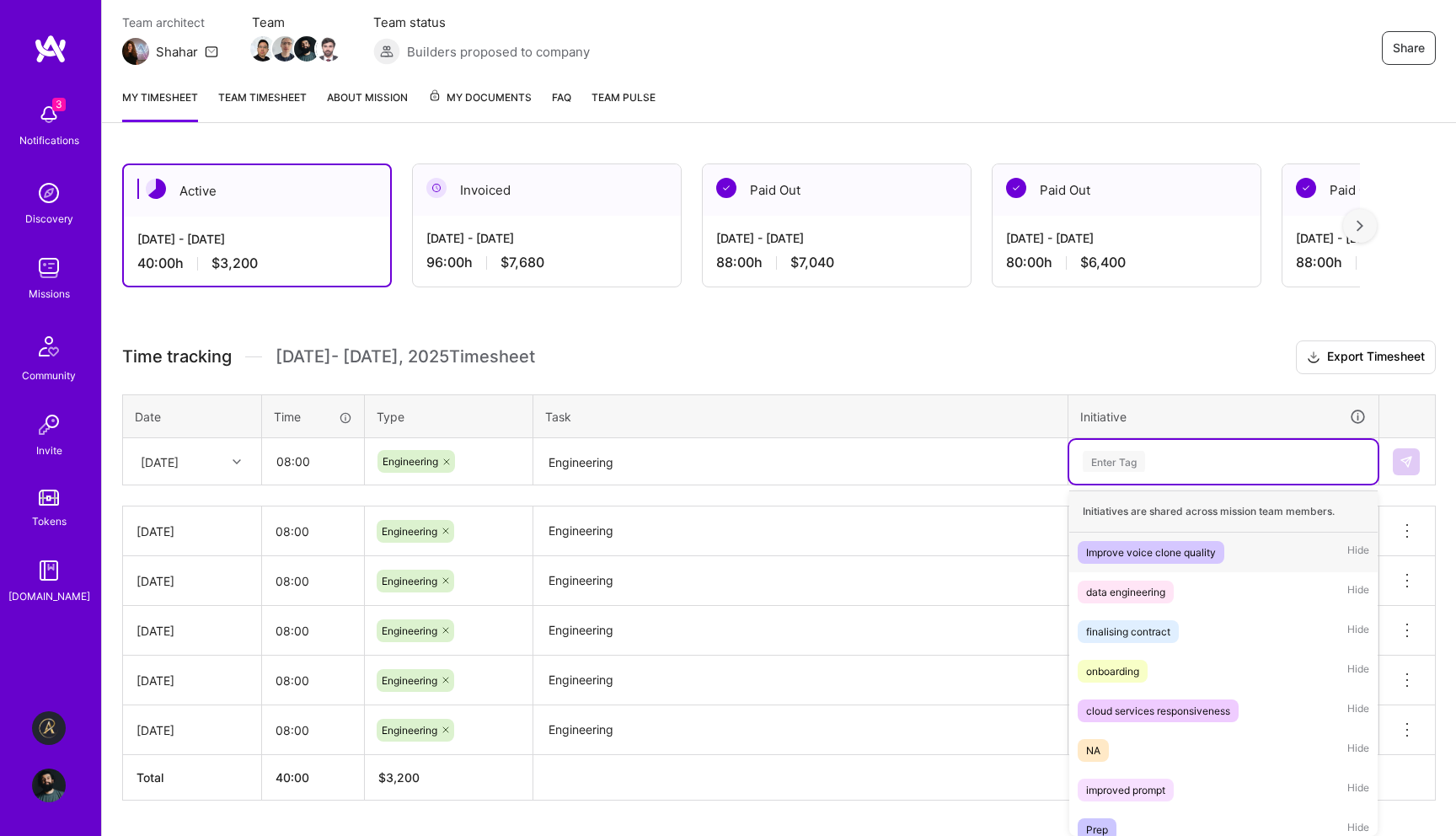
click at [1115, 459] on div "Enter Tag" at bounding box center [1114, 461] width 63 height 26
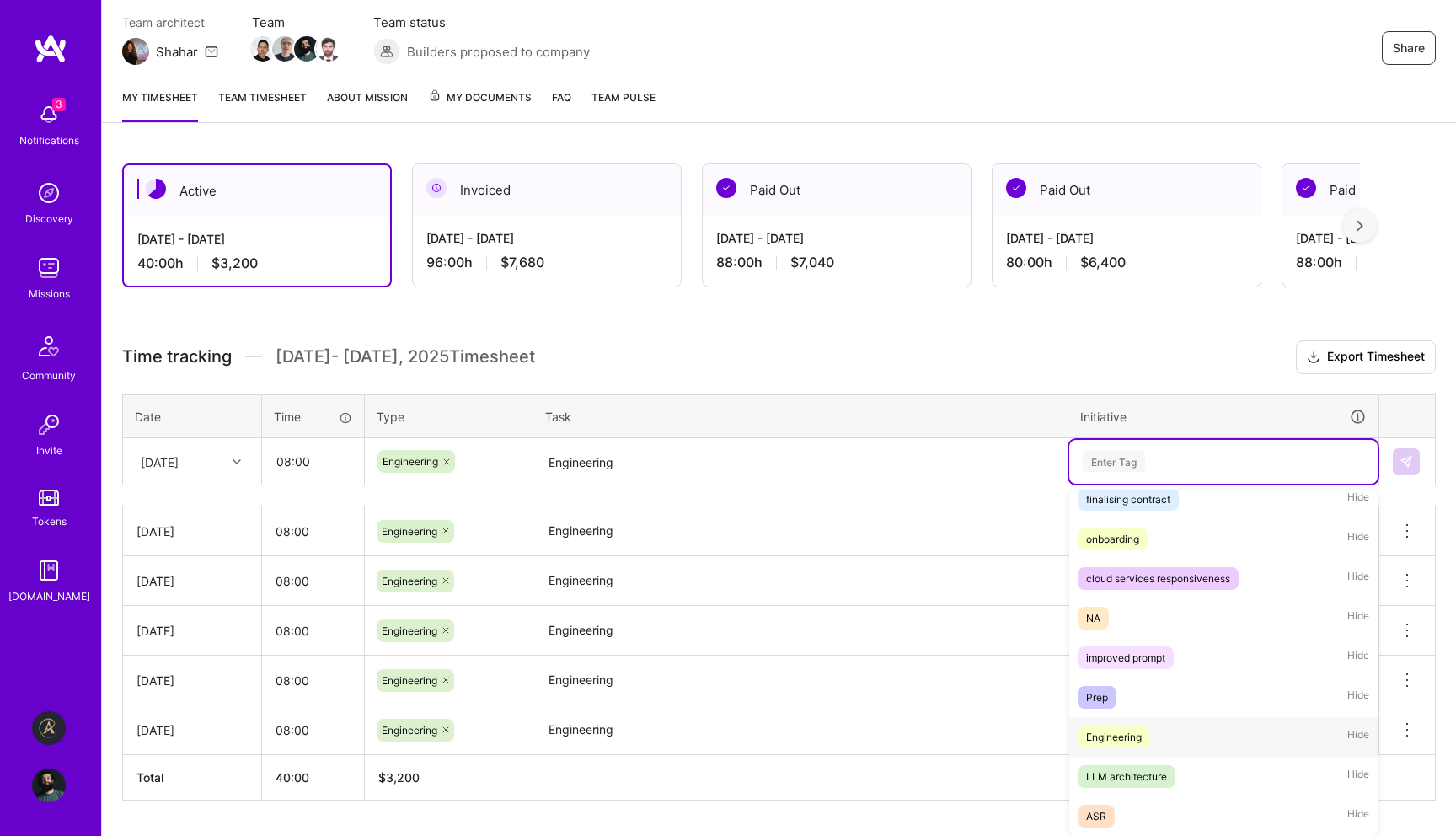
click at [1111, 732] on div "Engineering" at bounding box center [1114, 737] width 56 height 18
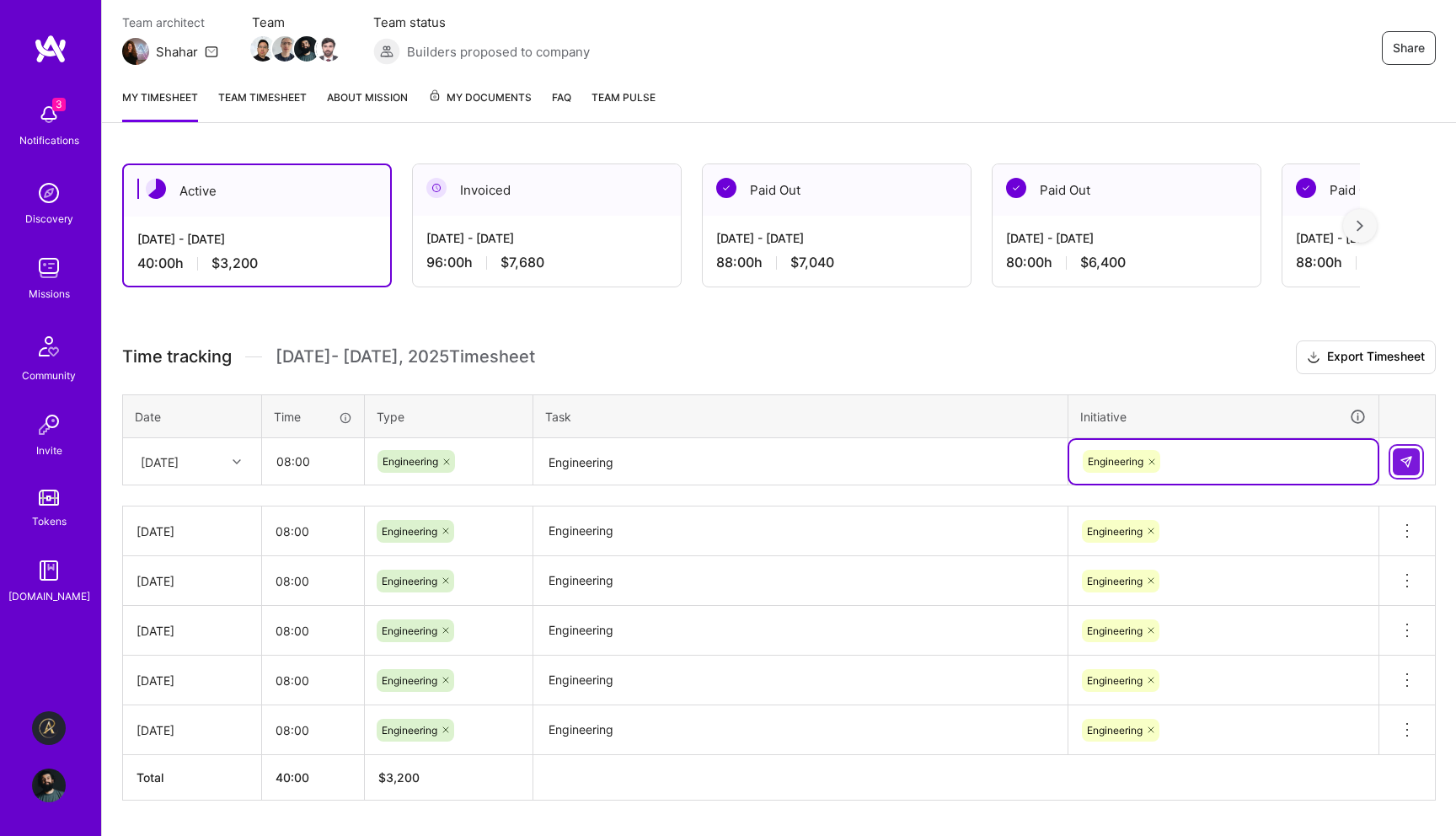
click at [1406, 460] on img at bounding box center [1406, 462] width 14 height 14
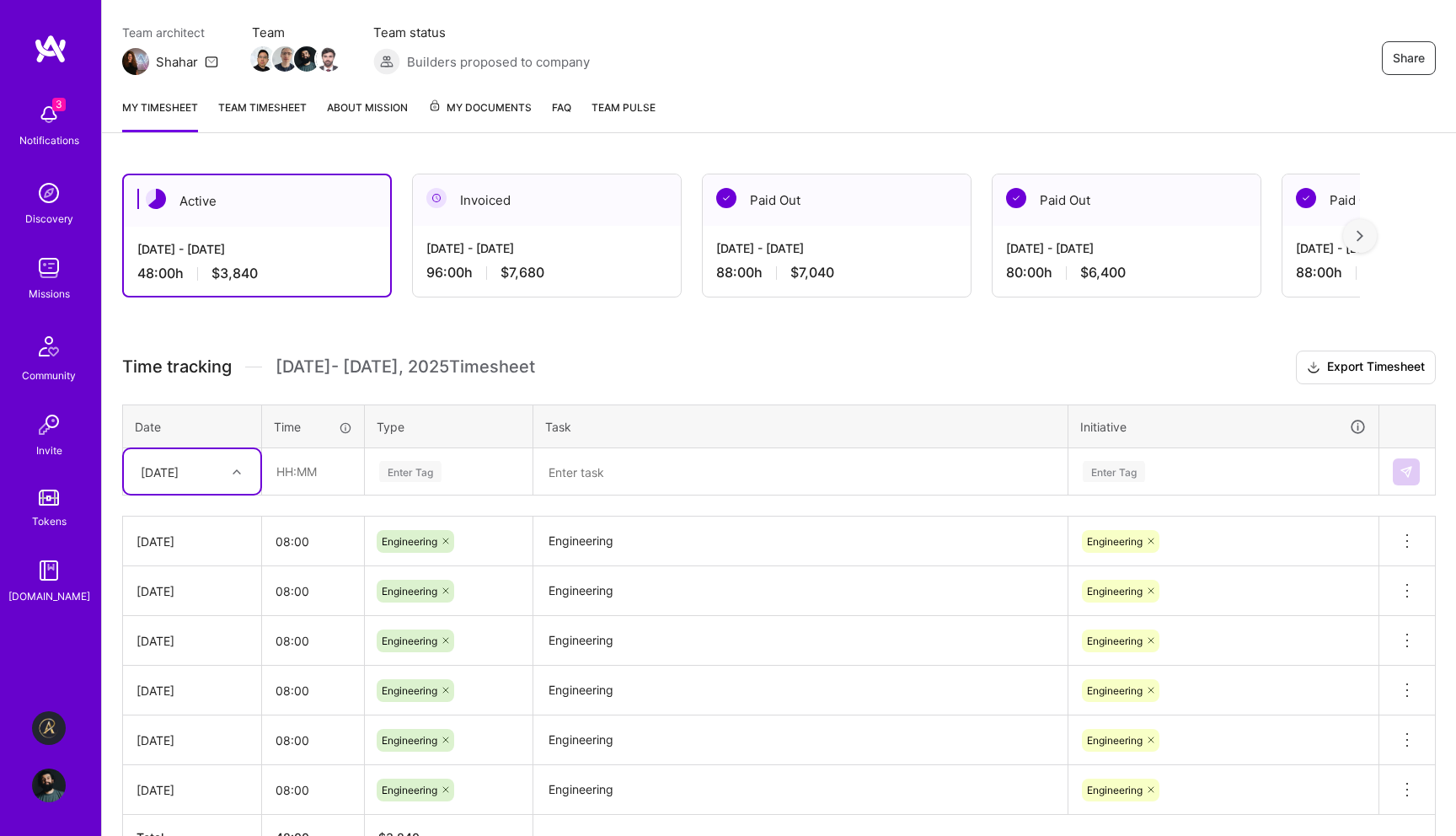
scroll to position [0, 0]
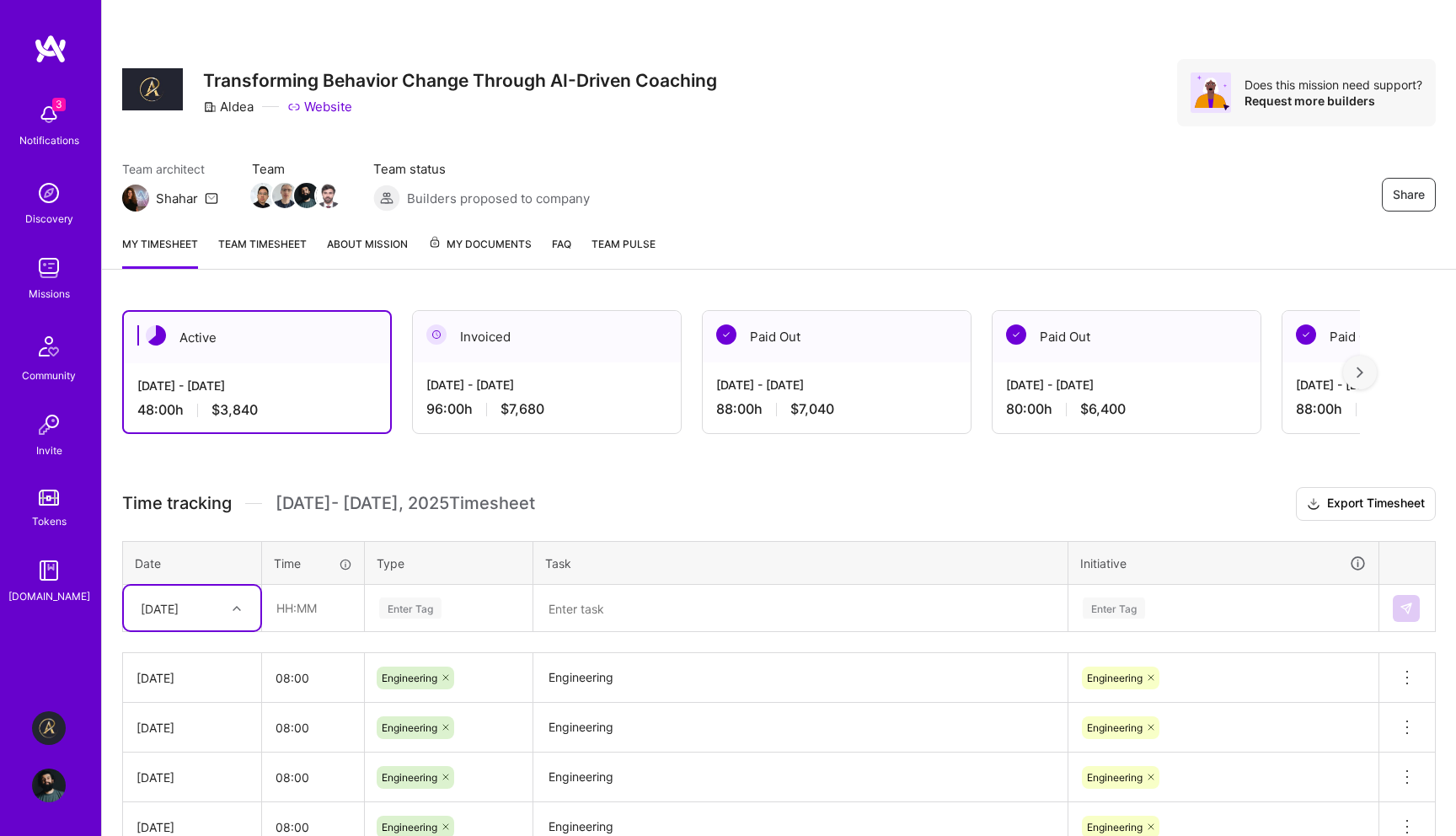
click at [53, 786] on img at bounding box center [49, 785] width 34 height 34
